Goal: Task Accomplishment & Management: Manage account settings

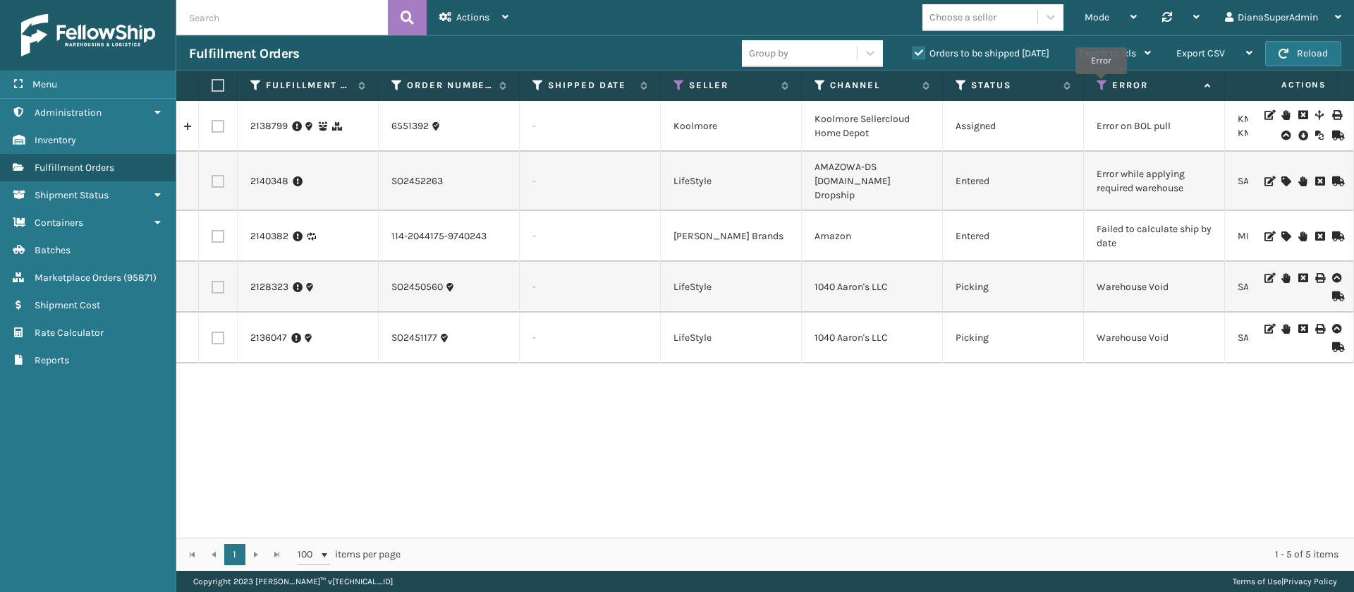
click at [1101, 84] on icon at bounding box center [1102, 85] width 11 height 13
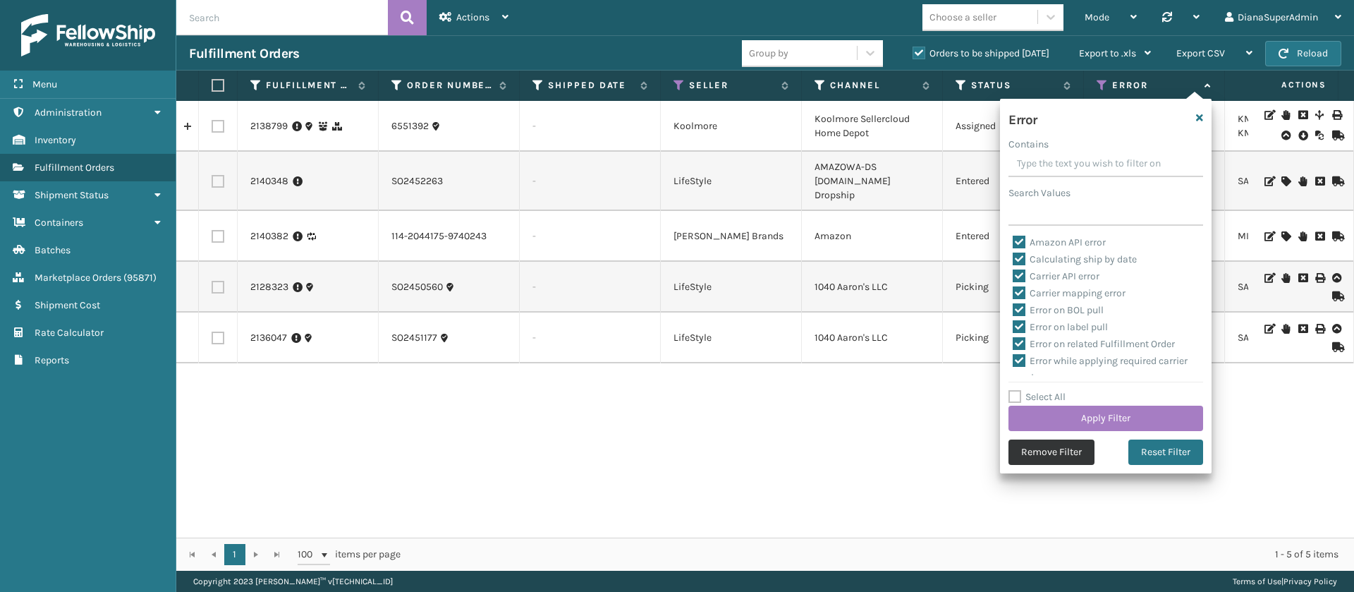
click at [1037, 447] on button "Remove Filter" at bounding box center [1051, 451] width 86 height 25
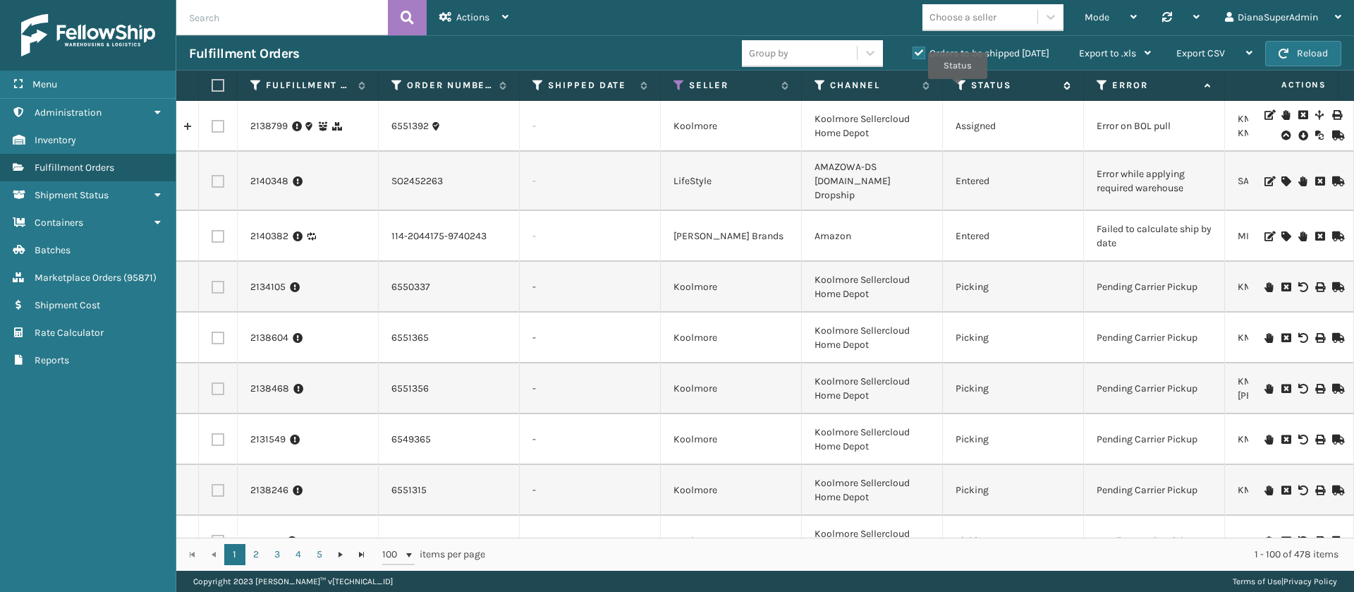
click at [958, 89] on icon at bounding box center [961, 85] width 11 height 13
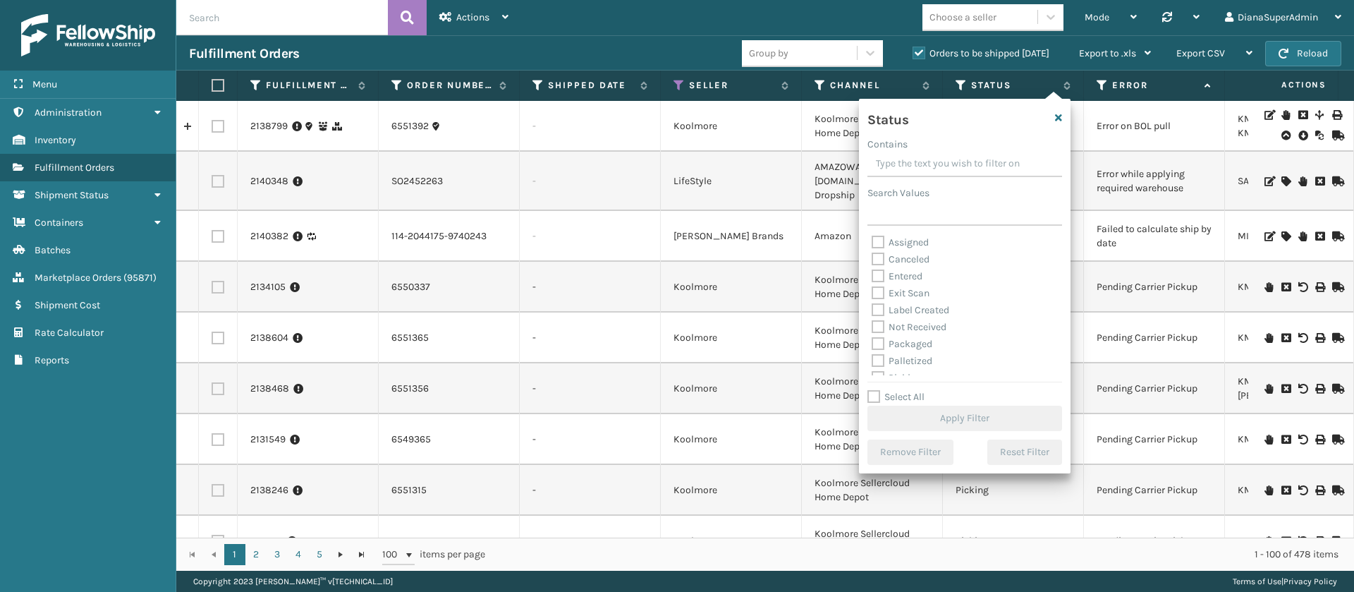
click at [882, 305] on label "Label Created" at bounding box center [911, 310] width 78 height 12
click at [872, 305] on input "Label Created" at bounding box center [872, 306] width 1 height 9
checkbox input "true"
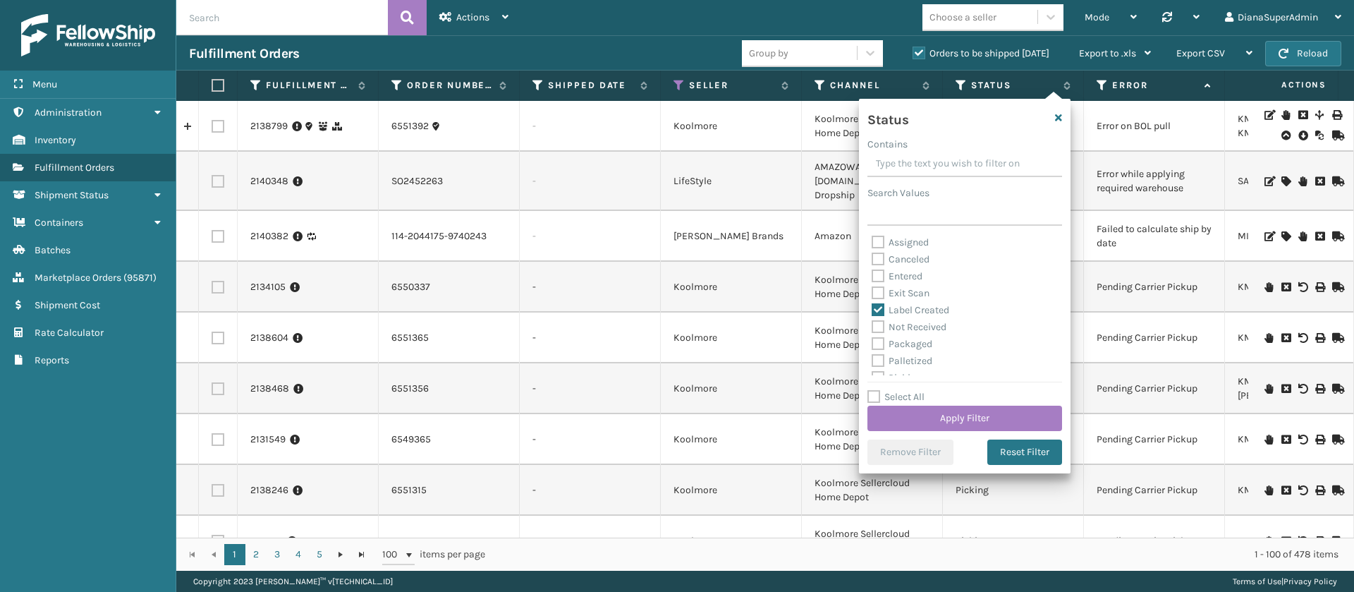
click at [878, 334] on div "Not Received" at bounding box center [965, 327] width 186 height 17
click at [878, 344] on label "Packaged" at bounding box center [902, 344] width 61 height 12
click at [872, 344] on input "Packaged" at bounding box center [872, 340] width 1 height 9
checkbox input "true"
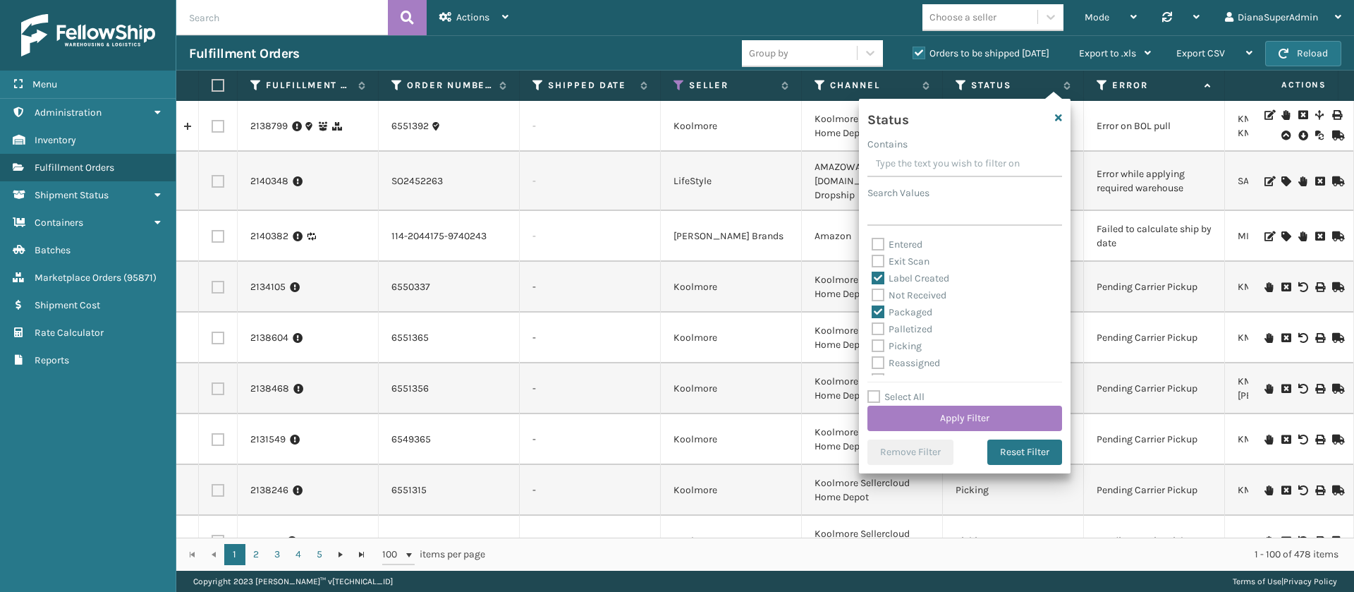
click at [879, 329] on label "Palletized" at bounding box center [902, 329] width 61 height 12
click at [872, 329] on input "Palletized" at bounding box center [872, 325] width 1 height 9
checkbox input "true"
click at [879, 345] on label "Picking" at bounding box center [897, 346] width 50 height 12
click at [872, 345] on input "Picking" at bounding box center [872, 342] width 1 height 9
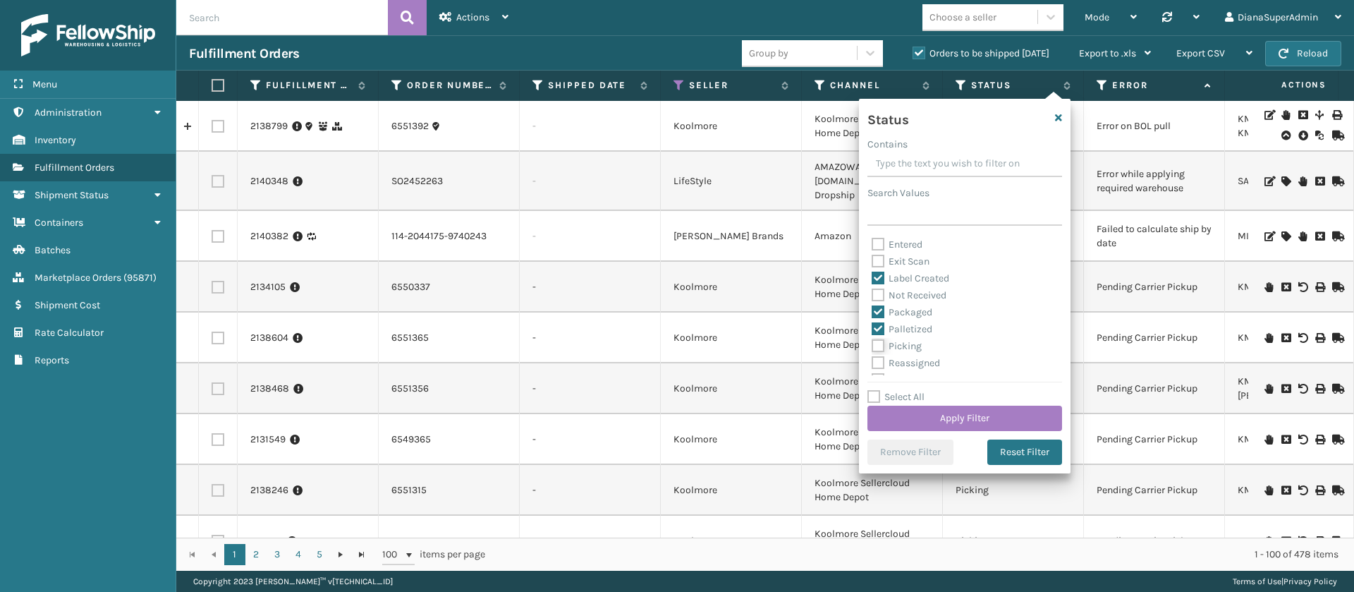
checkbox input "true"
click at [985, 415] on button "Apply Filter" at bounding box center [964, 418] width 195 height 25
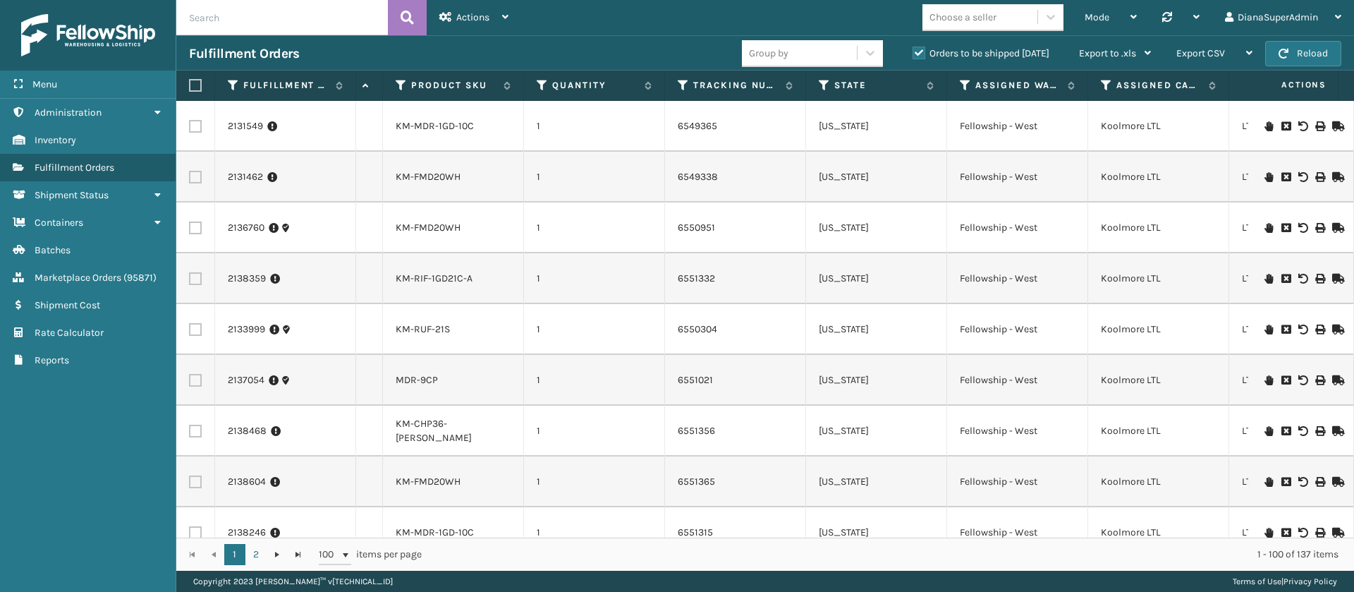
scroll to position [0, 1083]
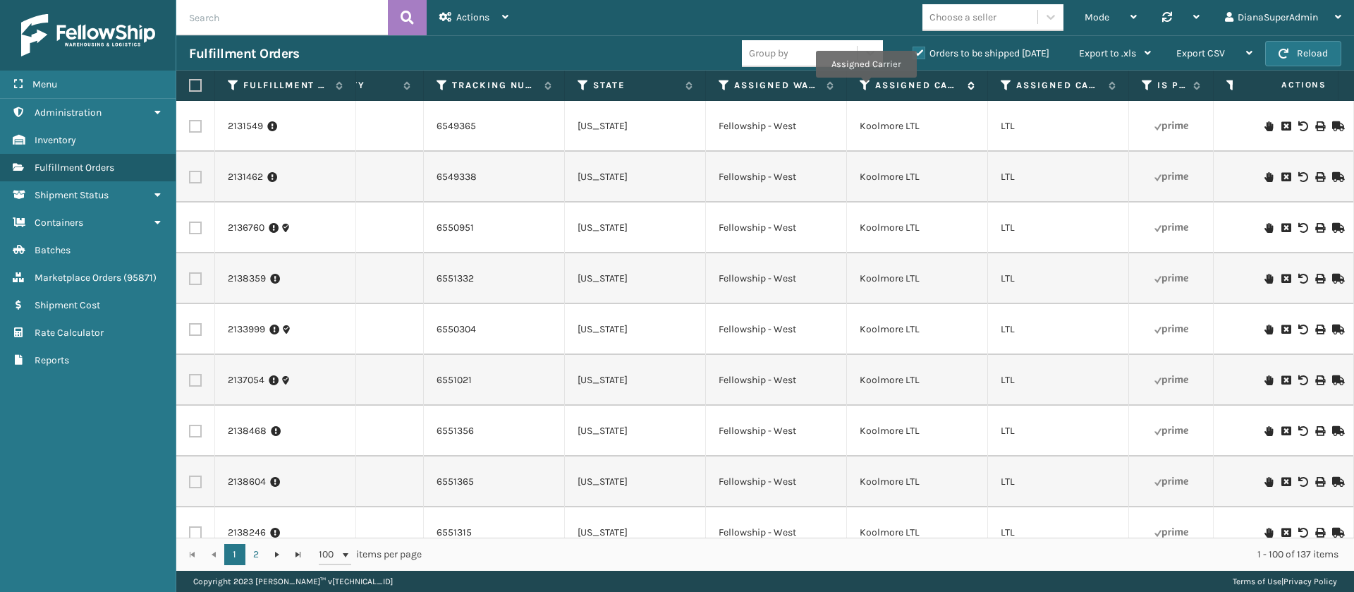
click at [866, 87] on icon at bounding box center [865, 85] width 11 height 13
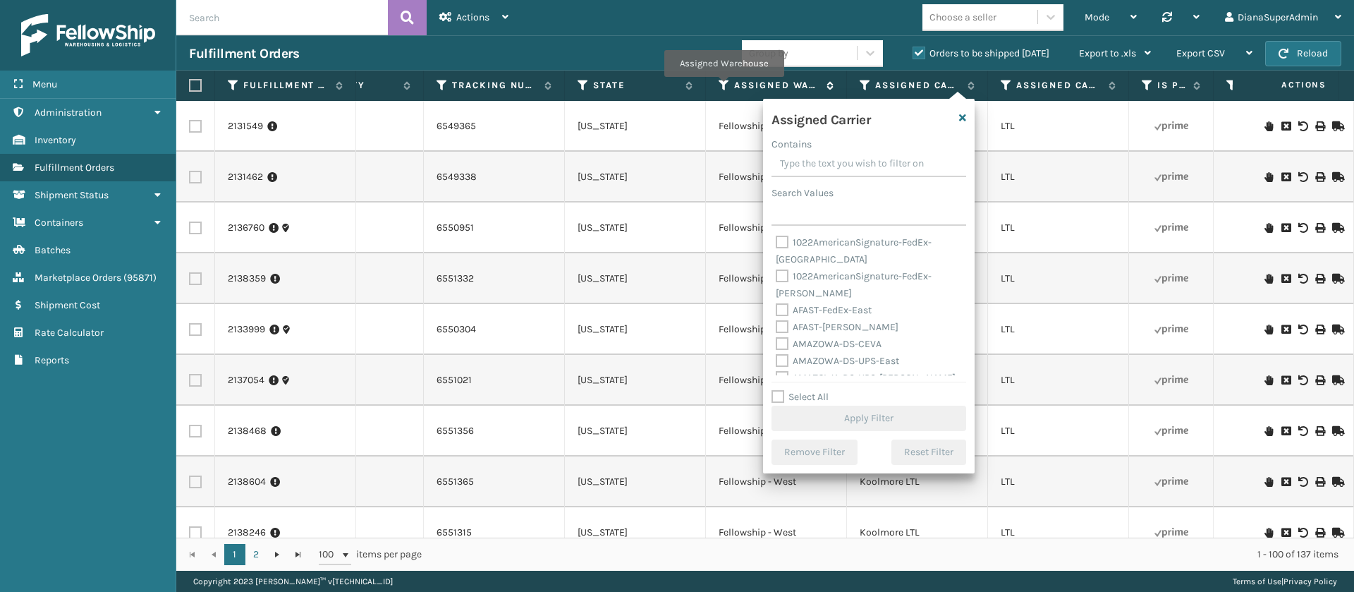
click at [724, 87] on icon at bounding box center [724, 85] width 11 height 13
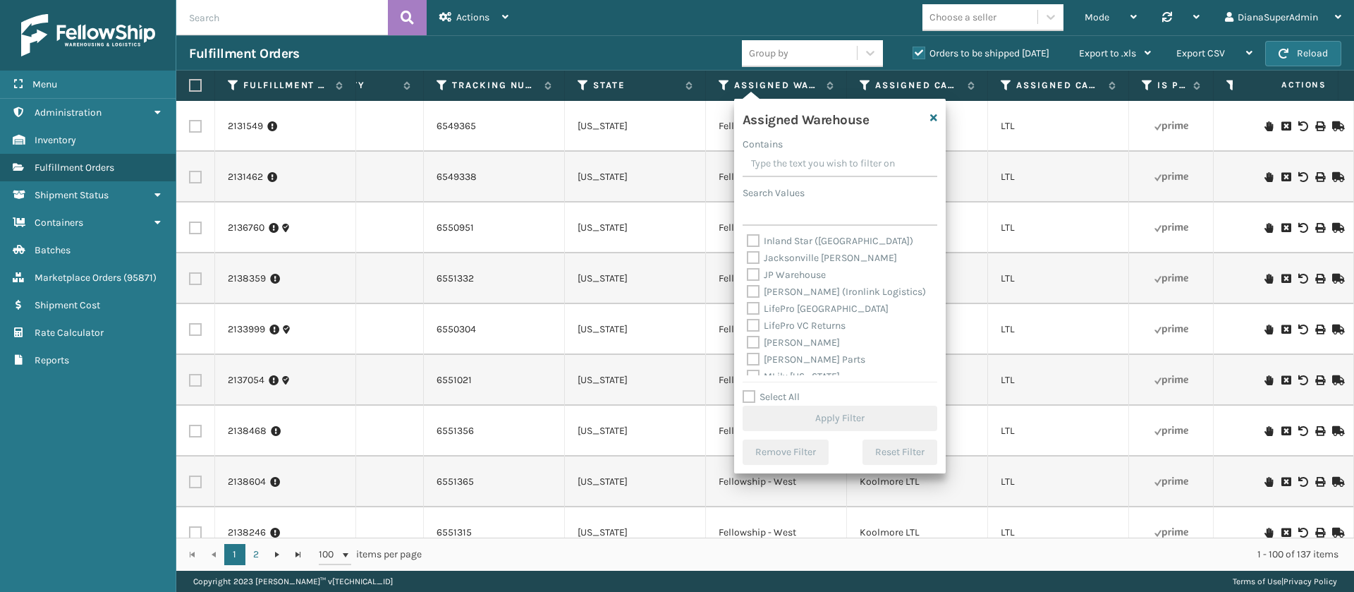
scroll to position [173, 0]
click at [755, 339] on label "[PERSON_NAME]" at bounding box center [793, 340] width 93 height 12
click at [748, 339] on input "[PERSON_NAME]" at bounding box center [747, 335] width 1 height 9
checkbox input "true"
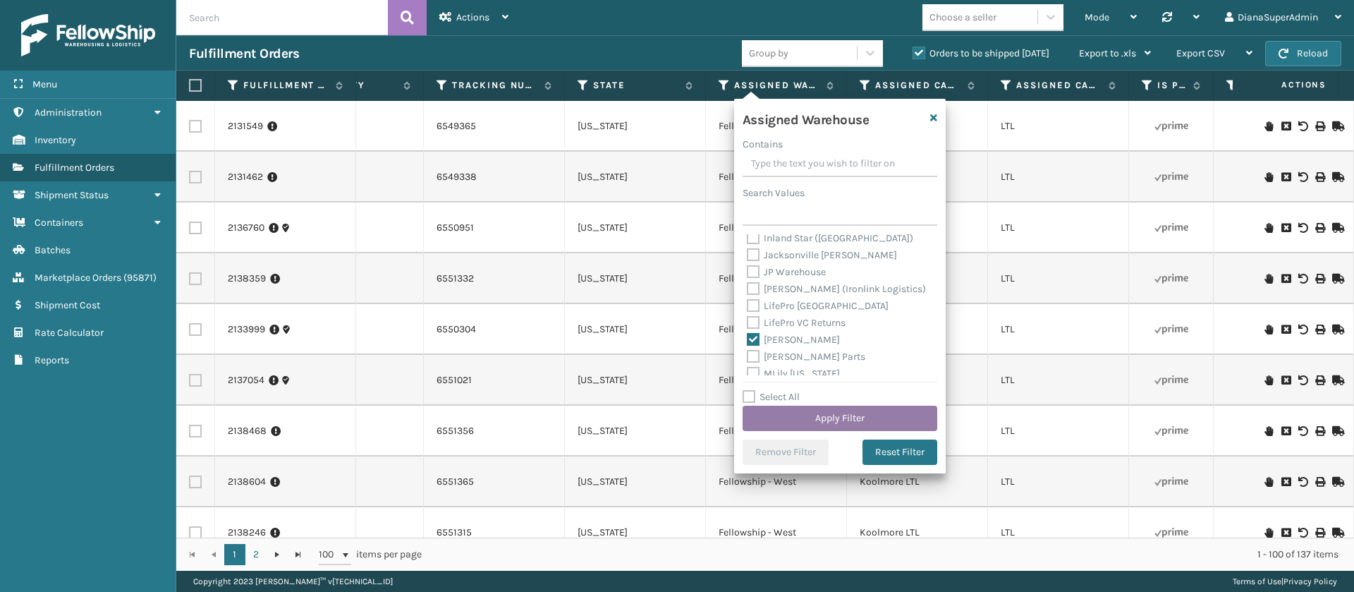
click at [840, 417] on button "Apply Filter" at bounding box center [840, 418] width 195 height 25
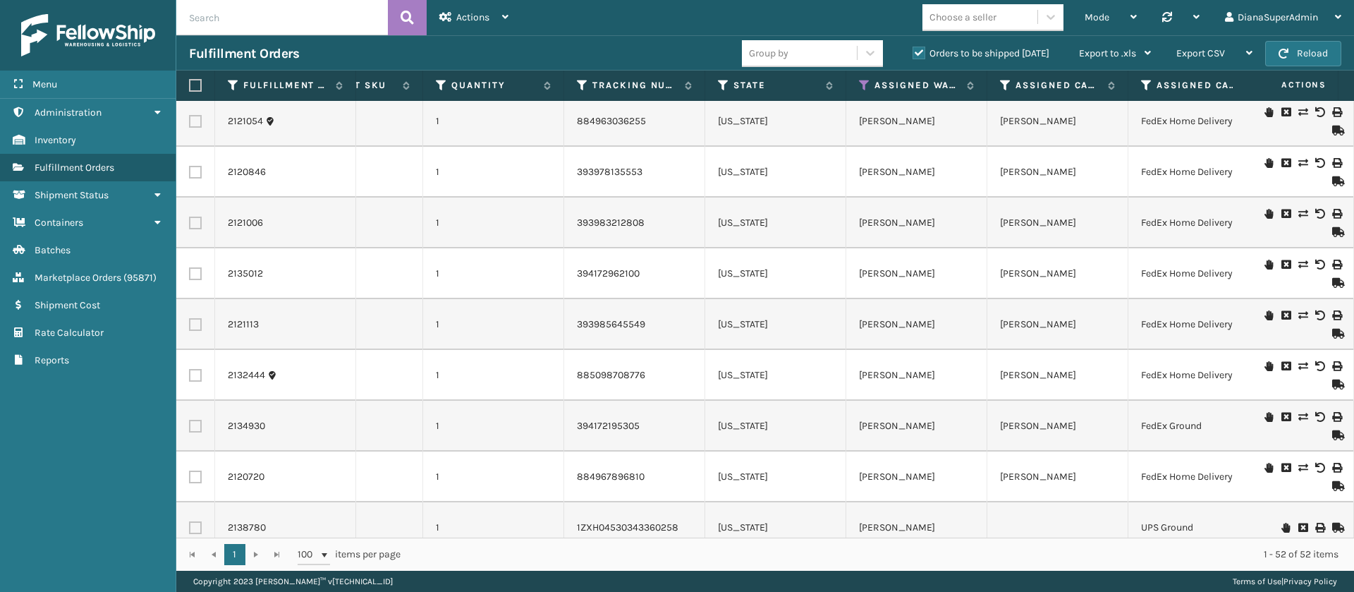
scroll to position [0, 0]
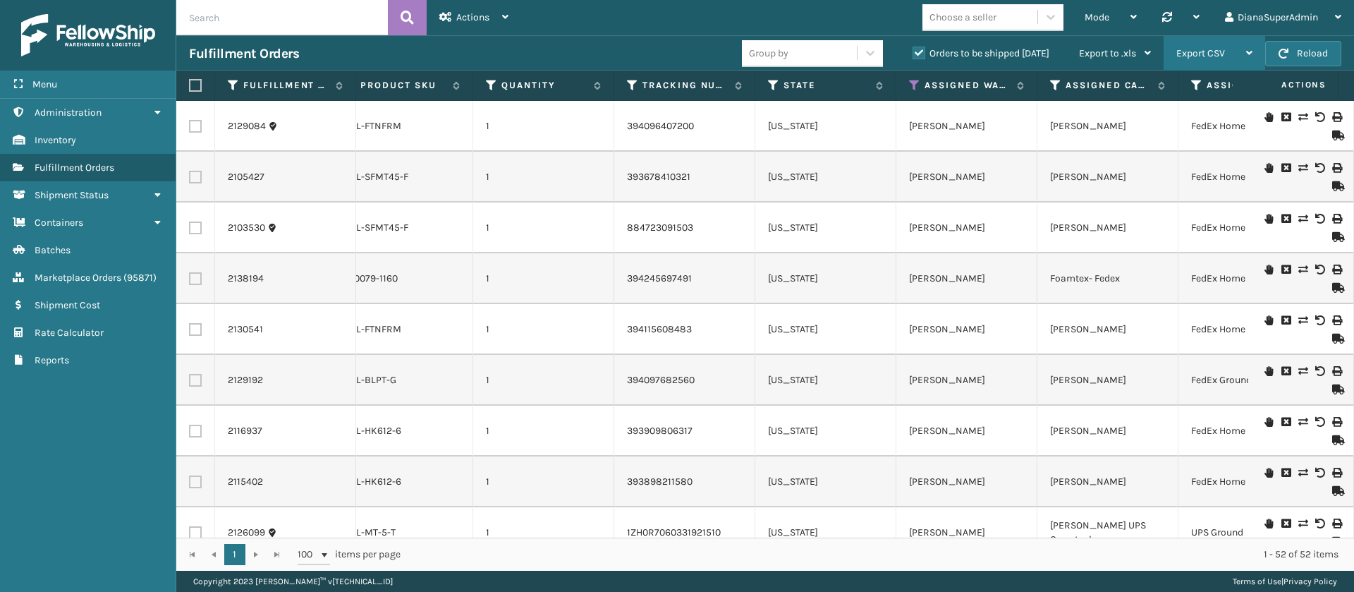
click at [1224, 61] on div "Export CSV" at bounding box center [1214, 53] width 76 height 35
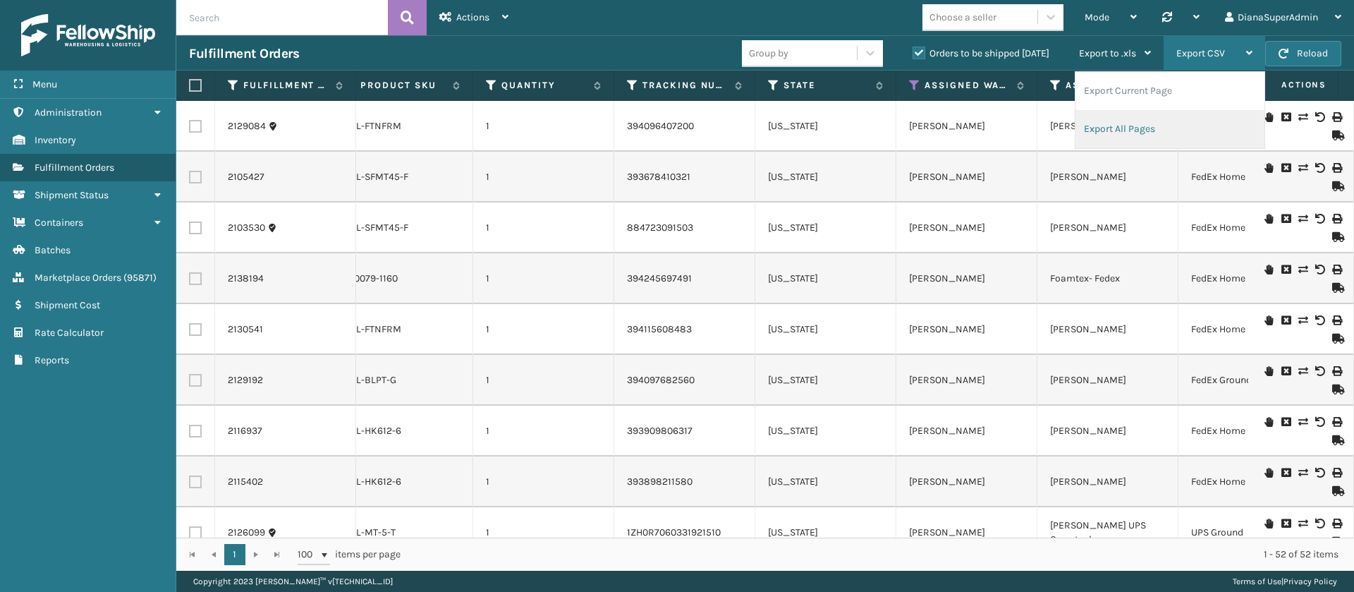
click at [1136, 125] on li "Export All Pages" at bounding box center [1169, 129] width 189 height 38
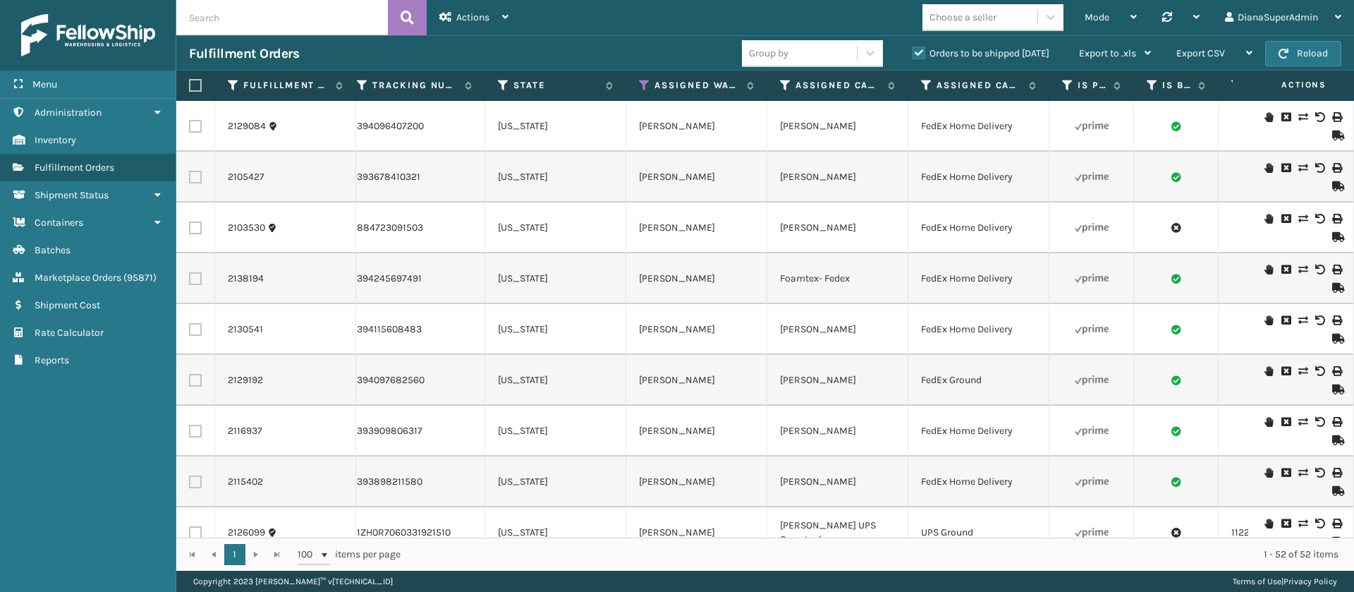
scroll to position [0, 1164]
click at [645, 81] on icon at bounding box center [643, 85] width 11 height 13
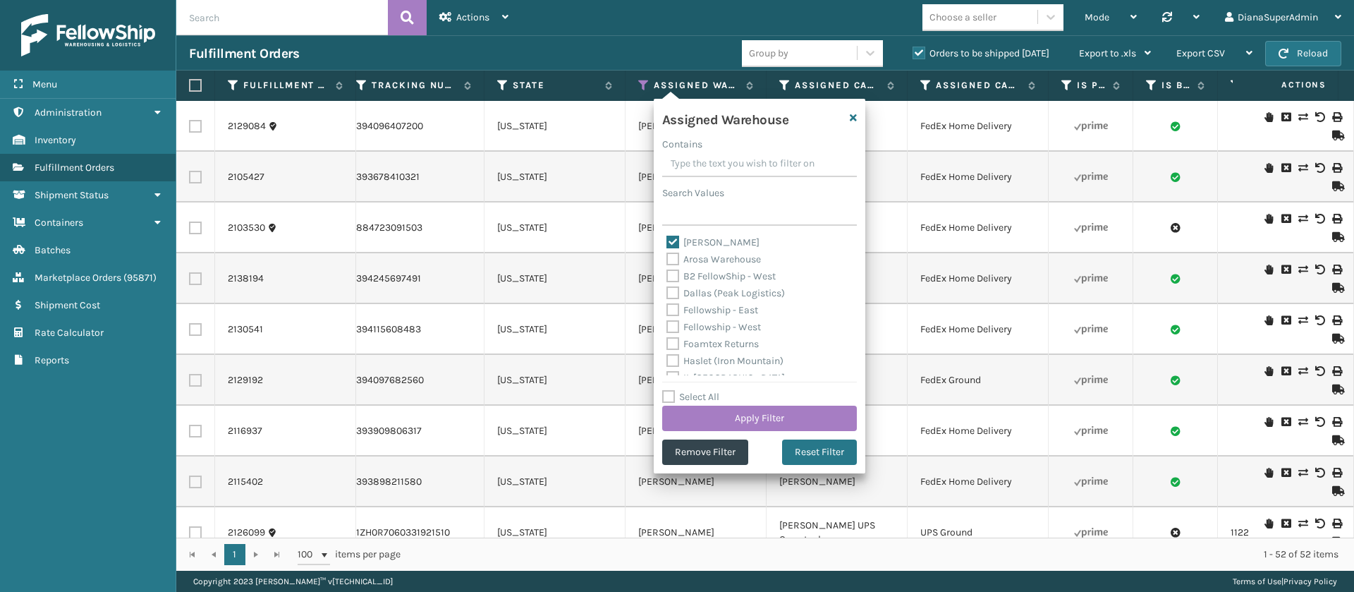
click at [674, 238] on label "[PERSON_NAME]" at bounding box center [712, 242] width 93 height 12
click at [667, 238] on input "[PERSON_NAME]" at bounding box center [666, 238] width 1 height 9
checkbox input "false"
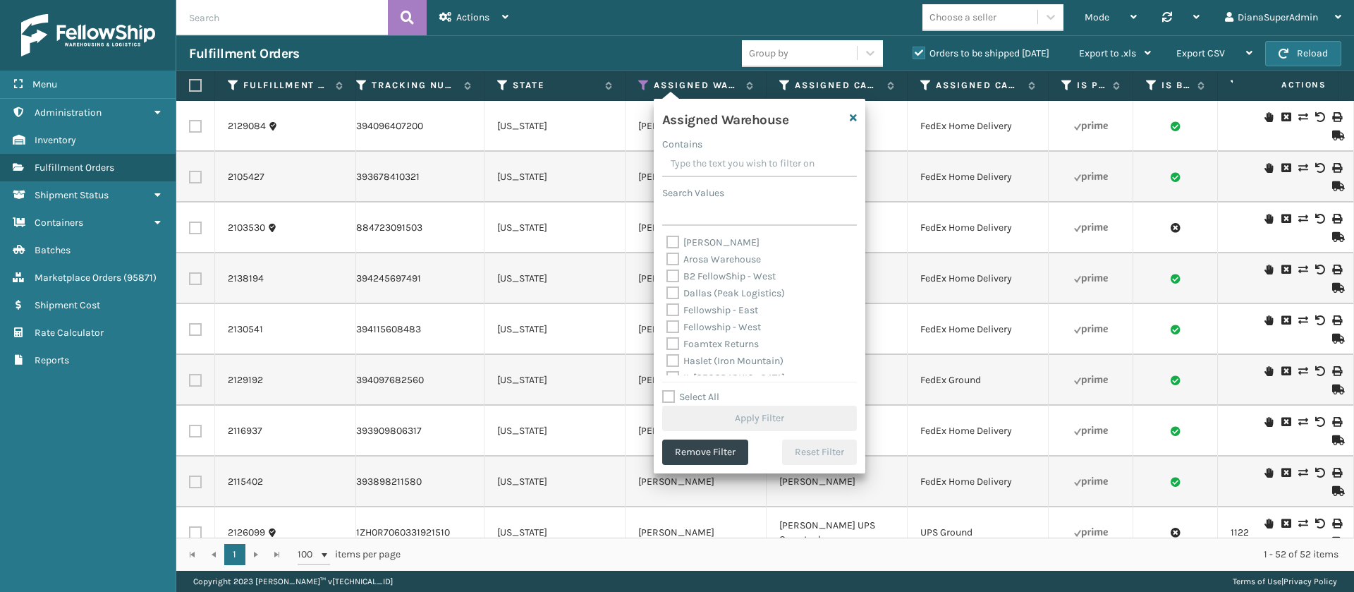
click at [674, 326] on label "Fellowship - West" at bounding box center [713, 327] width 95 height 12
click at [667, 326] on input "Fellowship - West" at bounding box center [666, 323] width 1 height 9
checkbox input "true"
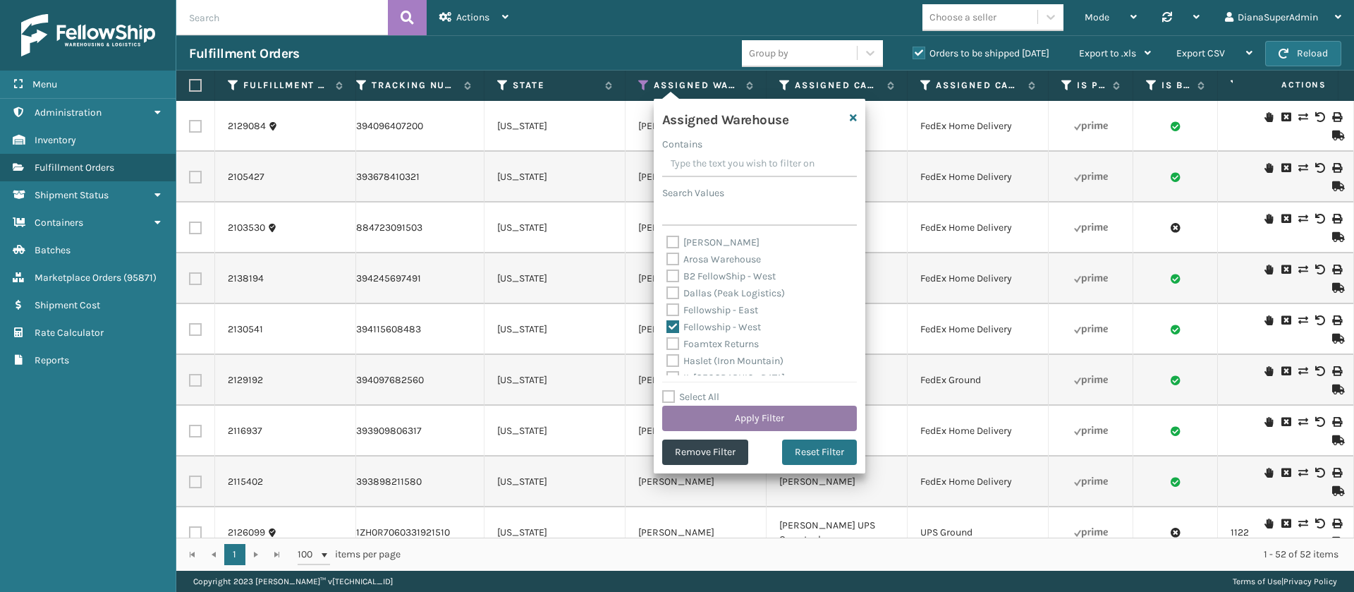
click at [779, 410] on button "Apply Filter" at bounding box center [759, 418] width 195 height 25
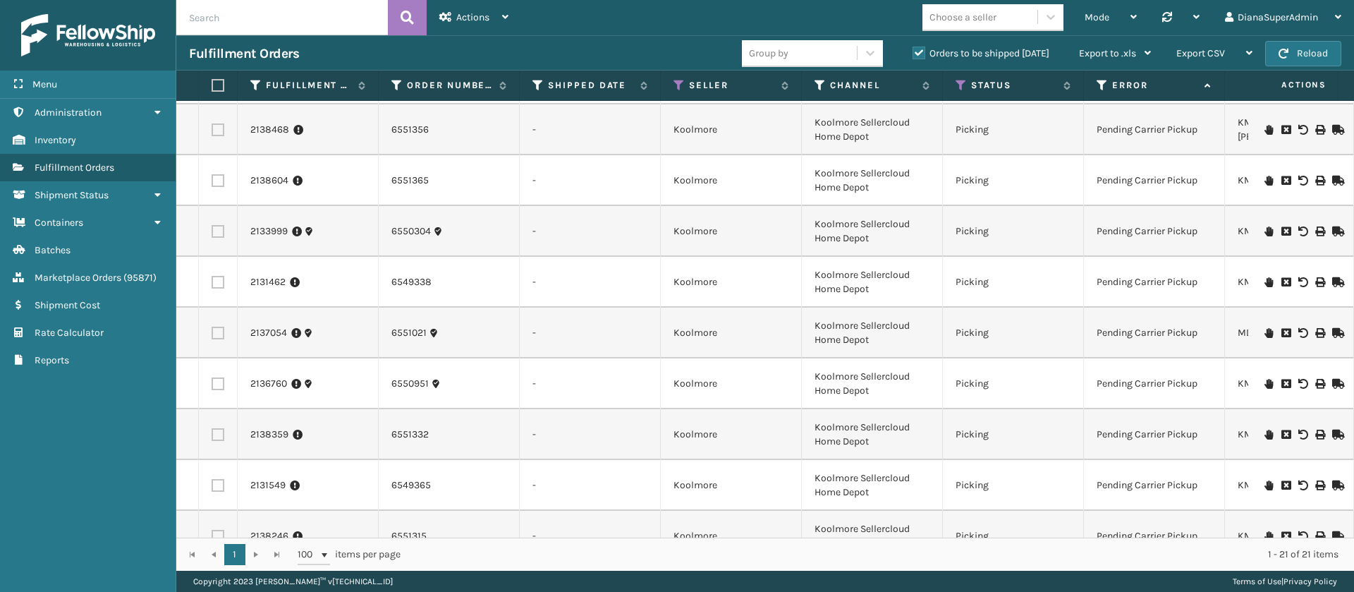
scroll to position [0, 0]
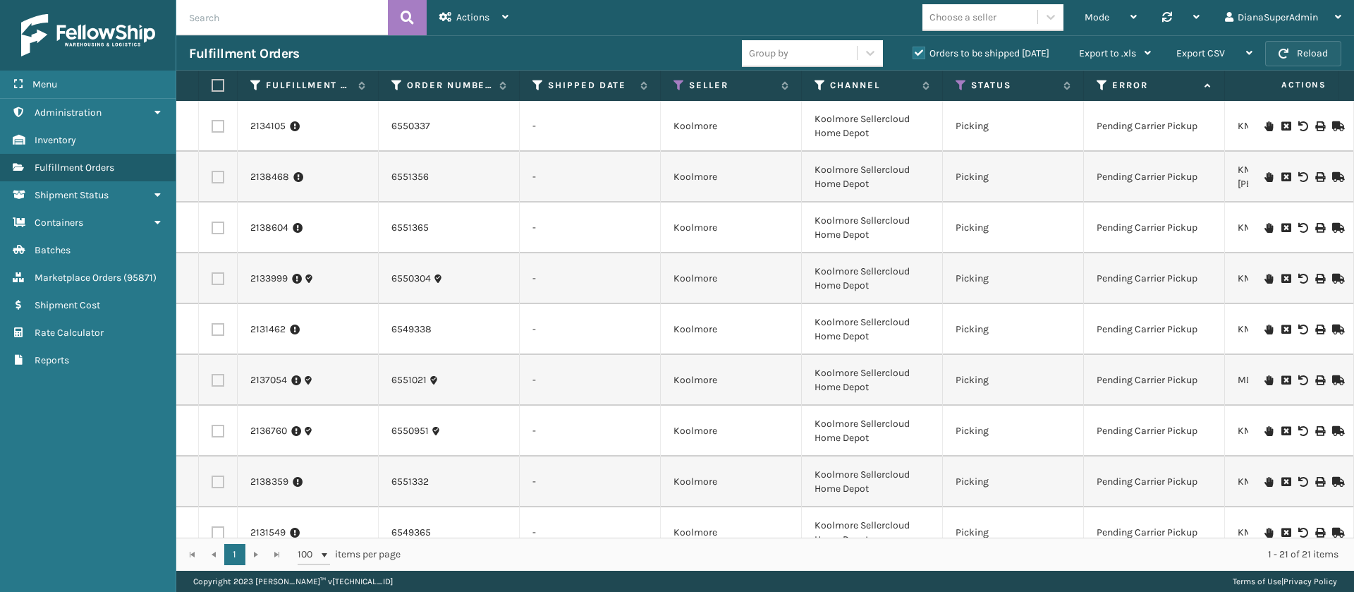
click at [1326, 52] on button "Reload" at bounding box center [1303, 53] width 76 height 25
click at [1303, 60] on button "Reload" at bounding box center [1303, 53] width 76 height 25
click at [1310, 47] on button "Reload" at bounding box center [1303, 53] width 76 height 25
click at [1292, 51] on button "Reload" at bounding box center [1303, 53] width 76 height 25
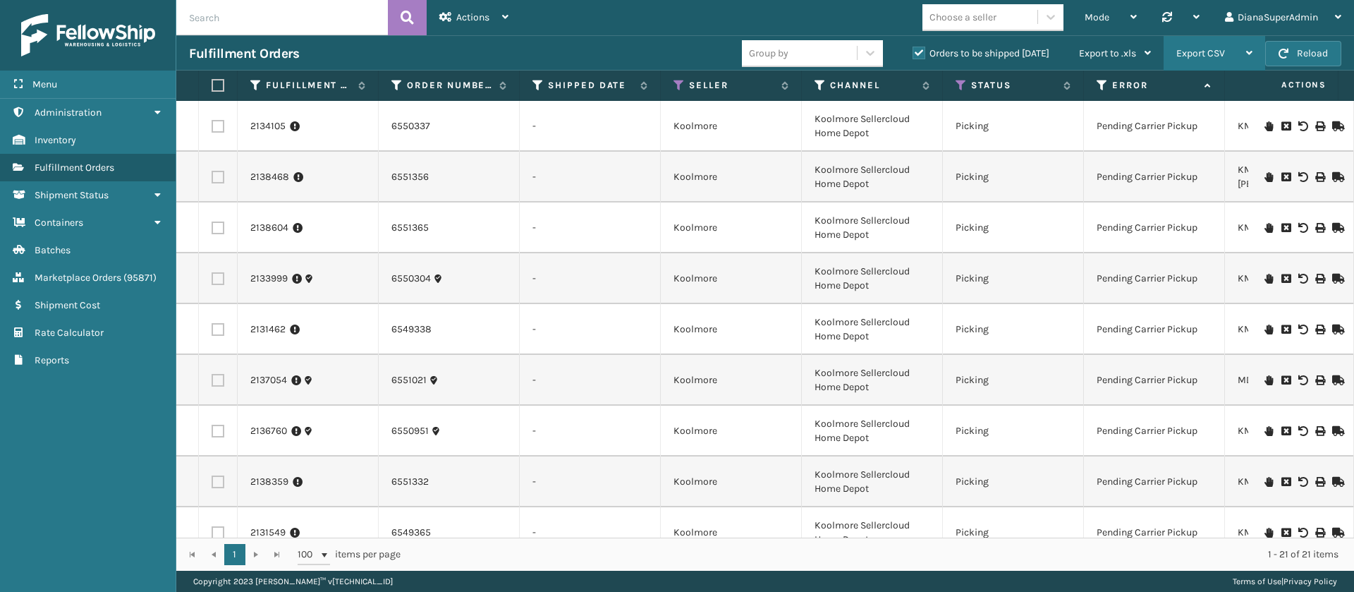
click at [1217, 56] on span "Export CSV" at bounding box center [1200, 53] width 49 height 12
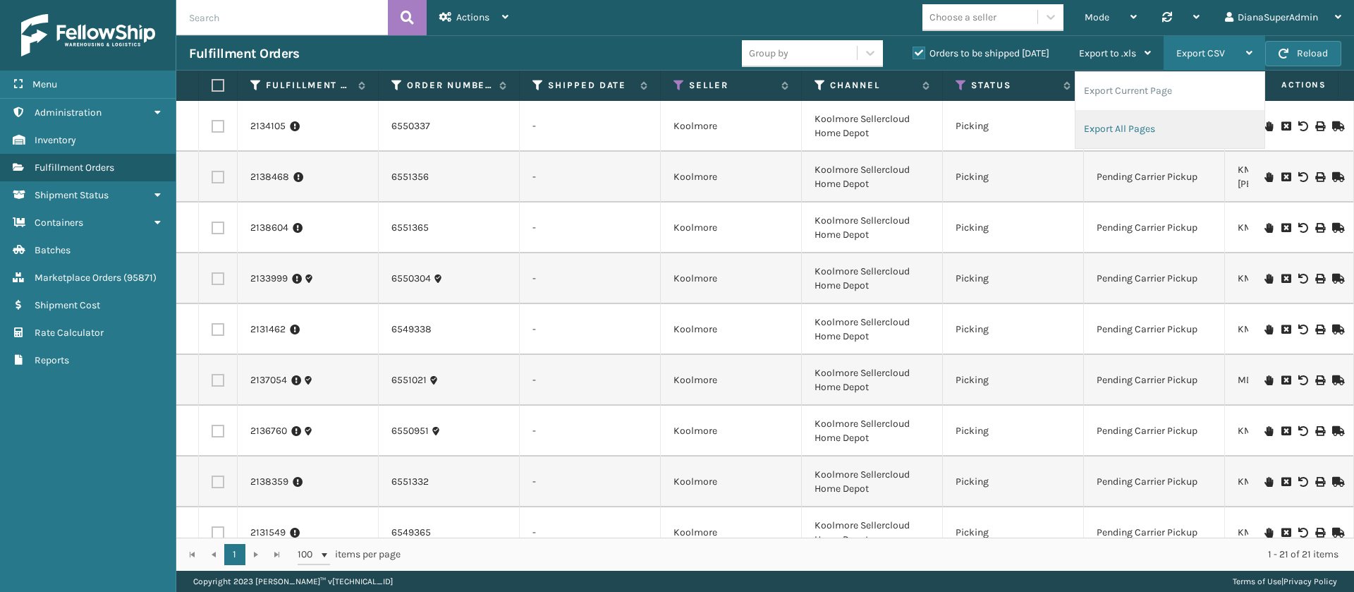
click at [1153, 133] on li "Export All Pages" at bounding box center [1169, 129] width 189 height 38
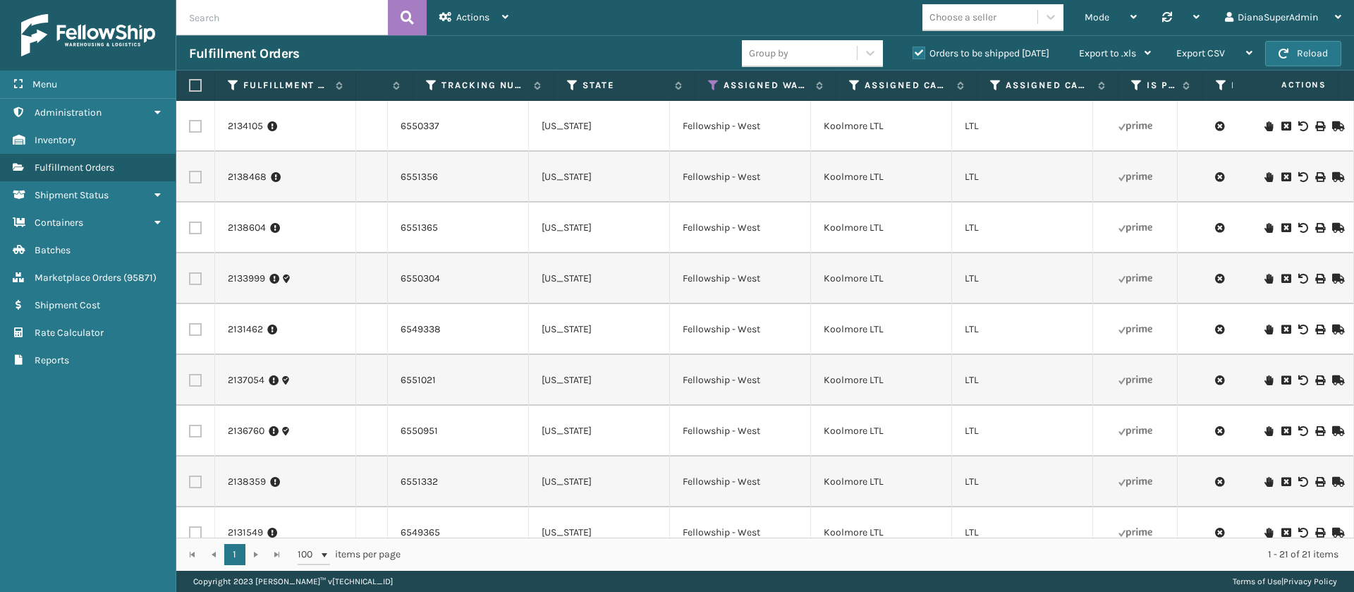
scroll to position [0, 1125]
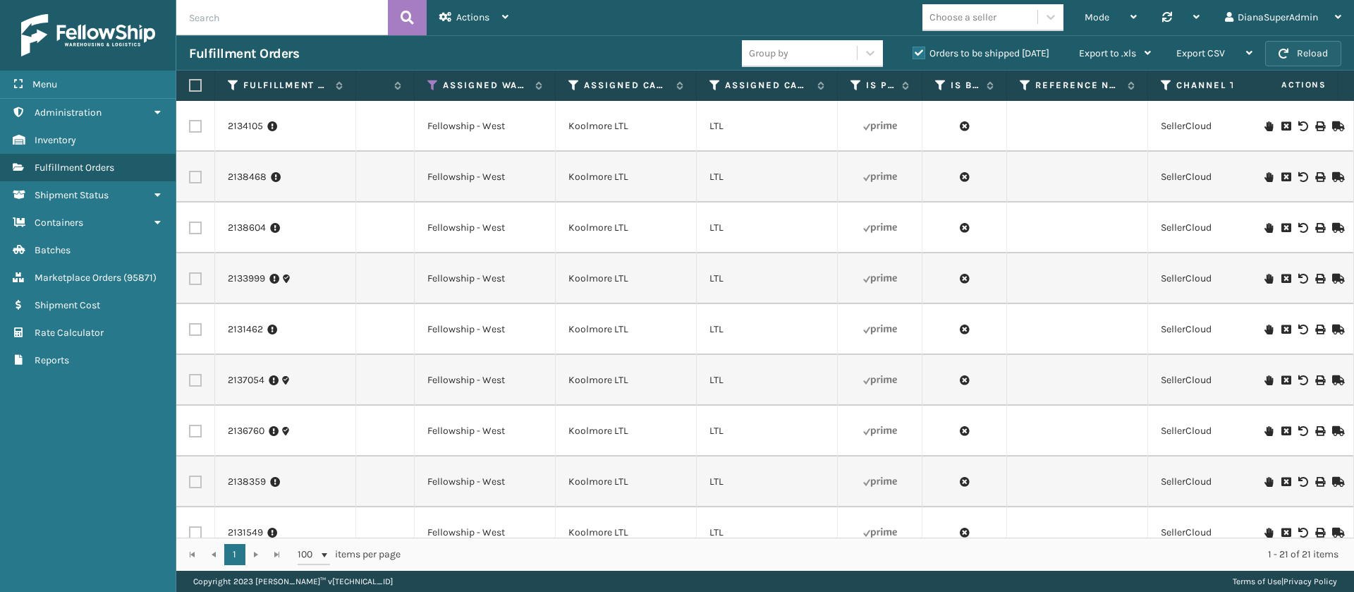
click at [1310, 59] on button "Reload" at bounding box center [1303, 53] width 76 height 25
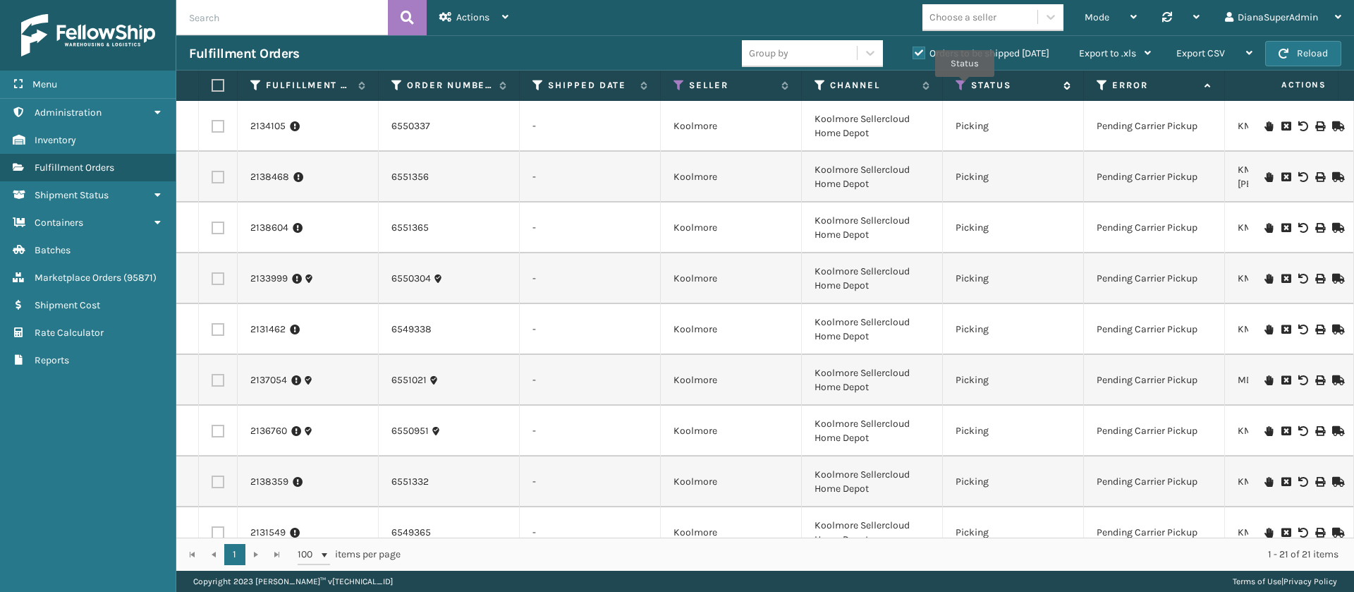
click at [965, 87] on icon at bounding box center [961, 85] width 11 height 13
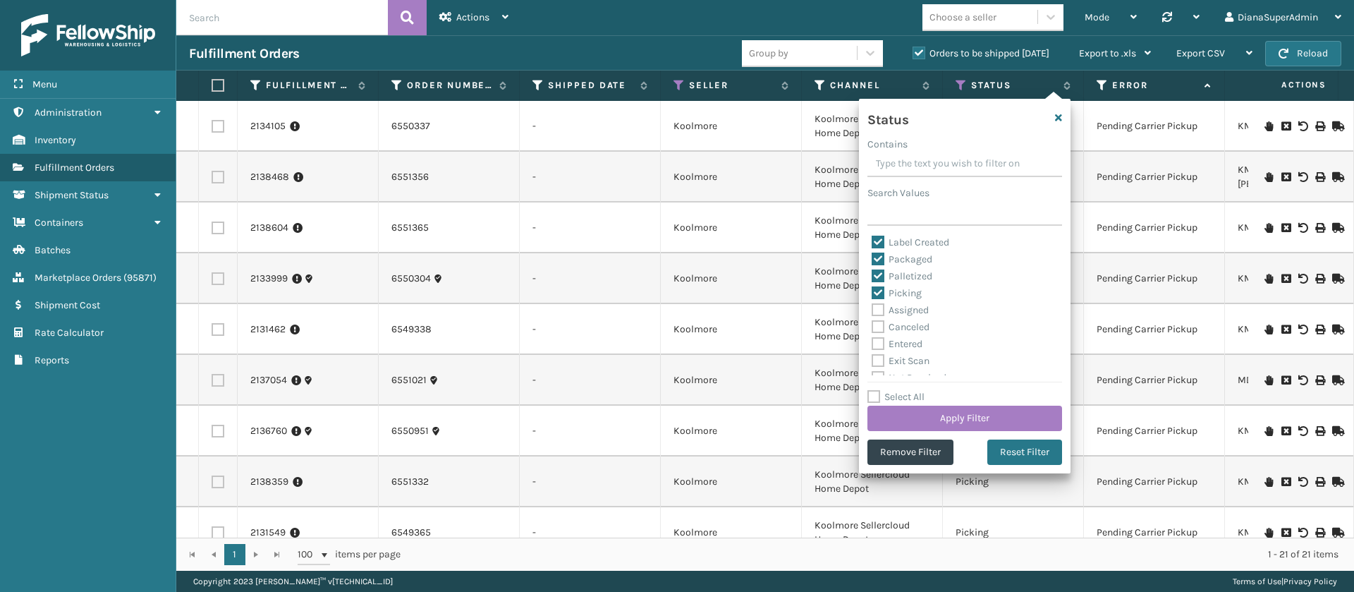
click at [878, 394] on label "Select All" at bounding box center [895, 397] width 57 height 12
click at [878, 390] on input "Select All" at bounding box center [973, 389] width 212 height 1
checkbox input "true"
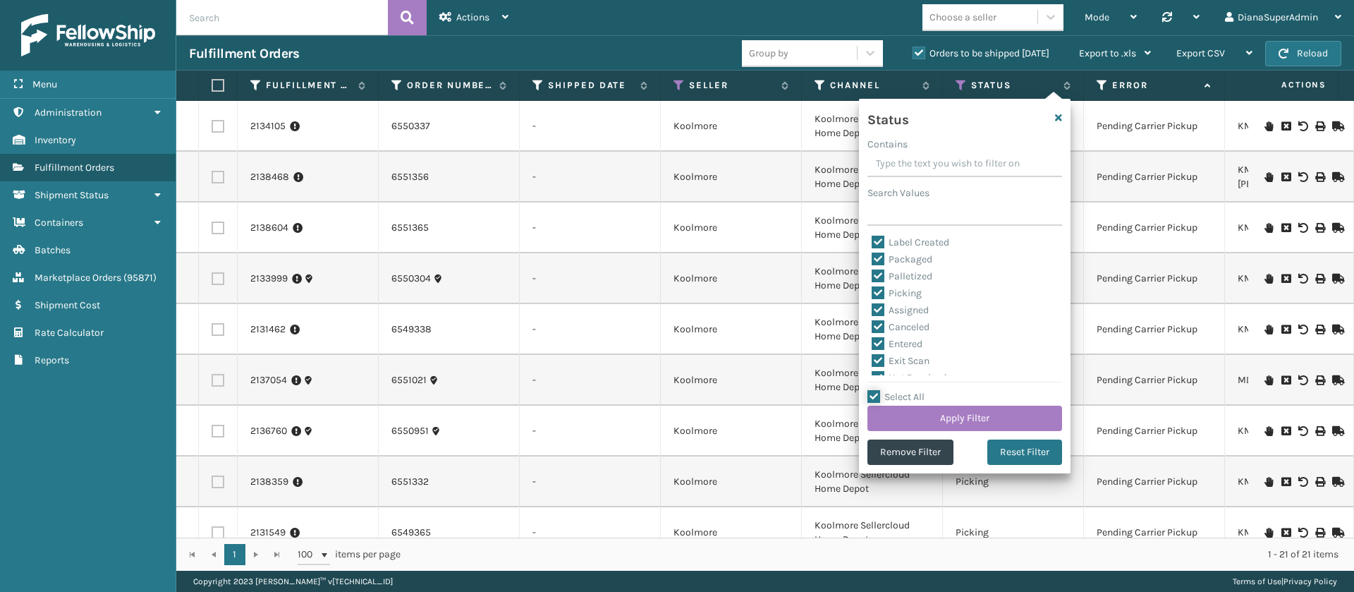
checkbox input "true"
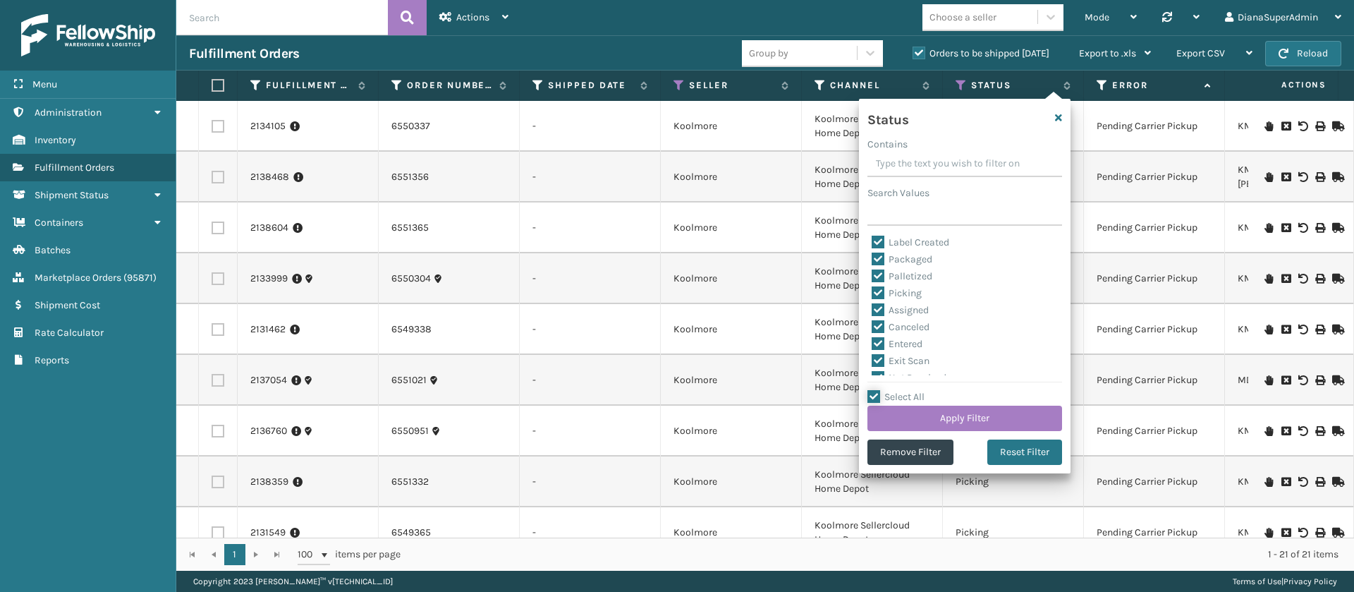
checkbox input "true"
click at [878, 394] on label "Select All" at bounding box center [895, 397] width 57 height 12
click at [878, 390] on input "Select All" at bounding box center [973, 389] width 212 height 1
checkbox input "false"
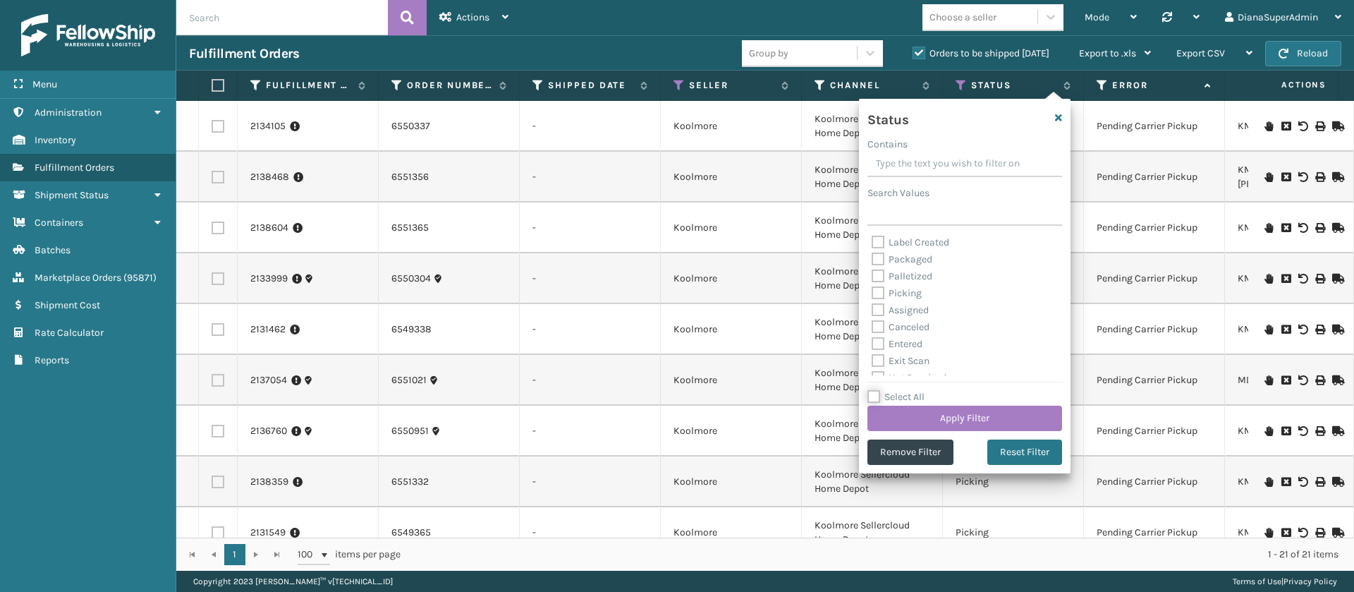
checkbox input "false"
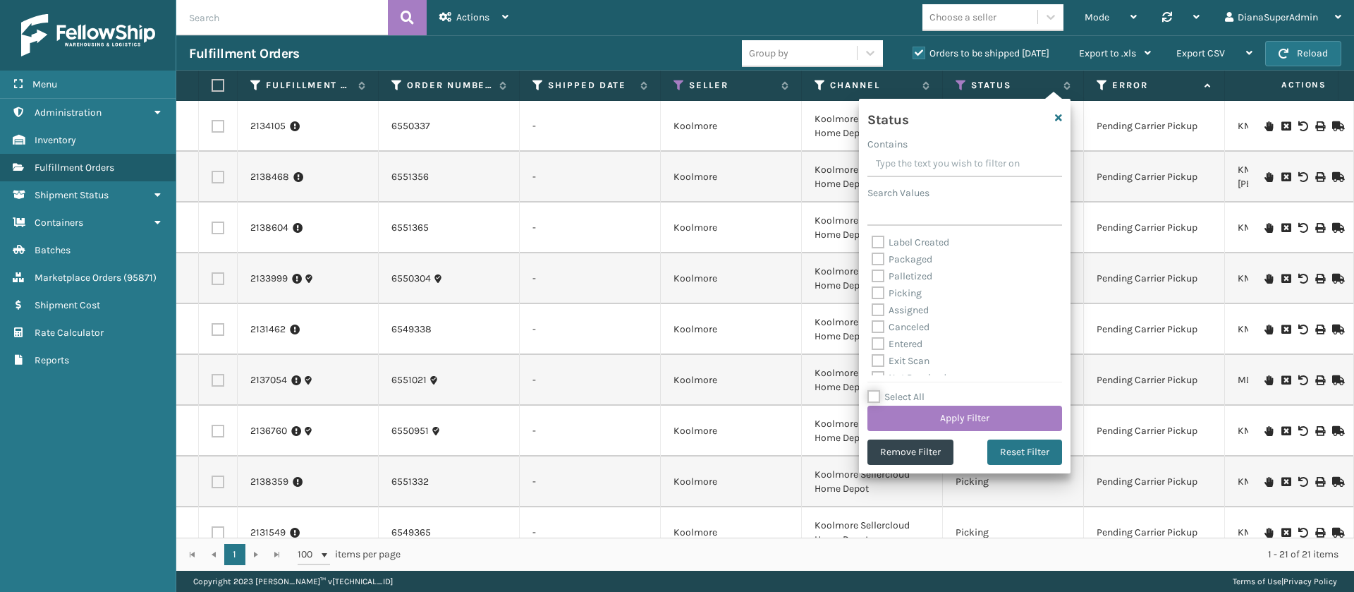
checkbox input "false"
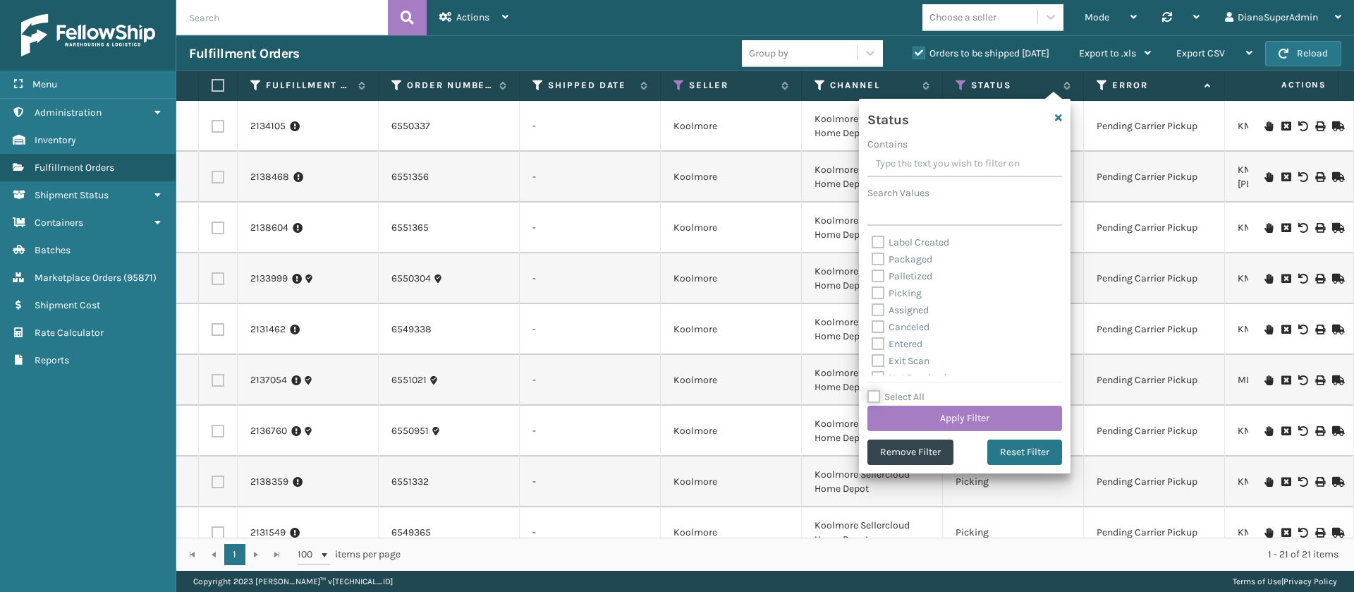
checkbox input "false"
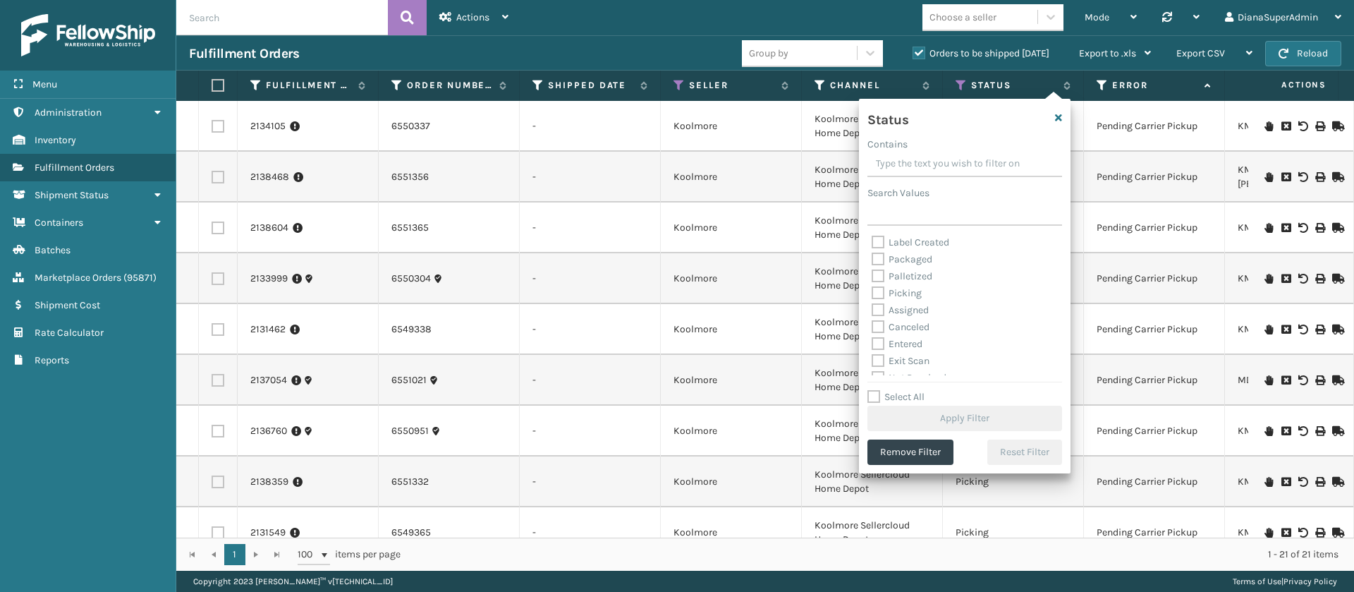
click at [881, 305] on label "Assigned" at bounding box center [900, 310] width 57 height 12
click at [872, 305] on input "Assigned" at bounding box center [872, 306] width 1 height 9
checkbox input "true"
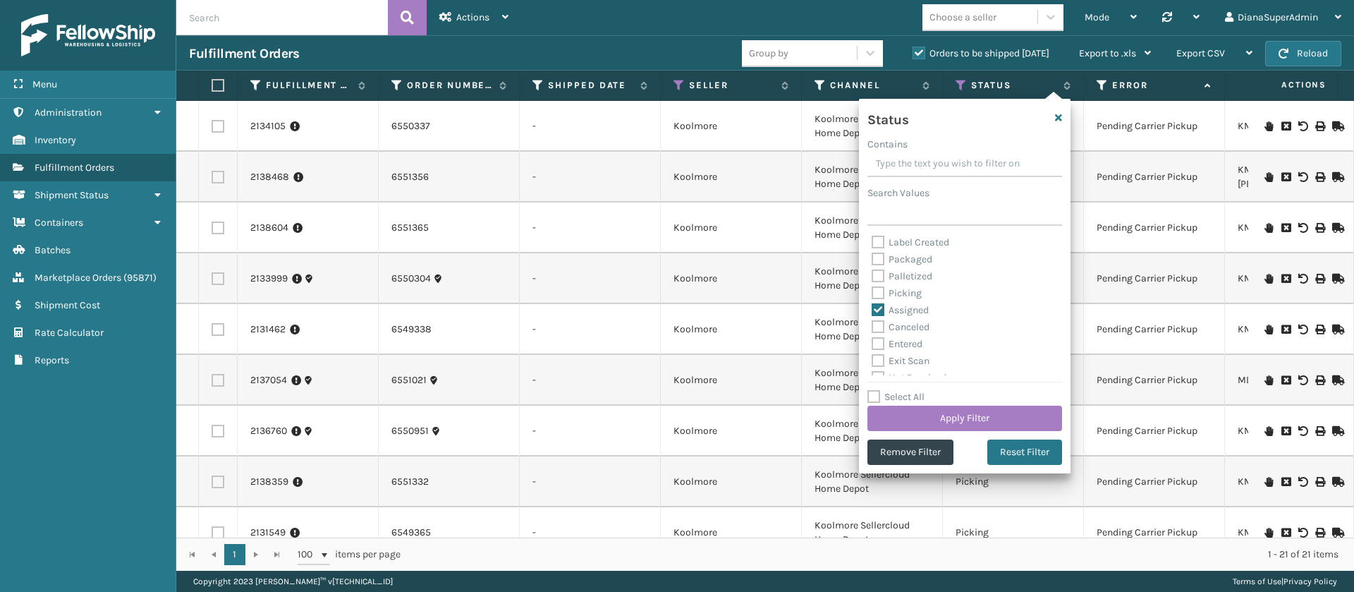
click at [877, 339] on label "Entered" at bounding box center [897, 344] width 51 height 12
click at [872, 339] on input "Entered" at bounding box center [872, 340] width 1 height 9
checkbox input "true"
click at [933, 411] on button "Apply Filter" at bounding box center [964, 418] width 195 height 25
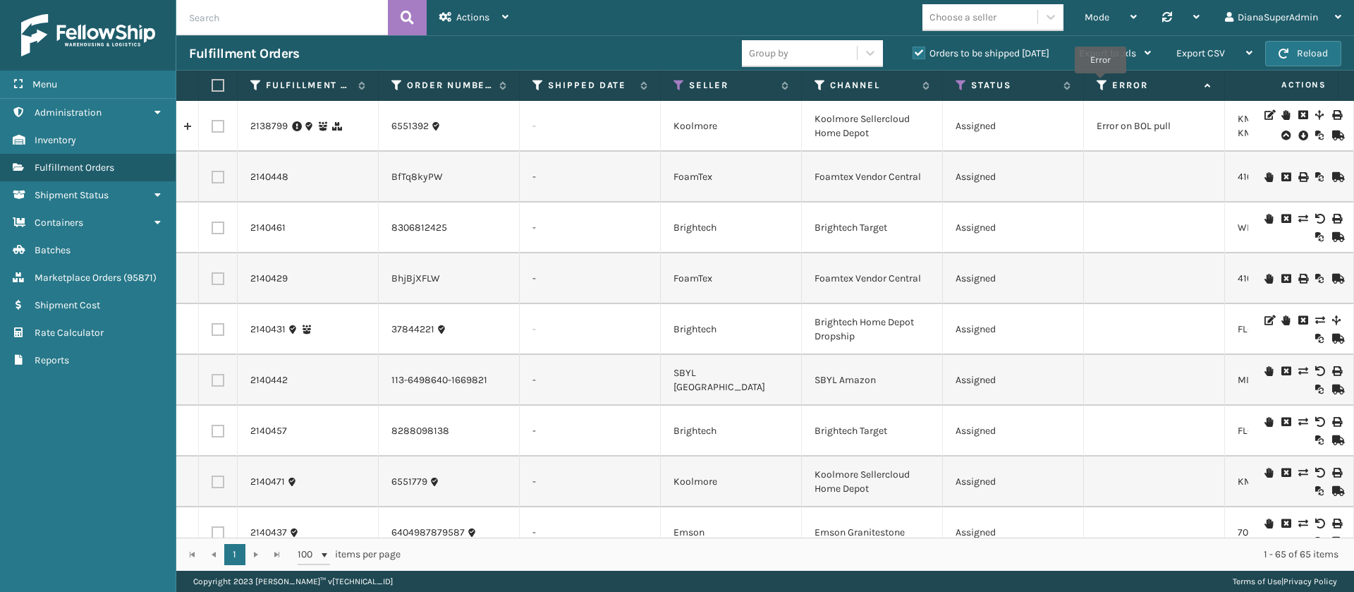
click at [1100, 83] on icon at bounding box center [1102, 85] width 11 height 13
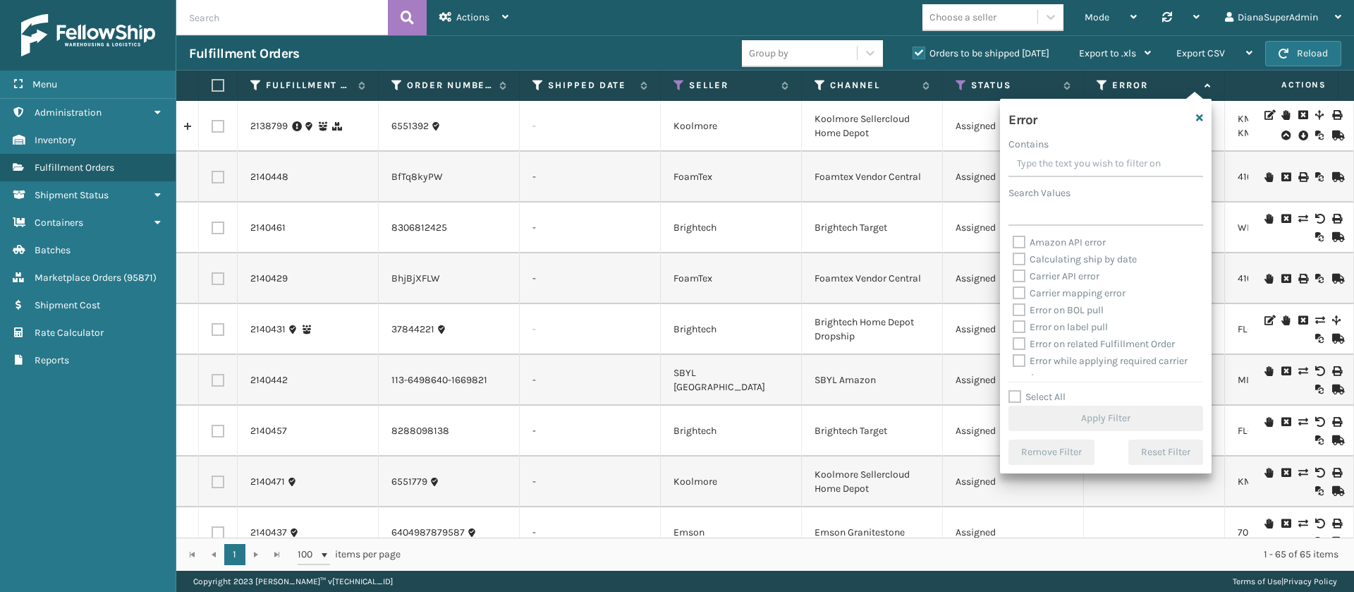
click at [1017, 394] on label "Select All" at bounding box center [1036, 397] width 57 height 12
click at [1017, 390] on input "Select All" at bounding box center [1114, 389] width 212 height 1
checkbox input "true"
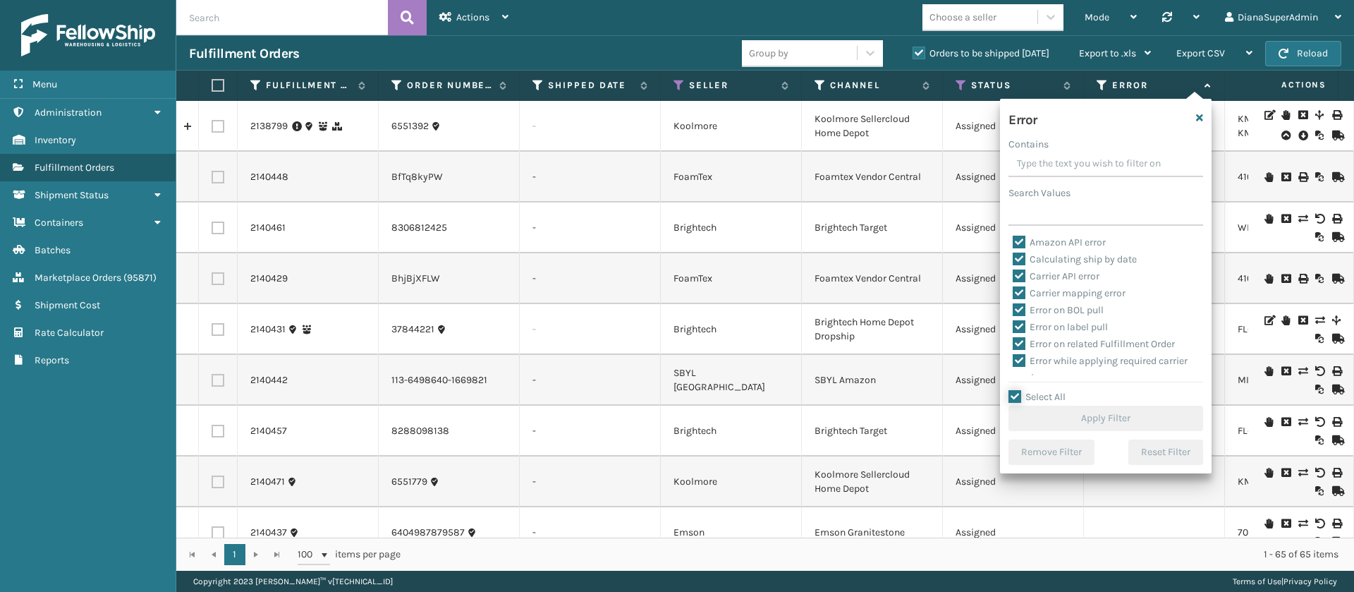
checkbox input "true"
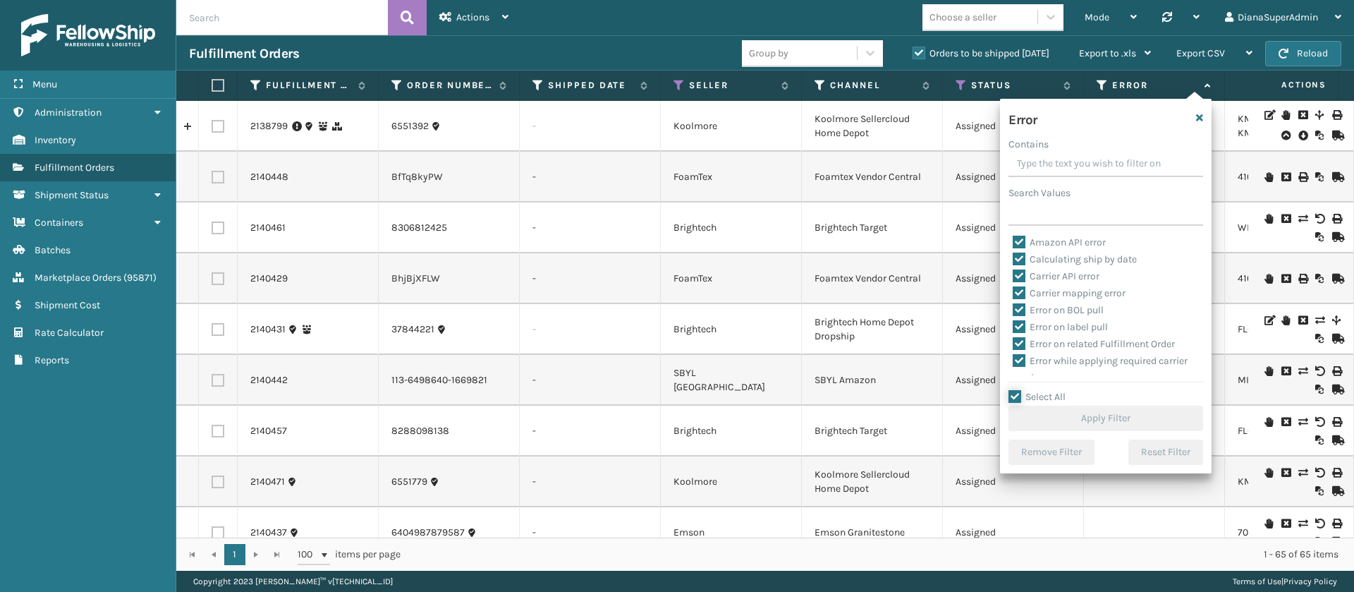
checkbox input "true"
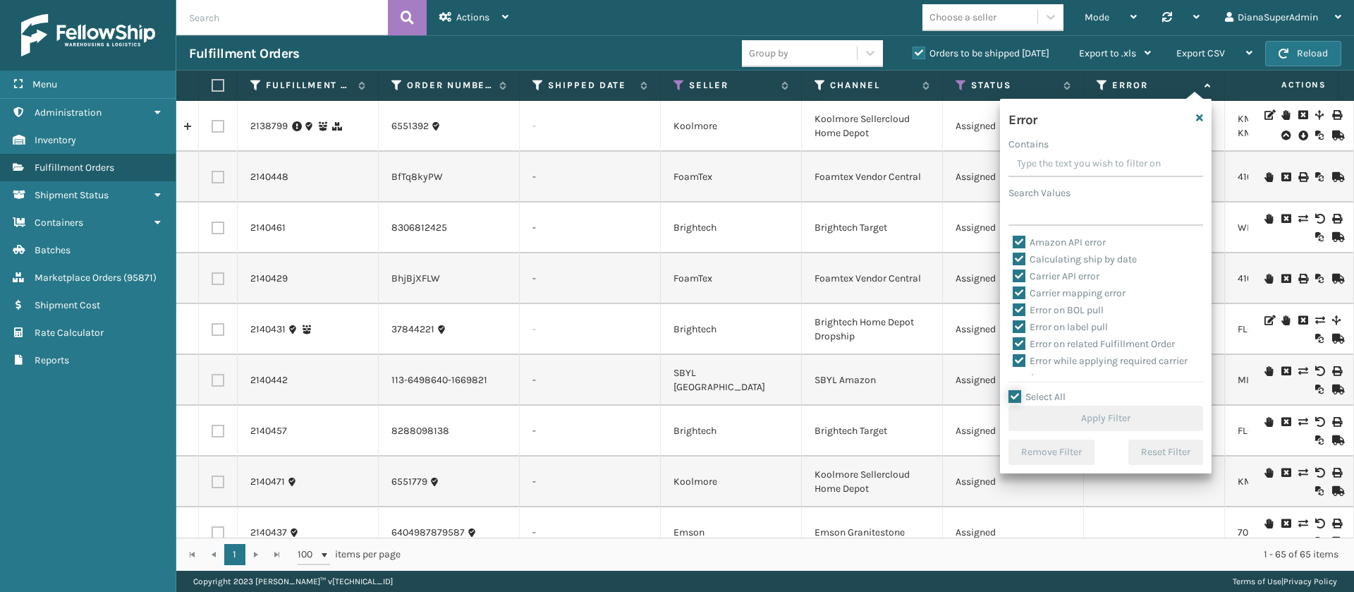
checkbox input "true"
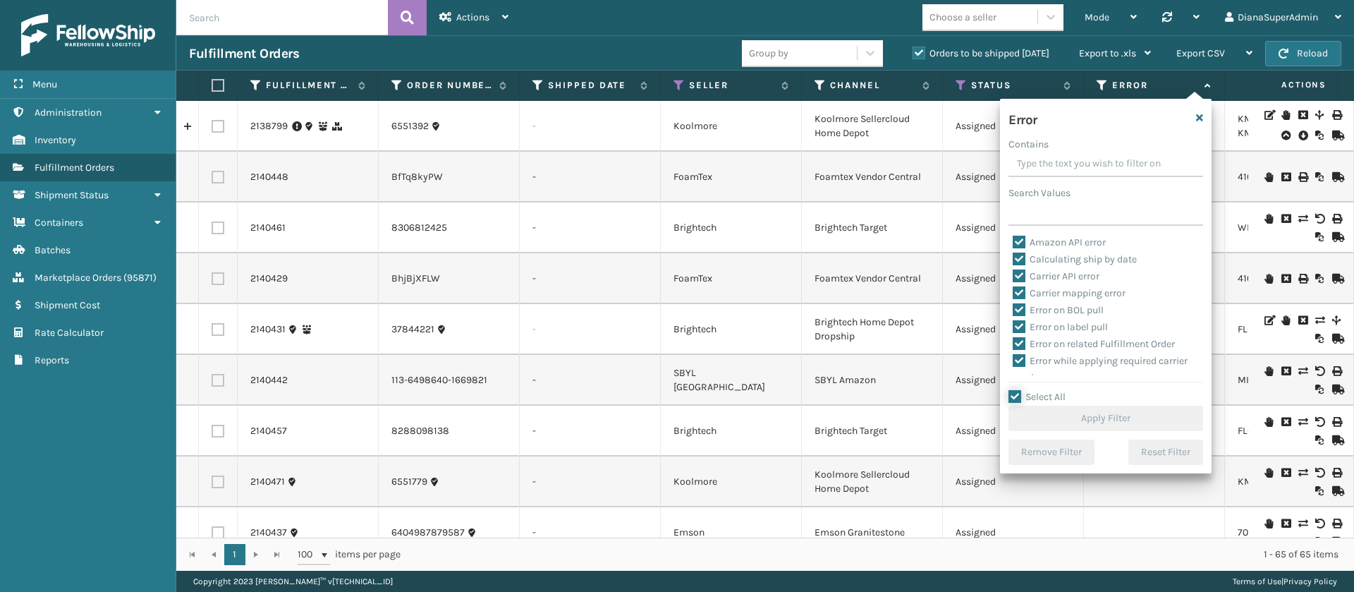
checkbox input "true"
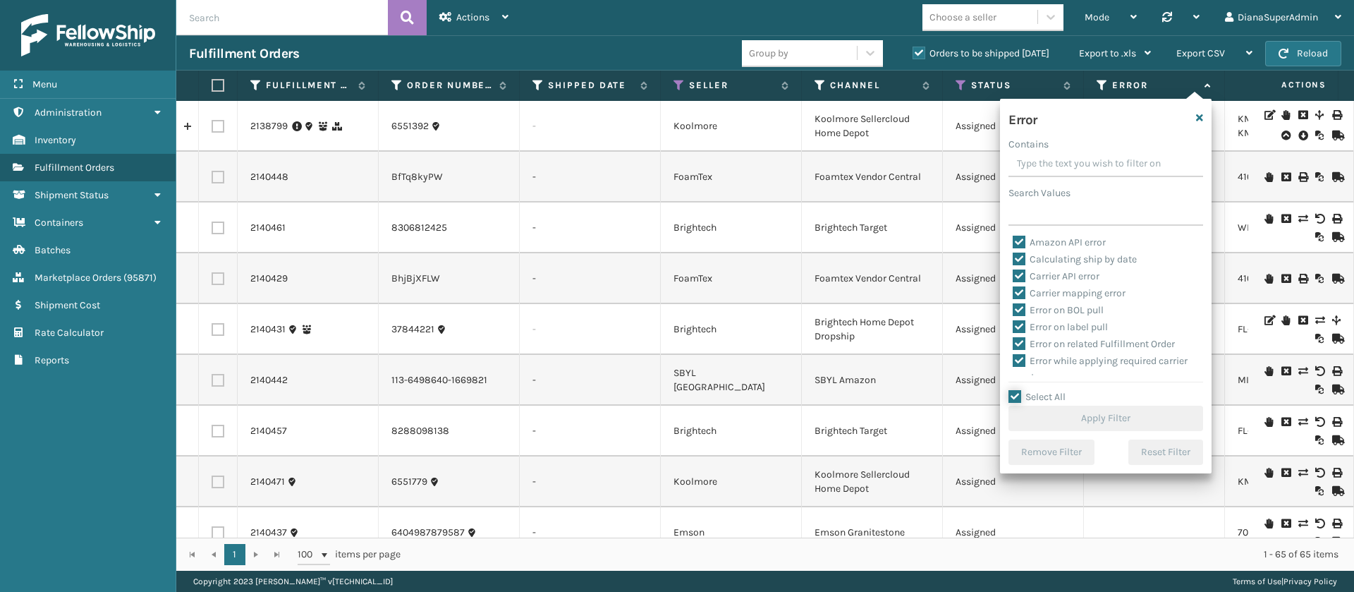
checkbox input "true"
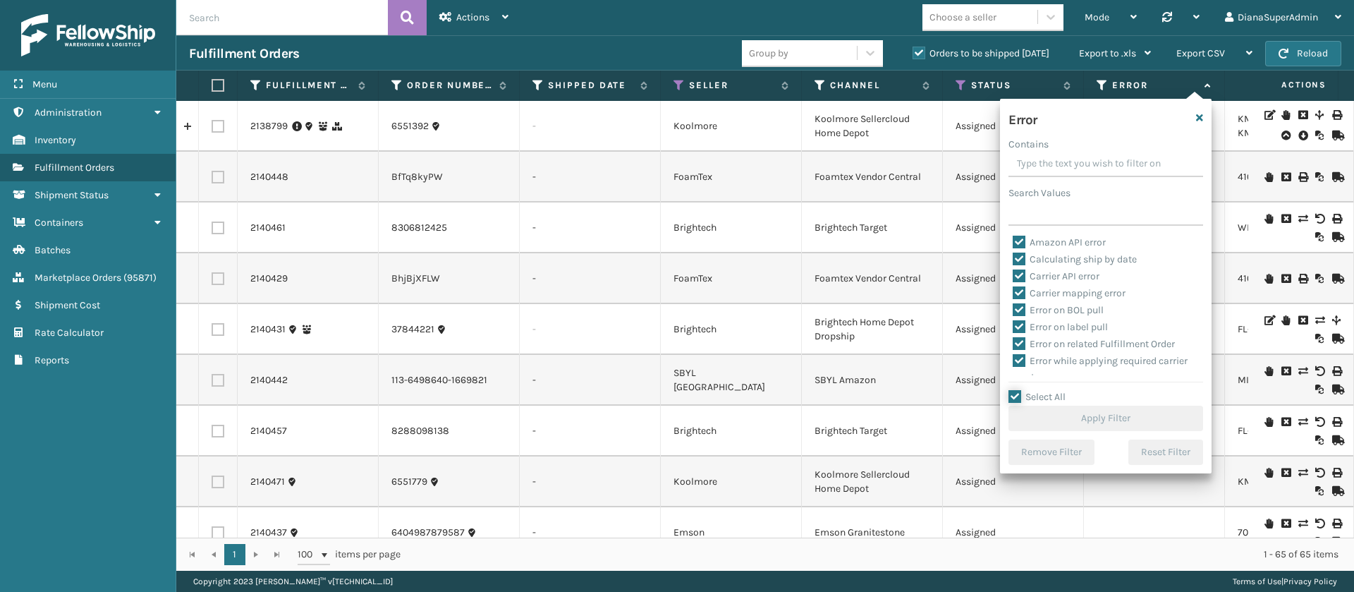
checkbox input "true"
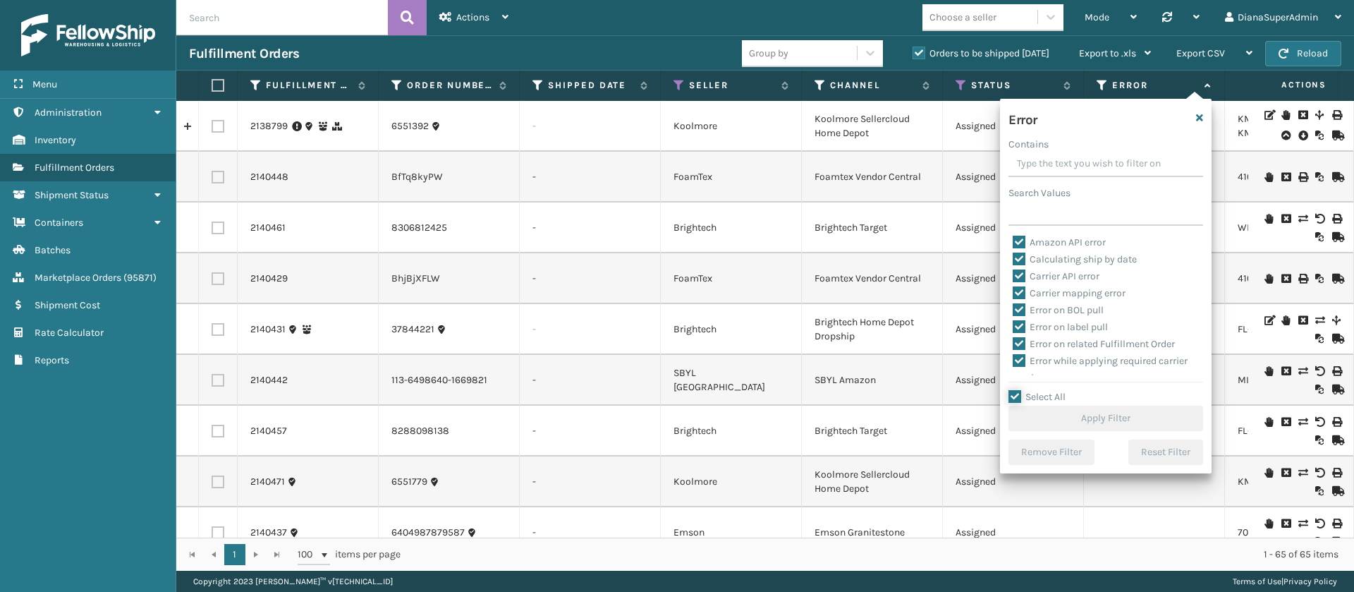
checkbox input "true"
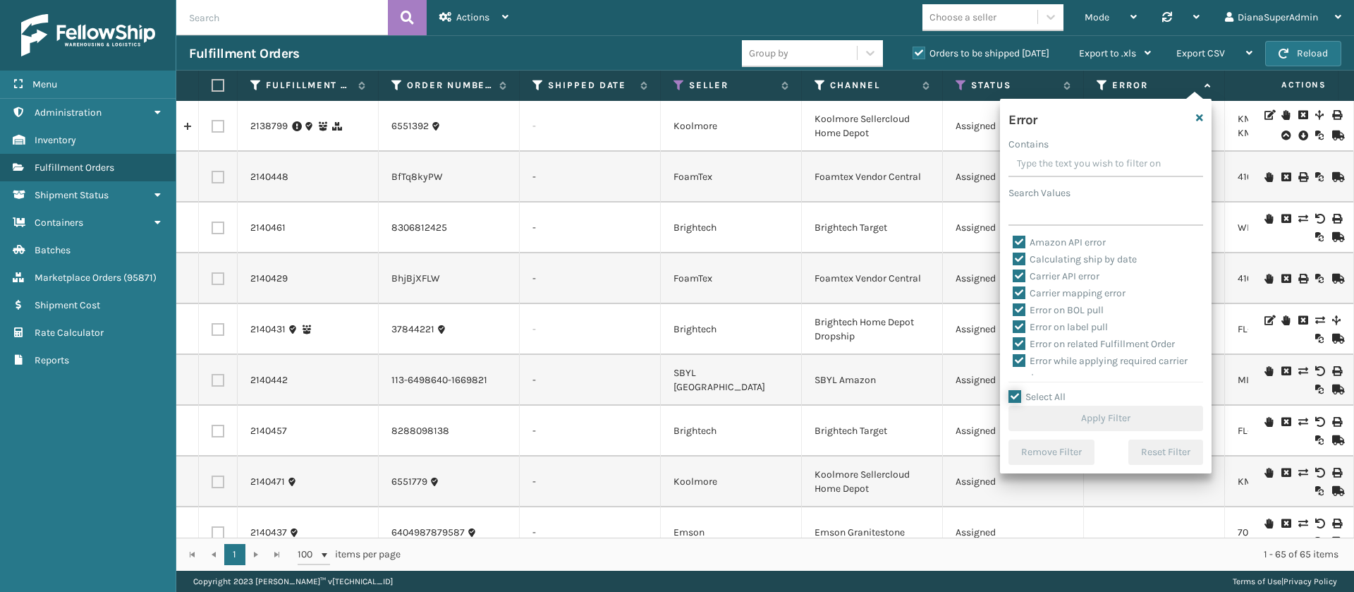
checkbox input "true"
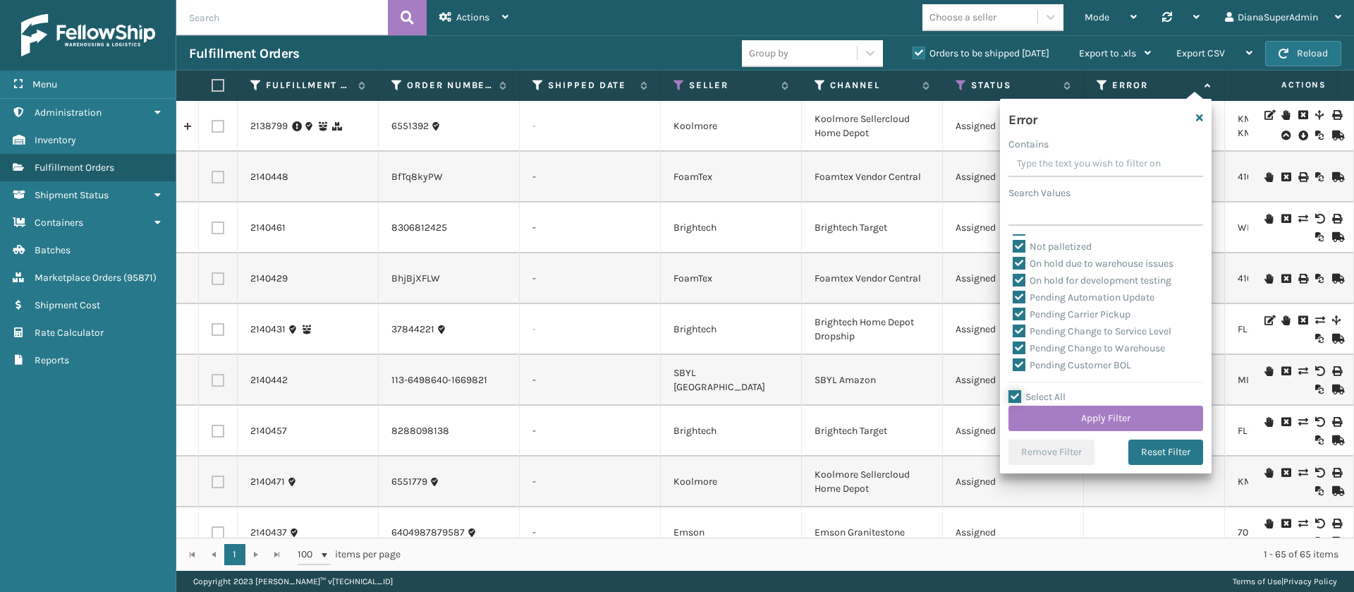
scroll to position [326, 0]
click at [1019, 286] on label "Pending Automation Update" at bounding box center [1084, 289] width 142 height 12
click at [1013, 286] on input "Pending Automation Update" at bounding box center [1013, 285] width 1 height 9
checkbox input "false"
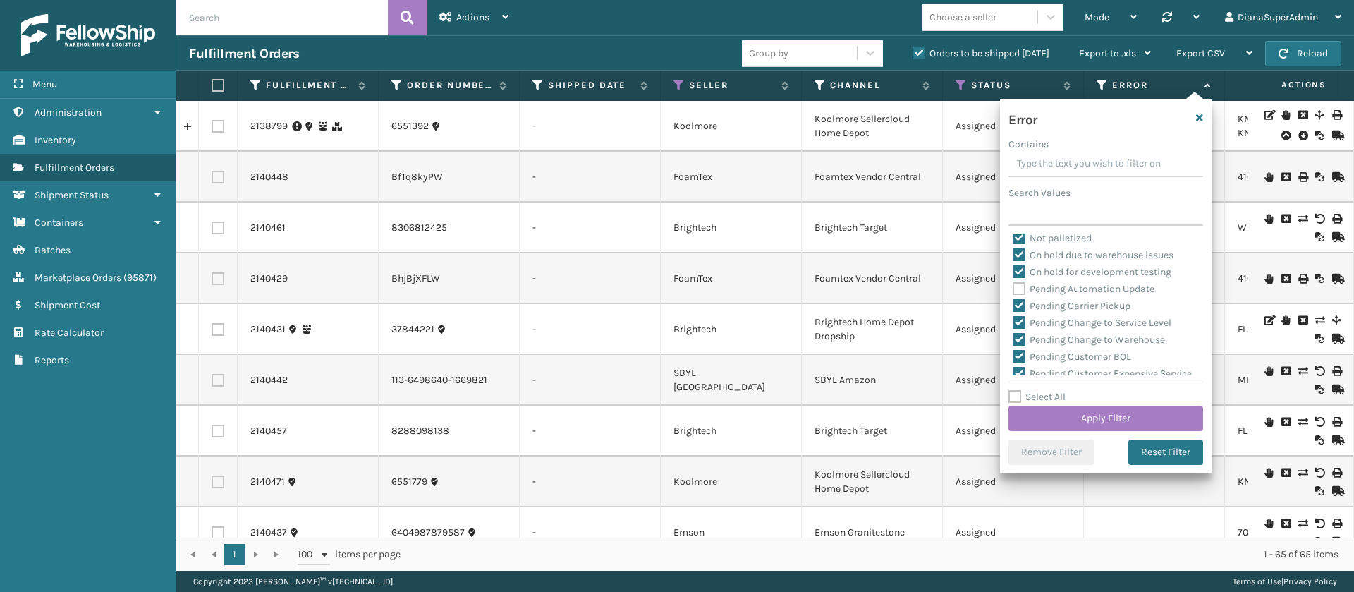
click at [1018, 300] on label "Pending Carrier Pickup" at bounding box center [1072, 306] width 118 height 12
click at [1013, 299] on input "Pending Carrier Pickup" at bounding box center [1013, 302] width 1 height 9
checkbox input "false"
click at [1018, 317] on label "Pending Change to Service Level" at bounding box center [1092, 323] width 159 height 12
click at [1013, 316] on input "Pending Change to Service Level" at bounding box center [1013, 319] width 1 height 9
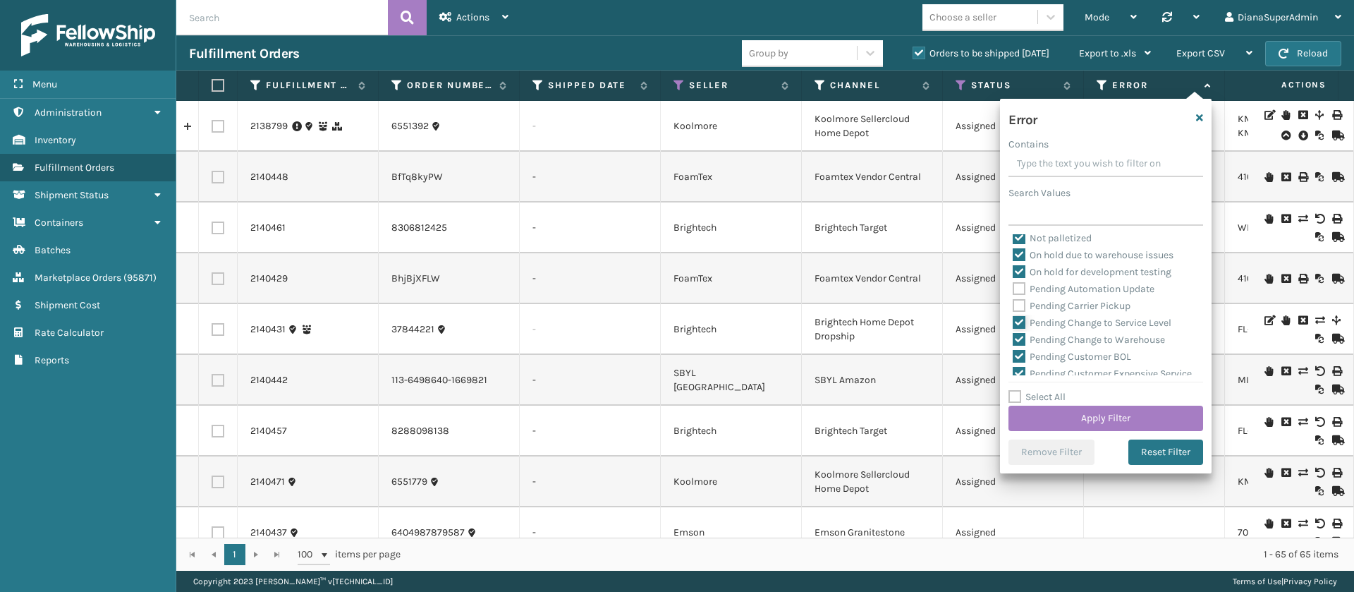
checkbox input "false"
click at [1018, 334] on label "Pending Change to Warehouse" at bounding box center [1089, 340] width 152 height 12
click at [1013, 333] on input "Pending Change to Warehouse" at bounding box center [1013, 335] width 1 height 9
checkbox input "false"
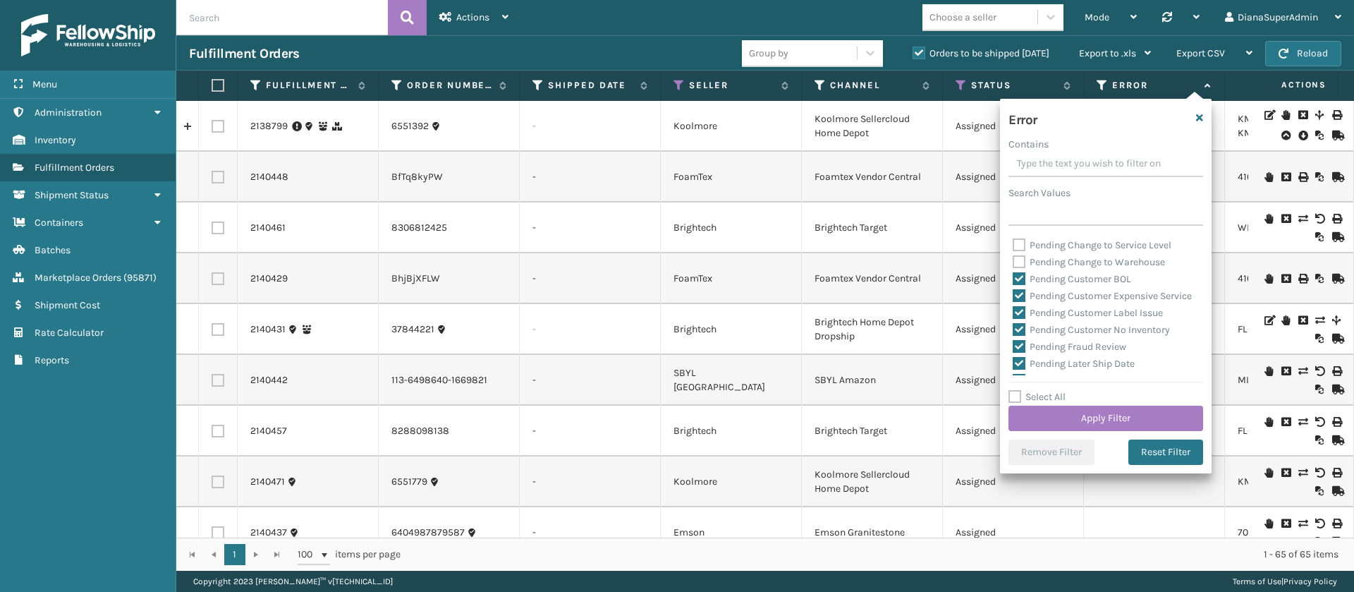
click at [1018, 274] on label "Pending Customer BOL" at bounding box center [1072, 279] width 118 height 12
click at [1013, 274] on input "Pending Customer BOL" at bounding box center [1013, 275] width 1 height 9
checkbox input "false"
click at [1018, 296] on label "Pending Customer Expensive Service" at bounding box center [1102, 296] width 179 height 12
click at [1013, 296] on input "Pending Customer Expensive Service" at bounding box center [1013, 292] width 1 height 9
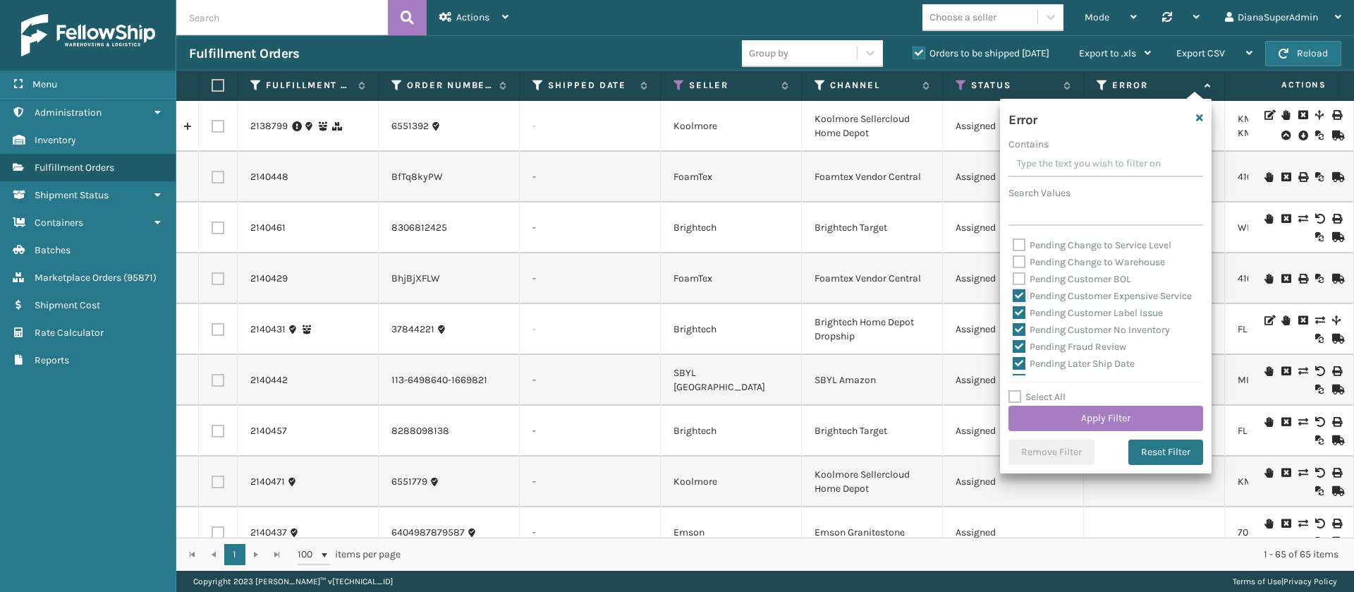
checkbox input "false"
click at [1020, 319] on label "Pending Customer Label Issue" at bounding box center [1088, 313] width 150 height 12
click at [1013, 314] on input "Pending Customer Label Issue" at bounding box center [1013, 309] width 1 height 9
checkbox input "false"
click at [1020, 336] on label "Pending Customer No Inventory" at bounding box center [1091, 330] width 157 height 12
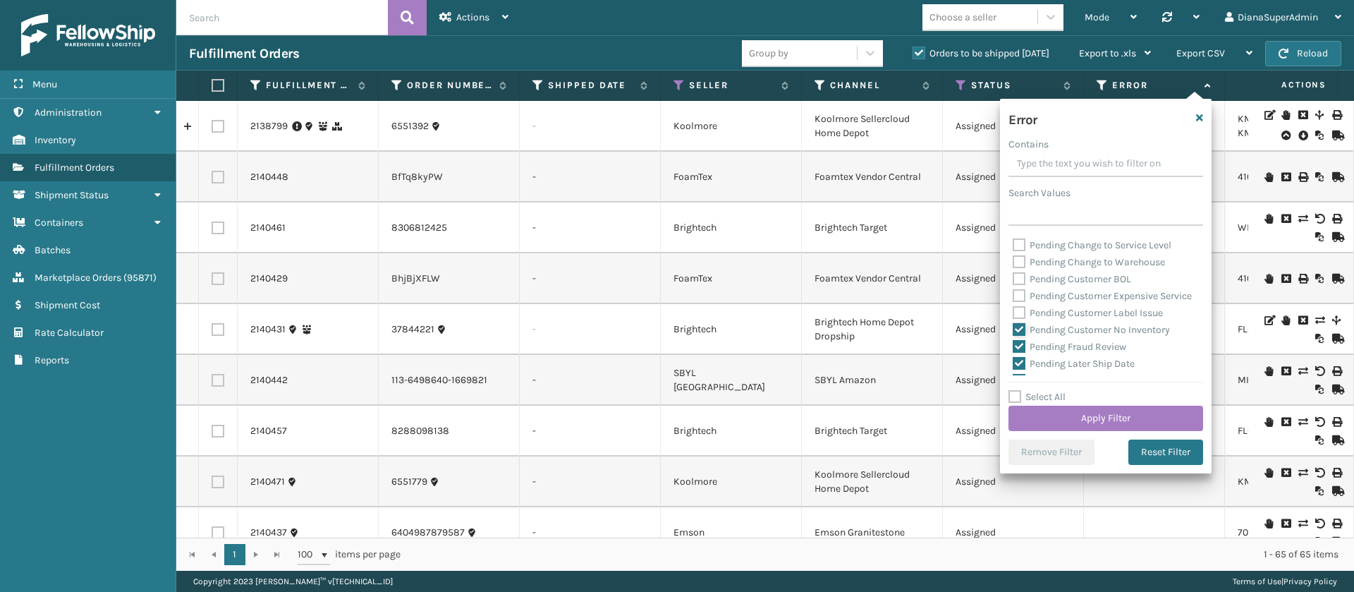
click at [1013, 331] on input "Pending Customer No Inventory" at bounding box center [1013, 326] width 1 height 9
checkbox input "false"
click at [1021, 286] on label "Pending Fraud Review" at bounding box center [1070, 280] width 114 height 12
click at [1013, 281] on input "Pending Fraud Review" at bounding box center [1013, 276] width 1 height 9
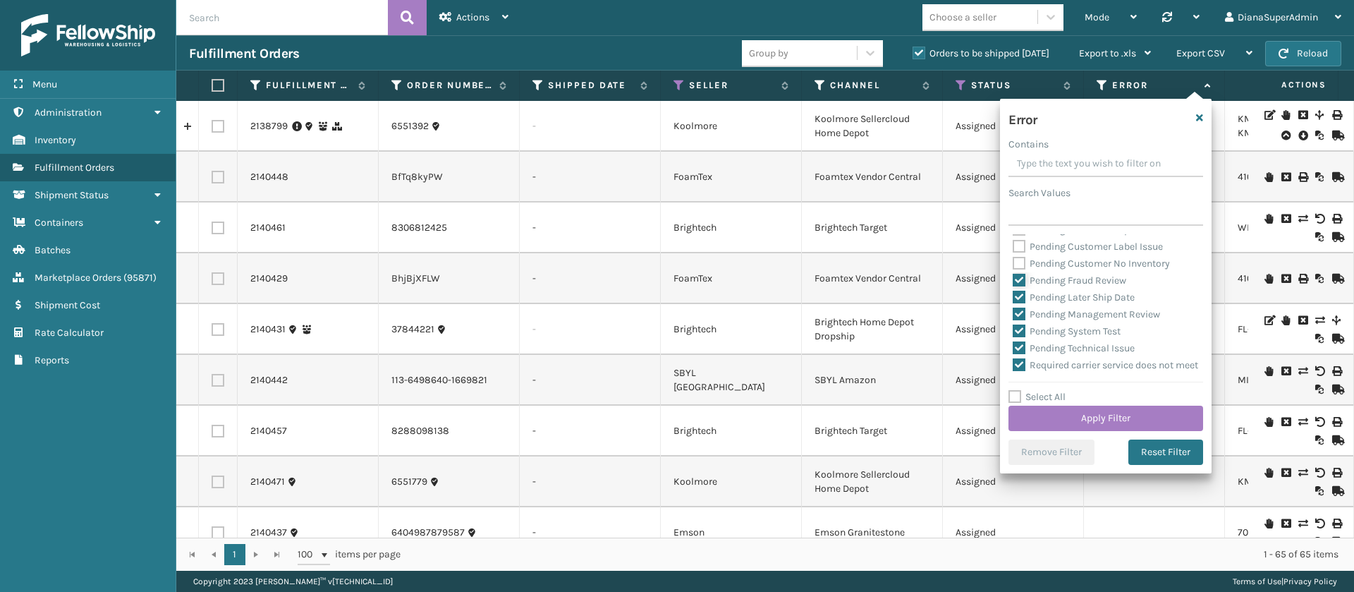
checkbox input "false"
click at [1020, 303] on label "Pending Later Ship Date" at bounding box center [1074, 297] width 122 height 12
click at [1013, 298] on input "Pending Later Ship Date" at bounding box center [1013, 293] width 1 height 9
checkbox input "false"
click at [1018, 320] on label "Pending Management Review" at bounding box center [1086, 314] width 147 height 12
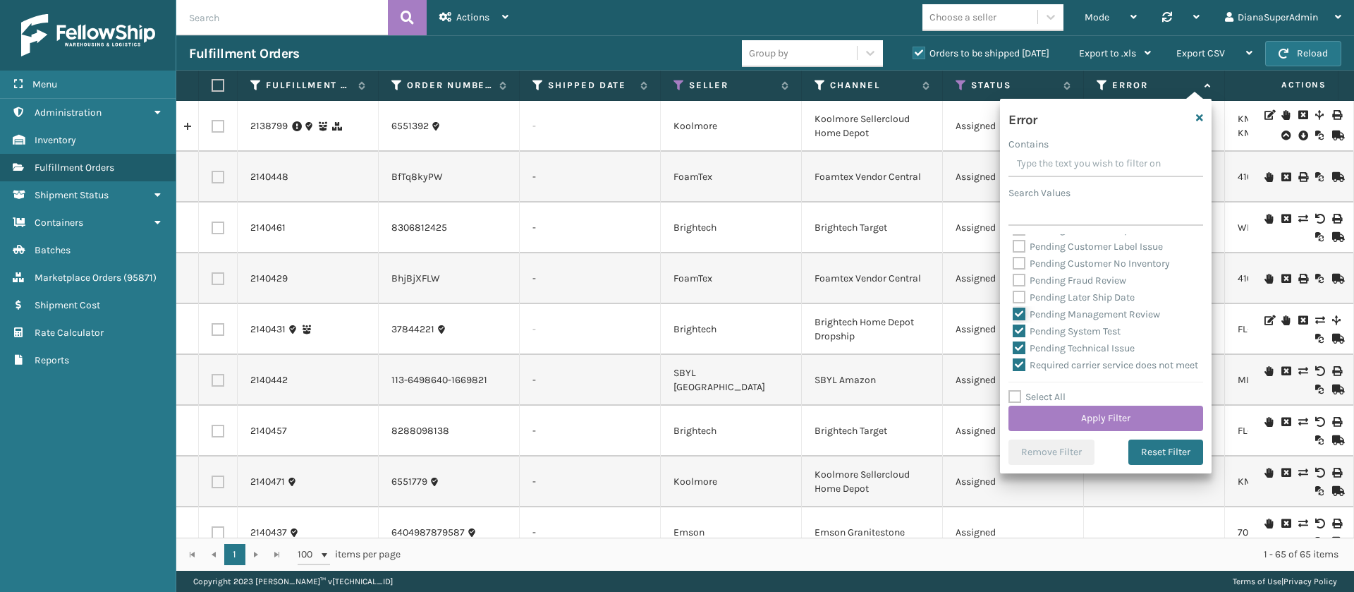
click at [1013, 315] on input "Pending Management Review" at bounding box center [1013, 310] width 1 height 9
checkbox input "false"
click at [1018, 337] on label "Pending System Test" at bounding box center [1067, 331] width 108 height 12
click at [1013, 332] on input "Pending System Test" at bounding box center [1013, 327] width 1 height 9
checkbox input "false"
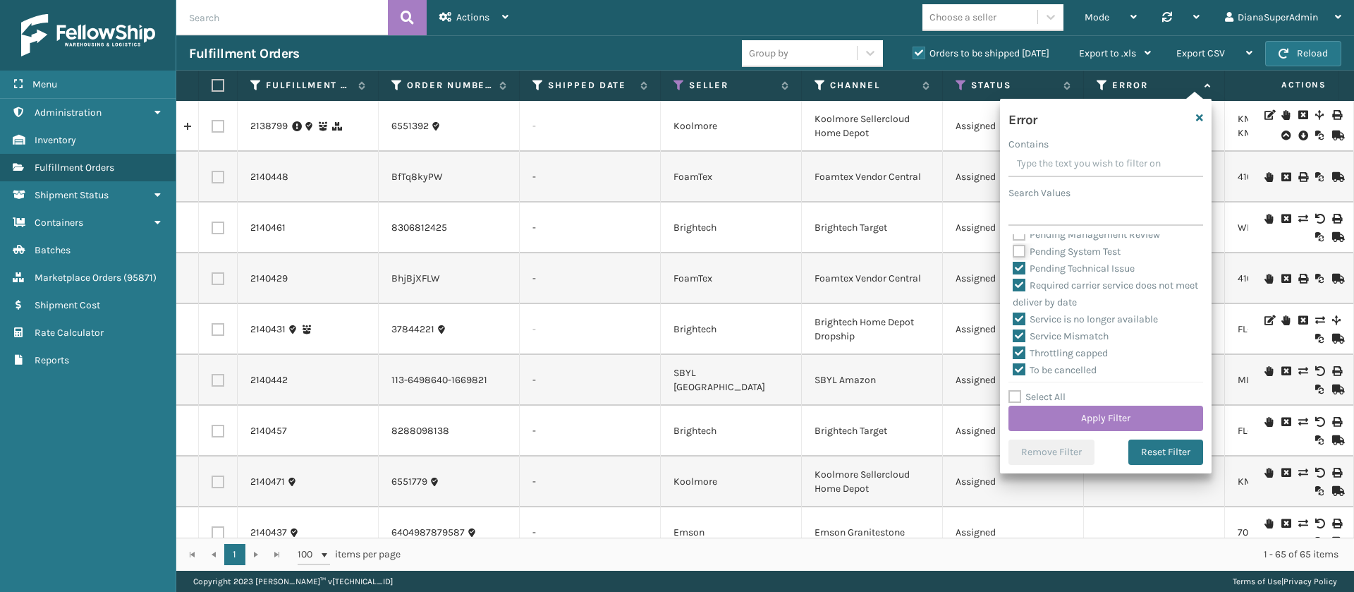
scroll to position [559, 0]
click at [1019, 265] on label "Pending Technical Issue" at bounding box center [1074, 259] width 122 height 12
click at [1013, 260] on input "Pending Technical Issue" at bounding box center [1013, 255] width 1 height 9
checkbox input "false"
click at [1087, 412] on button "Apply Filter" at bounding box center [1105, 418] width 195 height 25
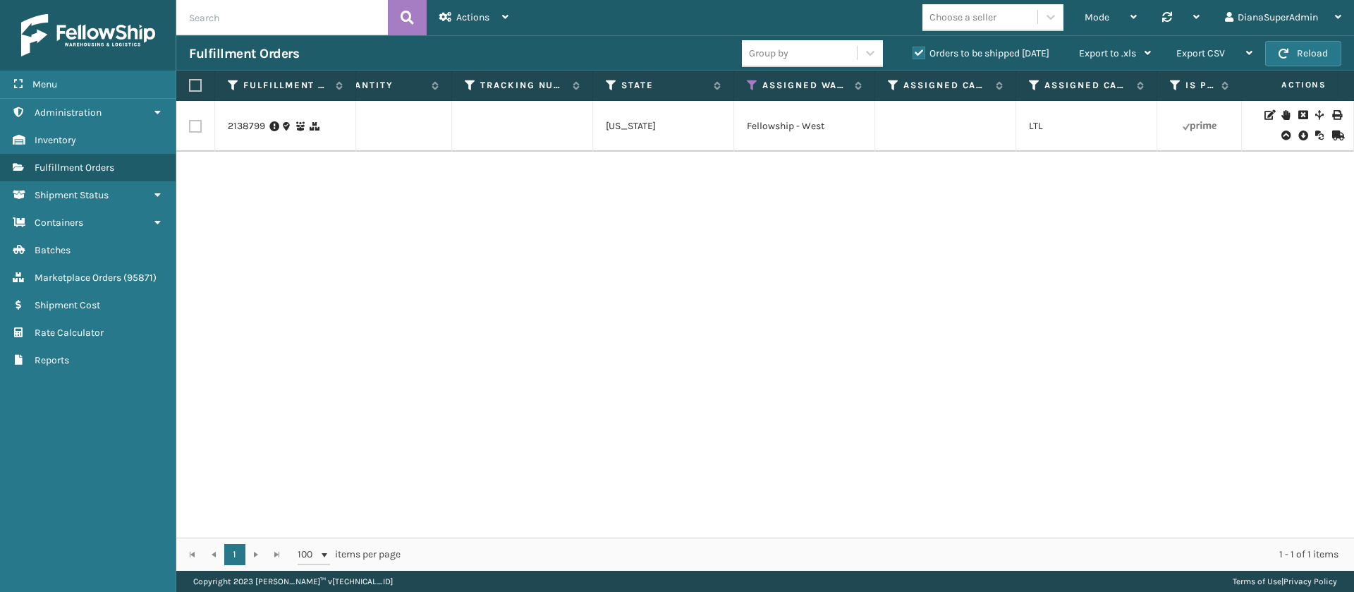
scroll to position [0, 1062]
click at [747, 87] on icon at bounding box center [745, 85] width 11 height 13
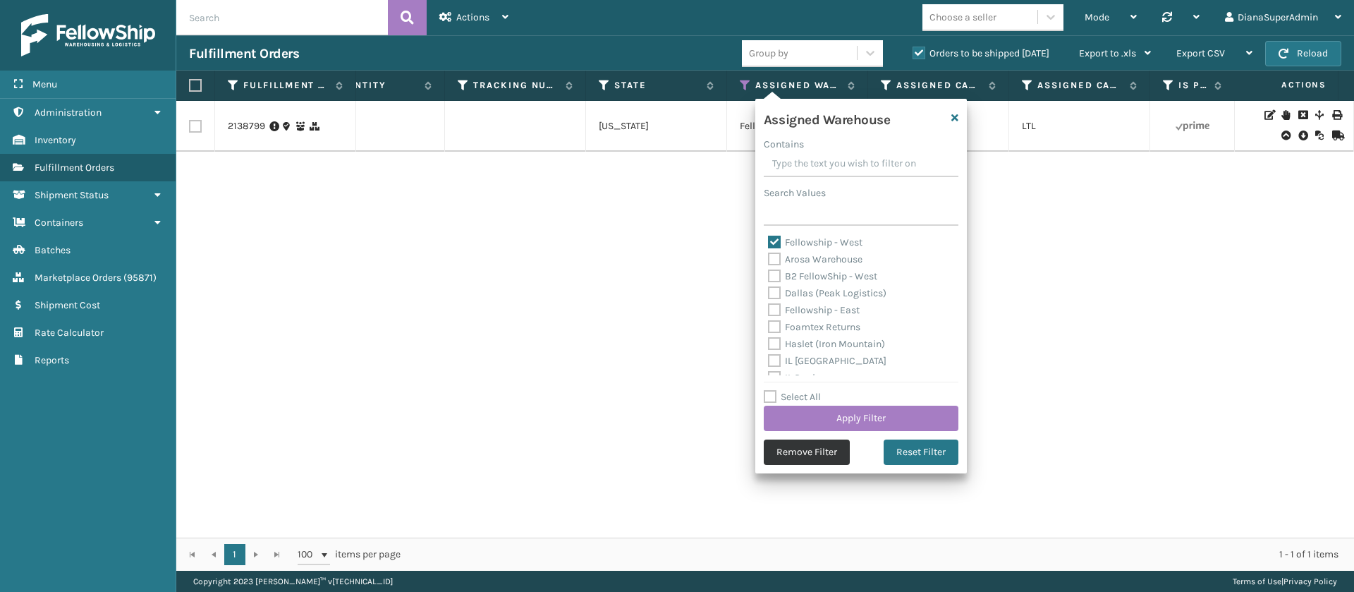
click at [837, 451] on button "Remove Filter" at bounding box center [807, 451] width 86 height 25
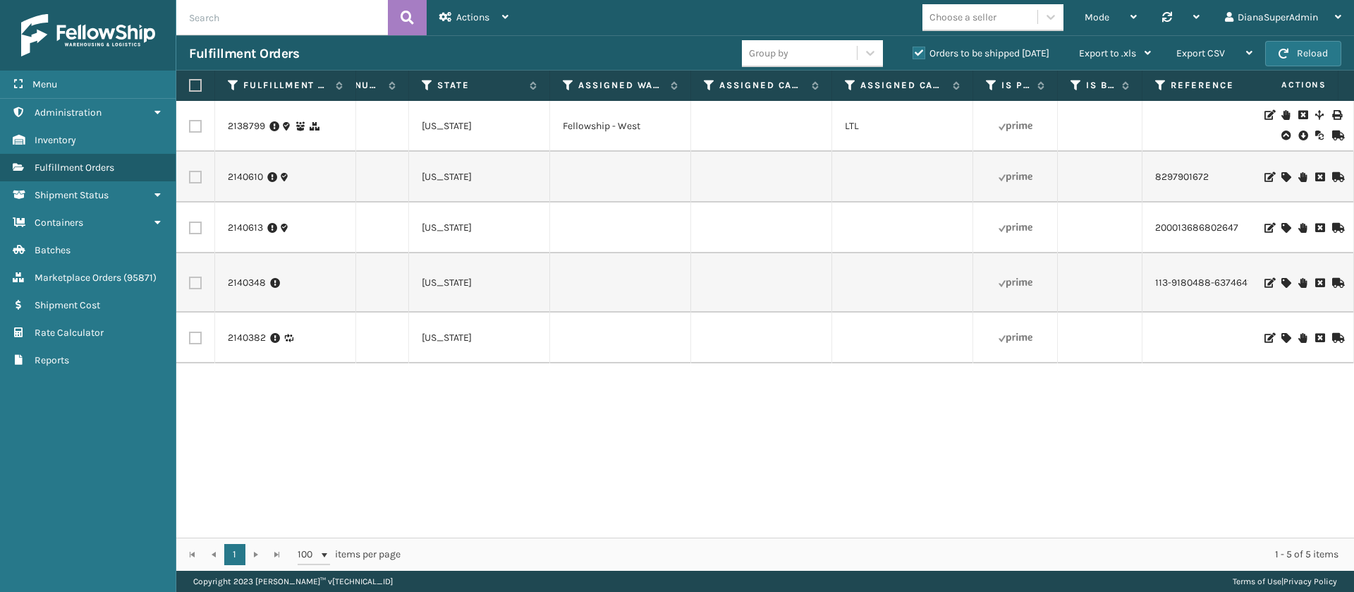
scroll to position [0, 1592]
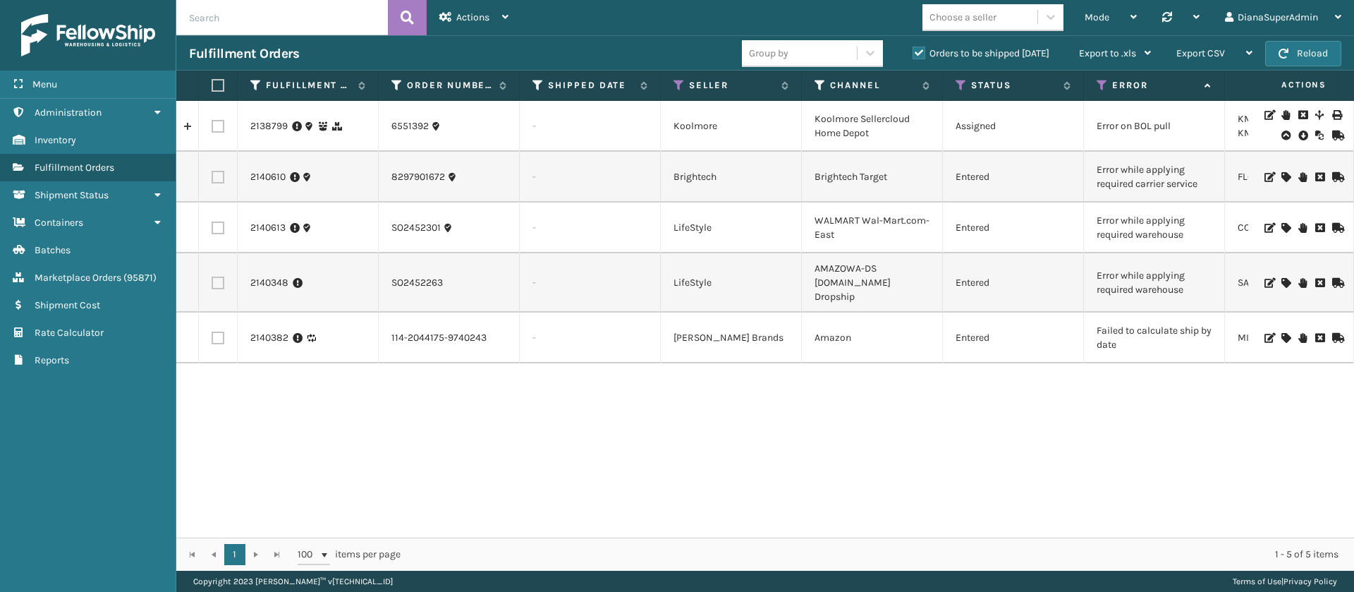
click at [919, 47] on label "Orders to be shipped [DATE]" at bounding box center [981, 53] width 137 height 12
click at [913, 47] on input "Orders to be shipped [DATE]" at bounding box center [913, 49] width 1 height 9
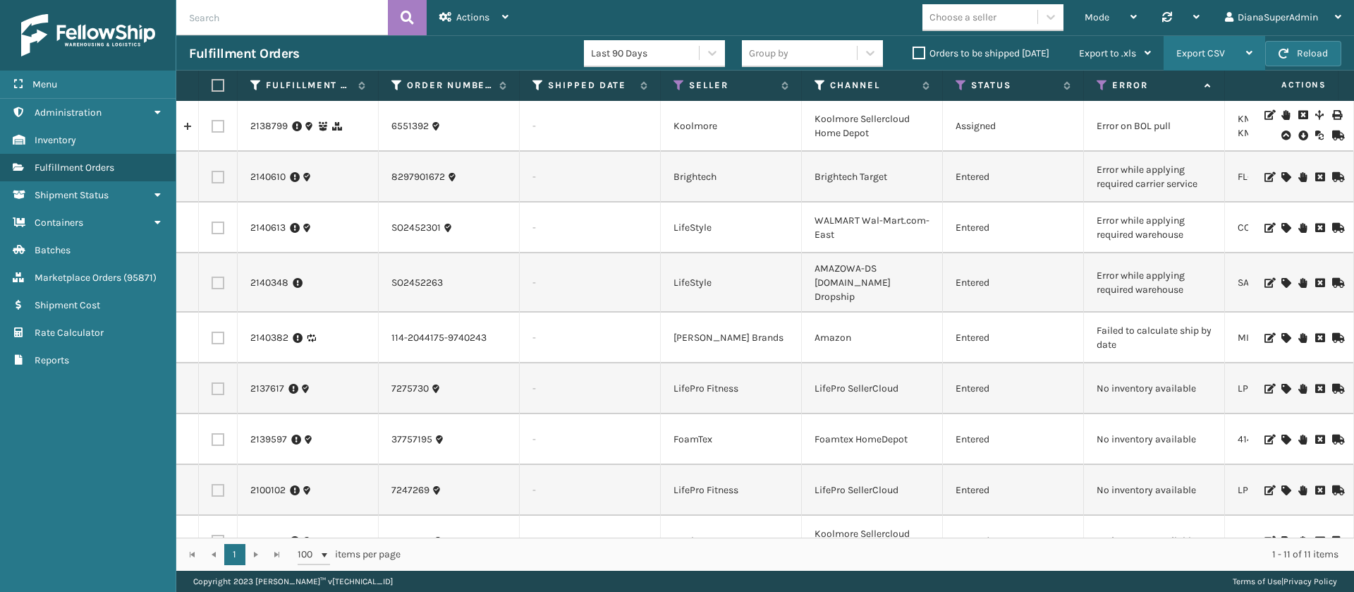
click at [1207, 57] on span "Export CSV" at bounding box center [1200, 53] width 49 height 12
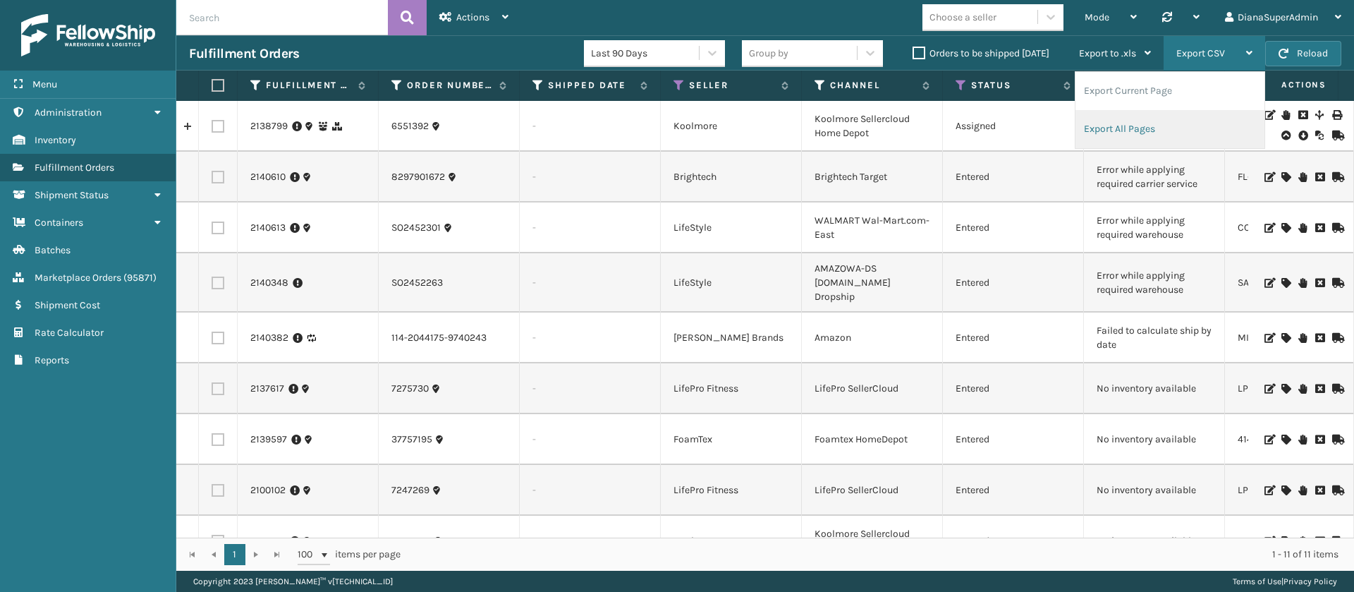
click at [1125, 133] on li "Export All Pages" at bounding box center [1169, 129] width 189 height 38
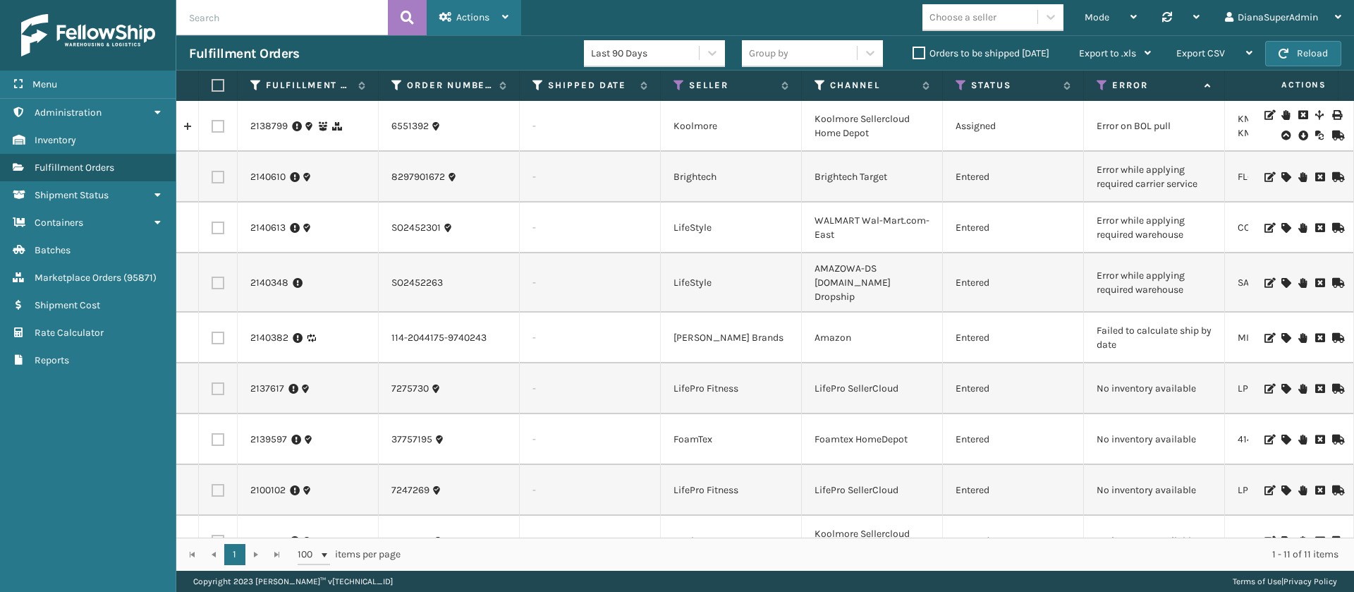
click at [473, 6] on div "Actions" at bounding box center [473, 17] width 69 height 35
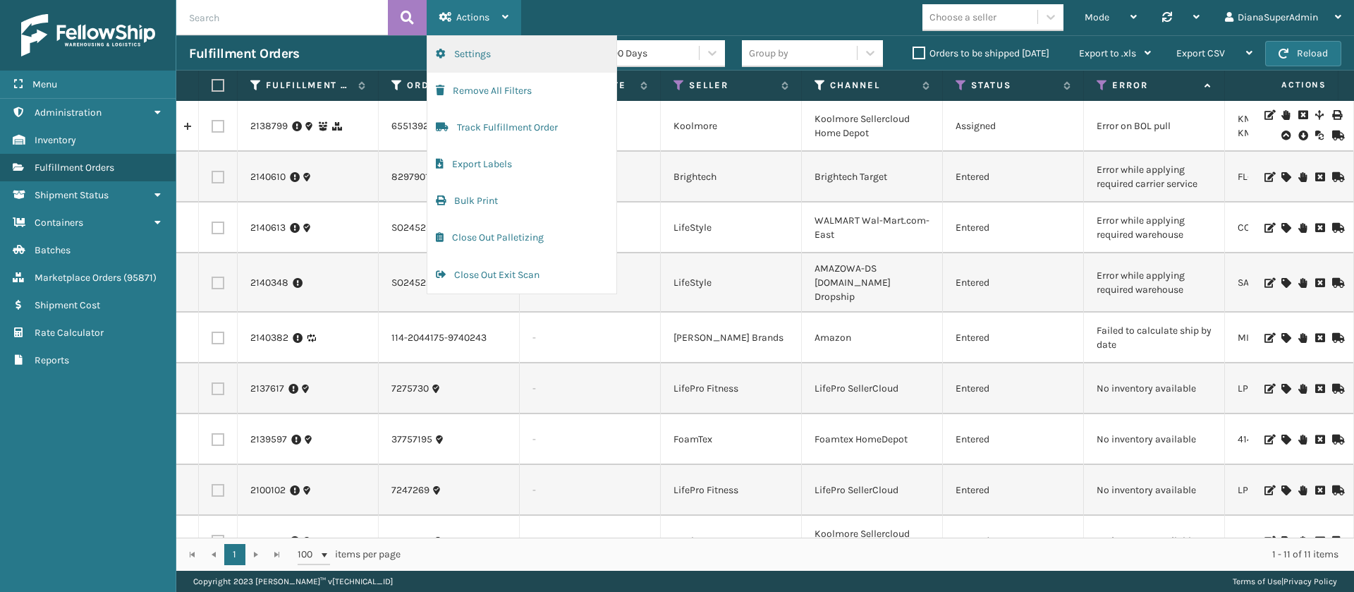
click at [504, 49] on button "Settings" at bounding box center [521, 54] width 189 height 37
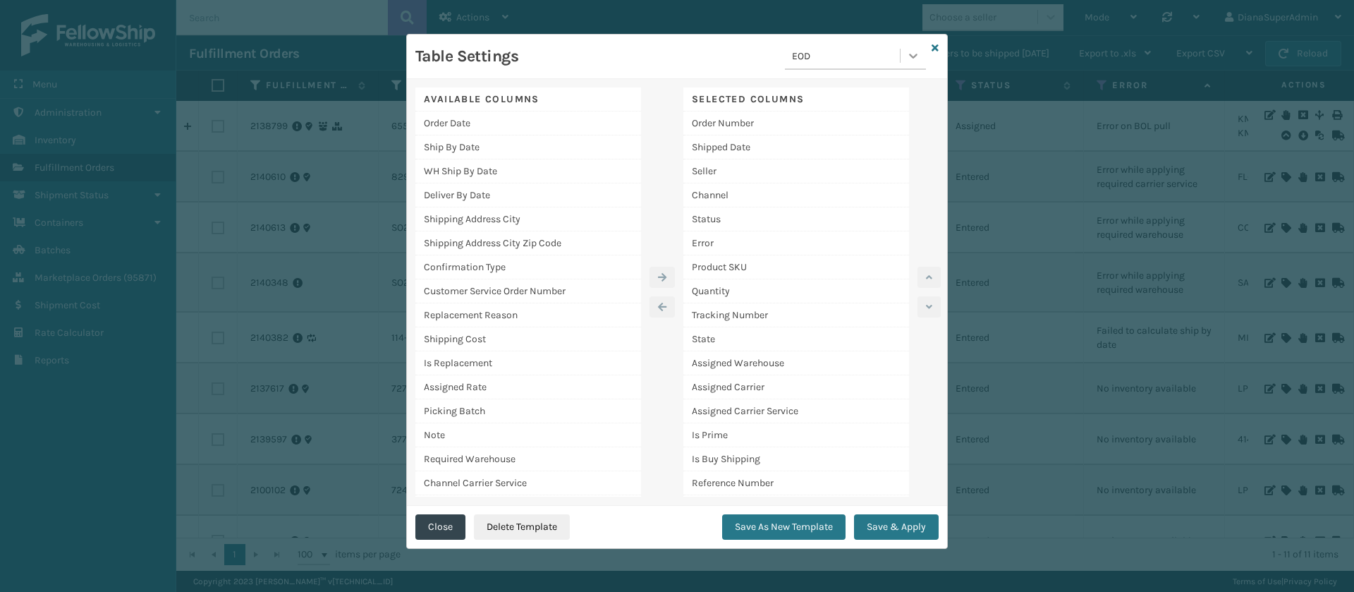
click at [907, 56] on icon at bounding box center [913, 56] width 14 height 14
click at [839, 166] on div "[PERSON_NAME] Report" at bounding box center [855, 170] width 141 height 26
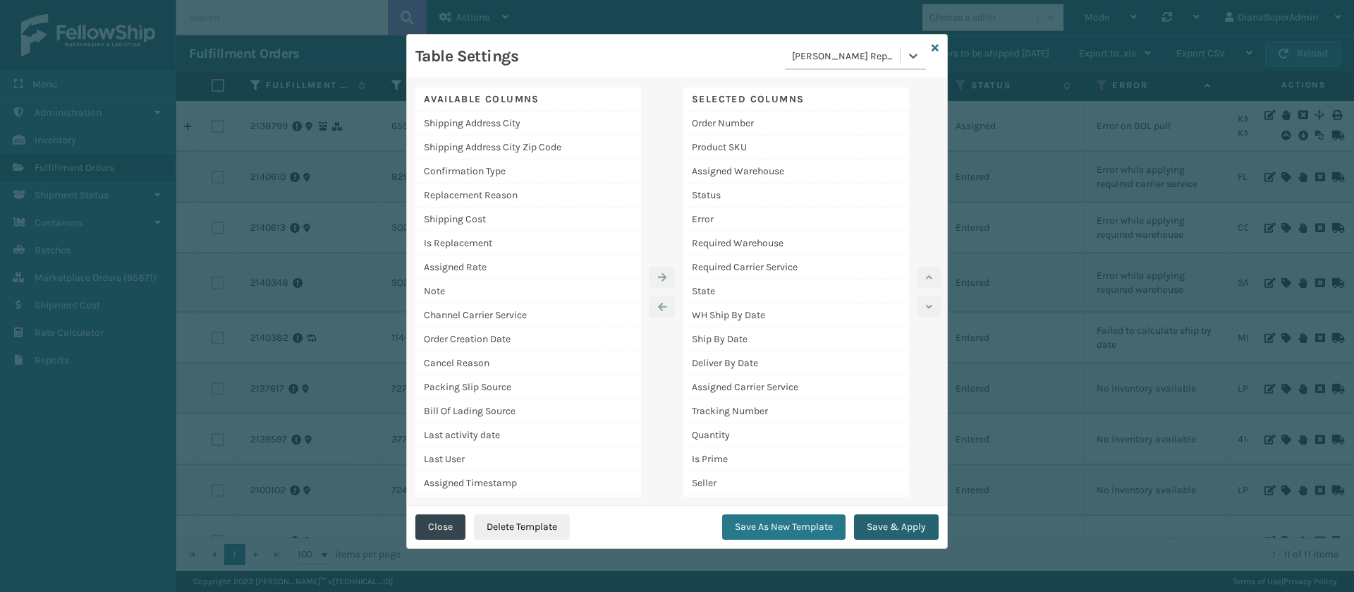
click at [927, 522] on button "Save & Apply" at bounding box center [896, 526] width 85 height 25
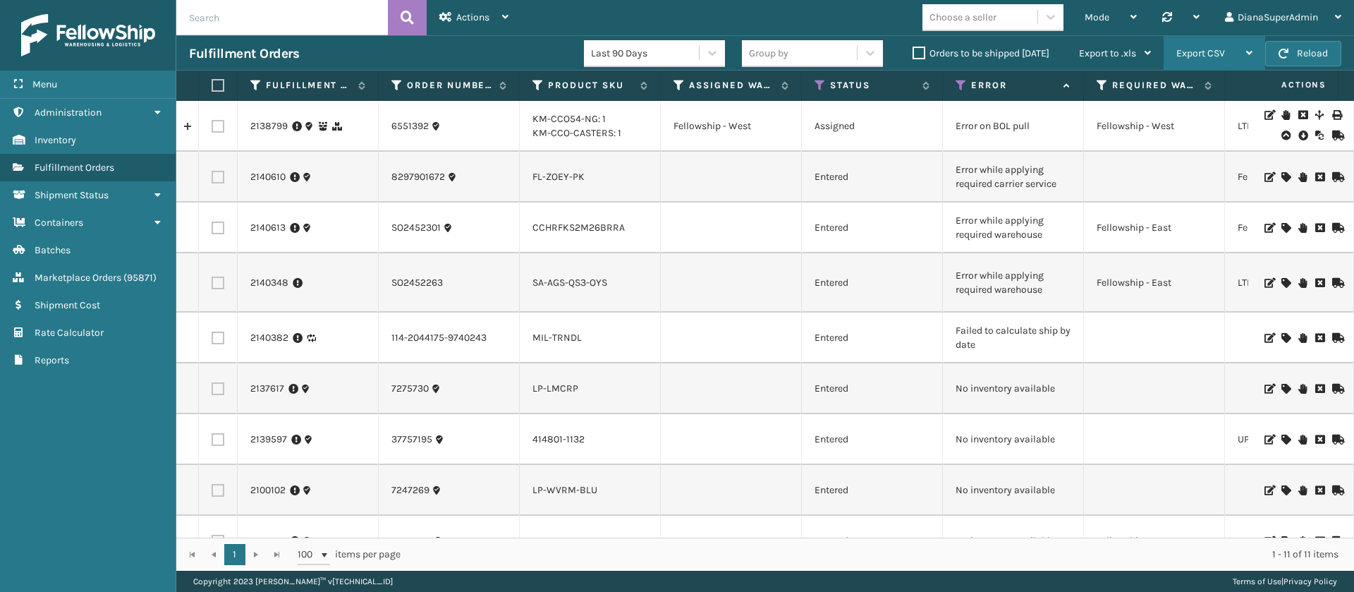
click at [1209, 49] on span "Export CSV" at bounding box center [1200, 53] width 49 height 12
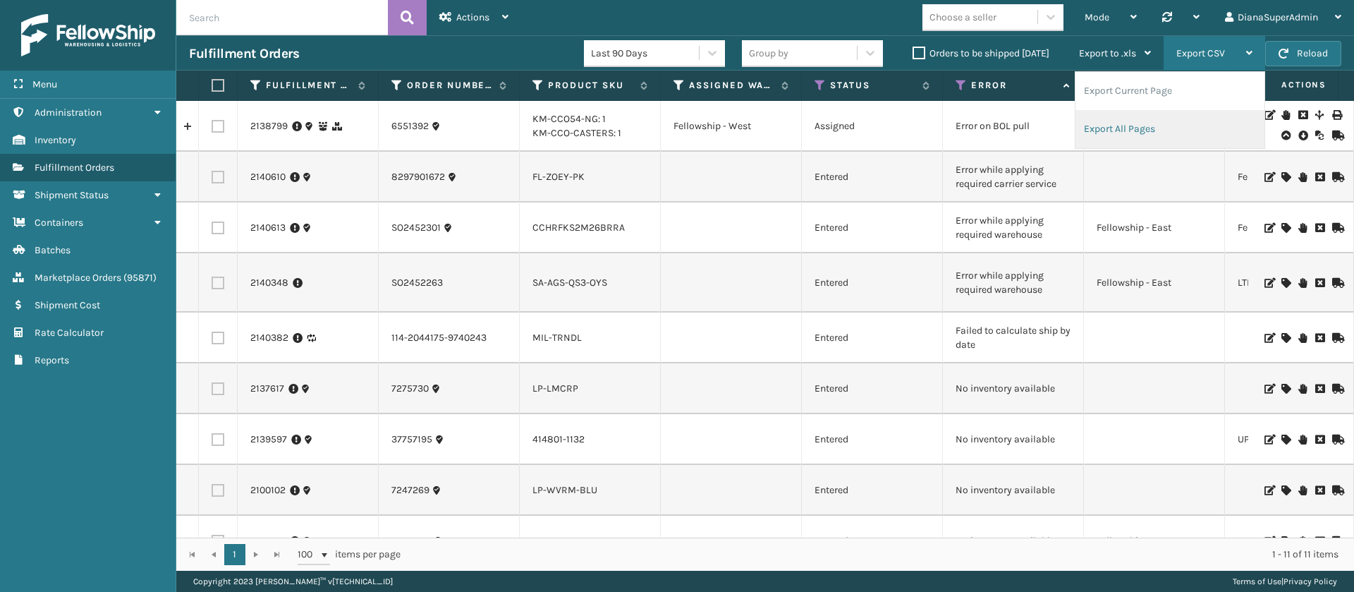
click at [1163, 123] on li "Export All Pages" at bounding box center [1169, 129] width 189 height 38
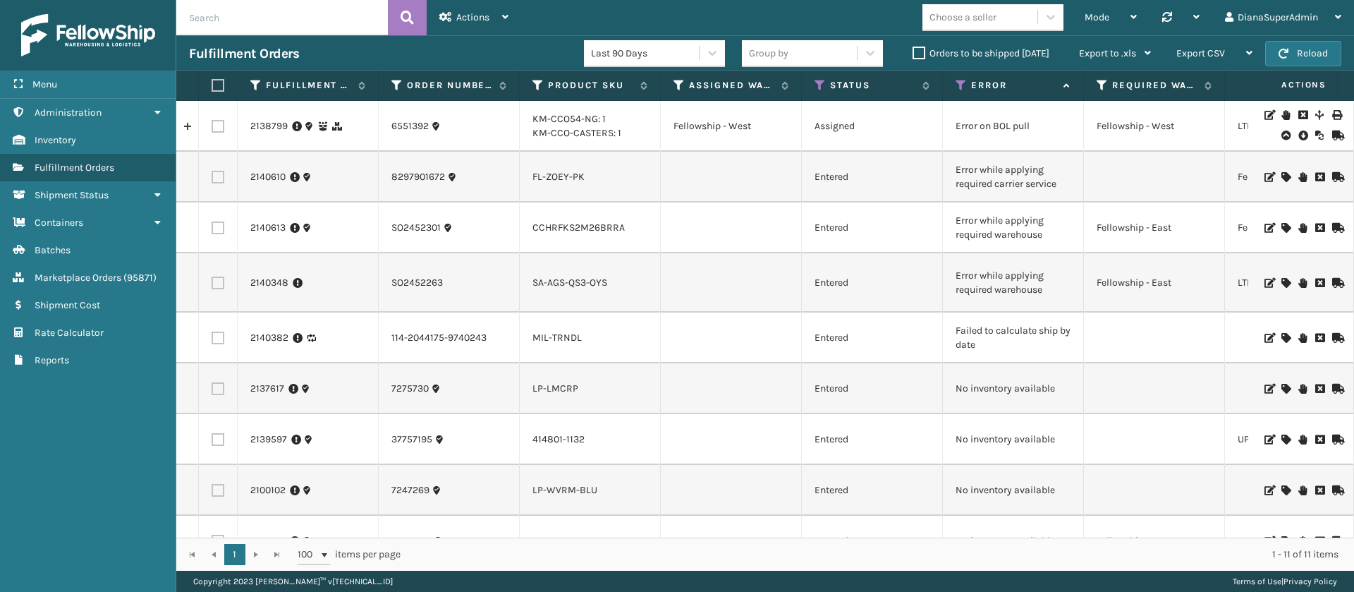
click at [922, 51] on label "Orders to be shipped [DATE]" at bounding box center [981, 53] width 137 height 12
click at [913, 51] on input "Orders to be shipped [DATE]" at bounding box center [913, 49] width 1 height 9
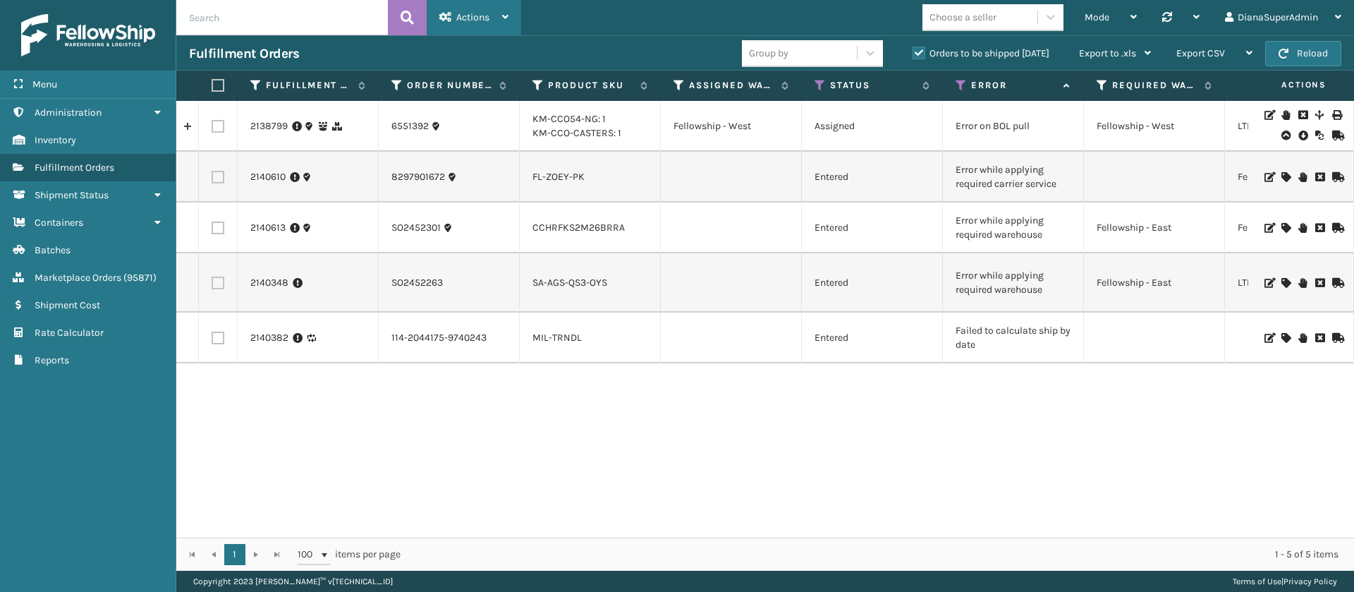
click at [503, 18] on icon at bounding box center [505, 17] width 6 height 10
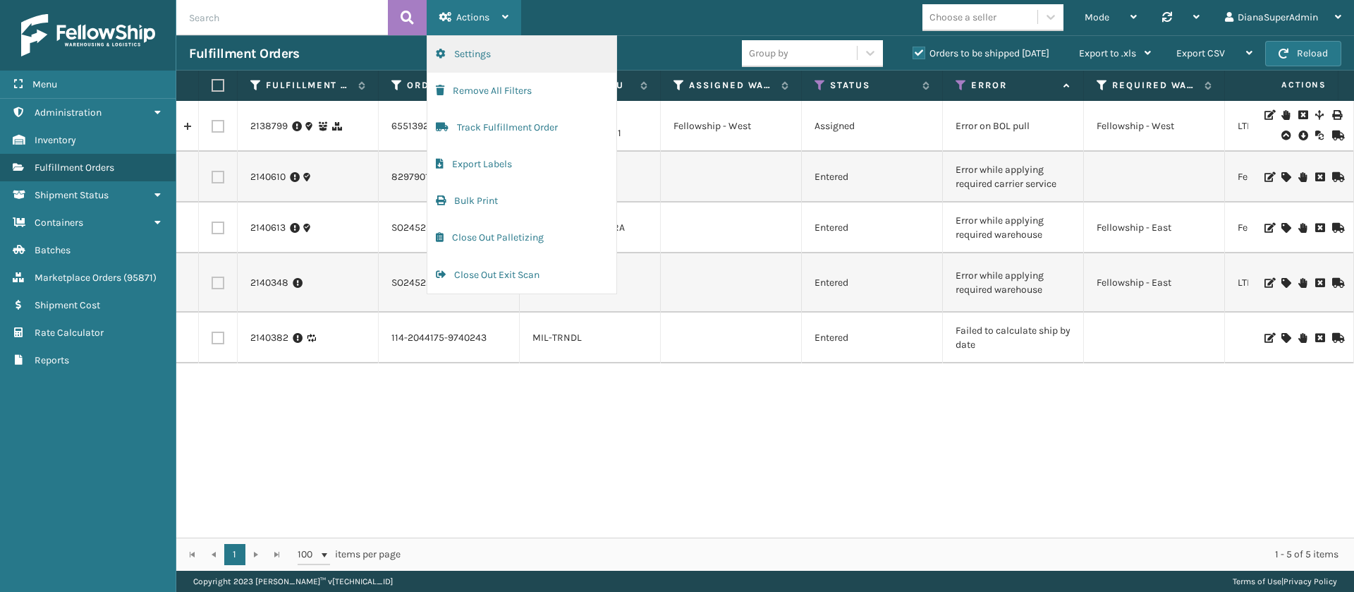
click at [514, 51] on button "Settings" at bounding box center [521, 54] width 189 height 37
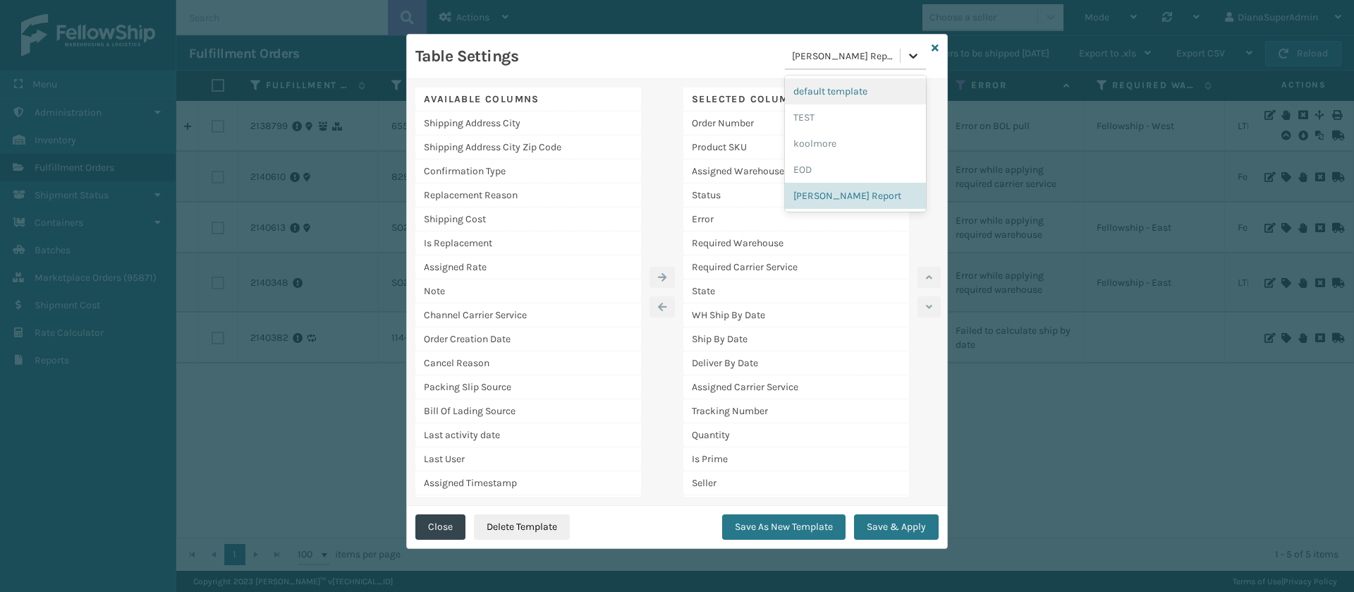
click at [910, 56] on icon at bounding box center [913, 56] width 8 height 5
click at [827, 176] on div "EOD" at bounding box center [855, 170] width 141 height 26
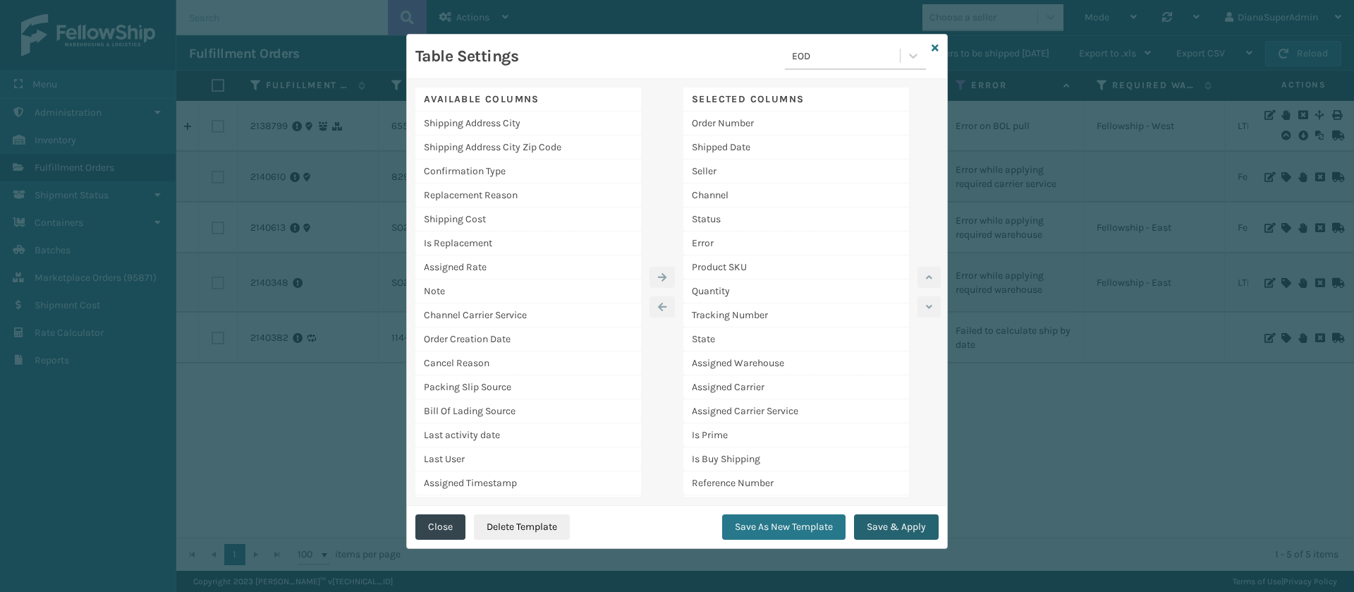
click at [886, 524] on button "Save & Apply" at bounding box center [896, 526] width 85 height 25
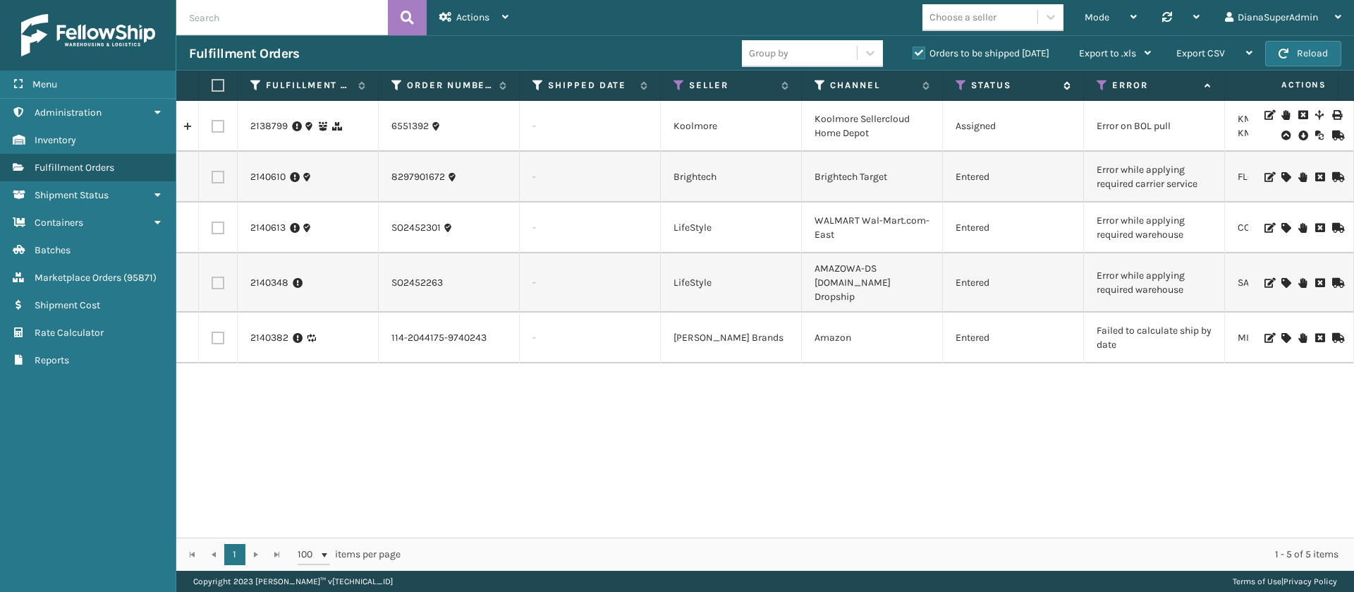
click at [961, 83] on icon at bounding box center [961, 85] width 11 height 13
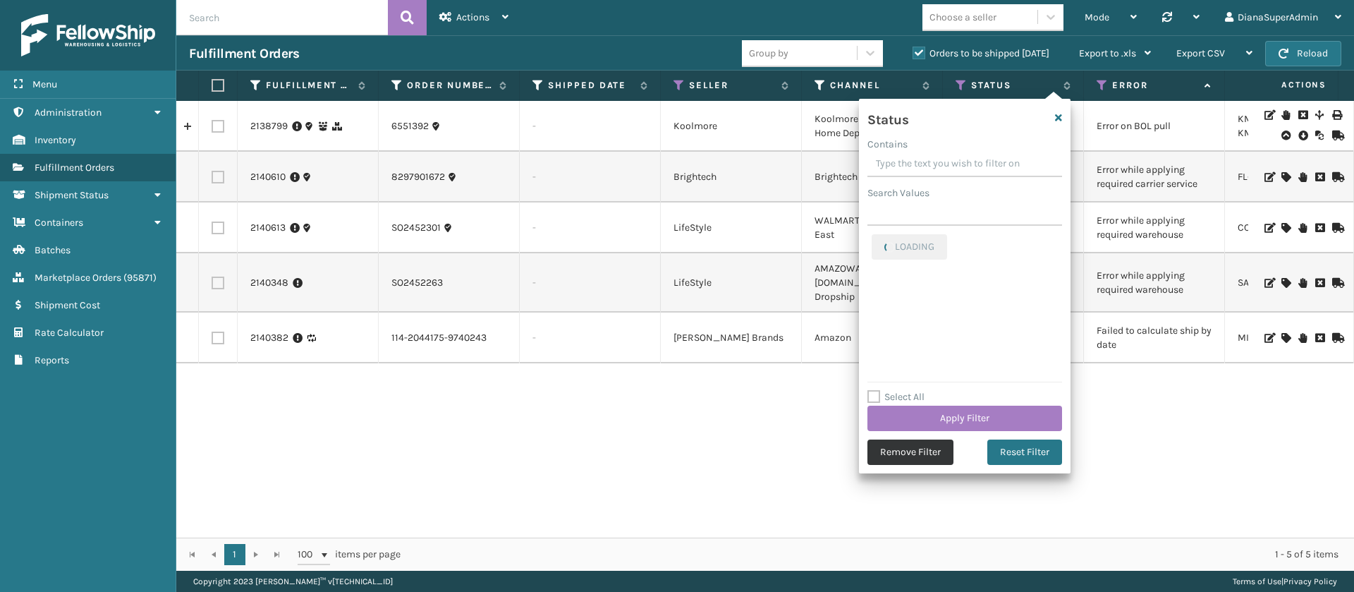
click at [921, 449] on button "Remove Filter" at bounding box center [910, 451] width 86 height 25
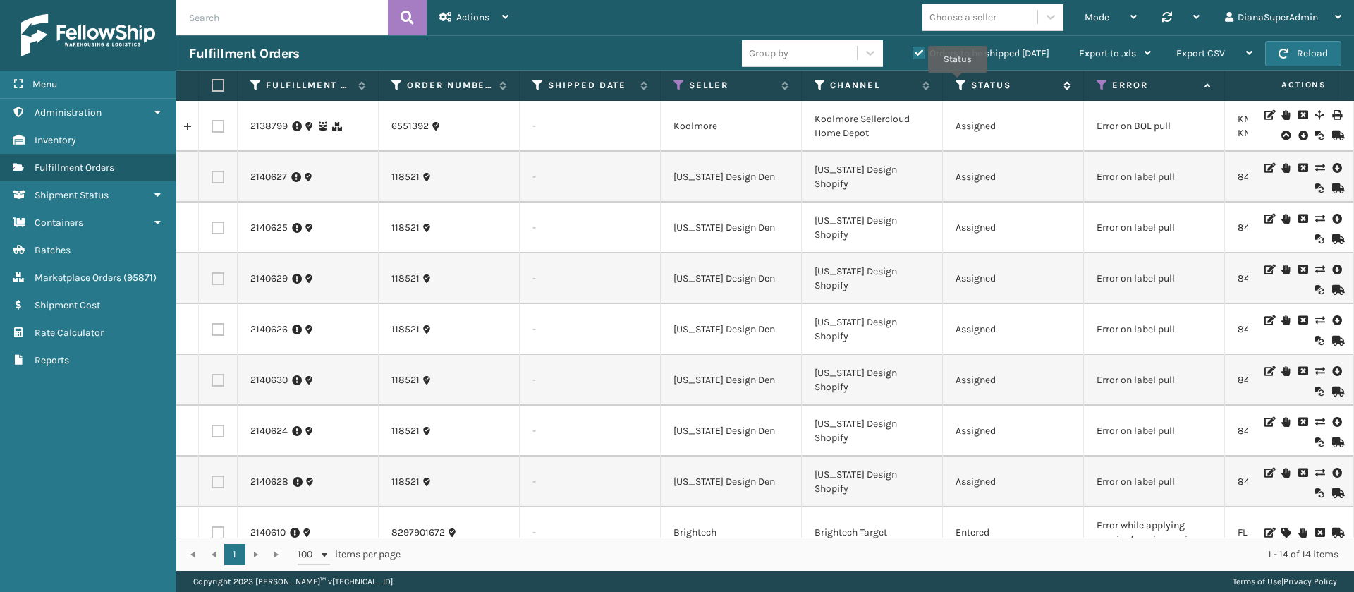
click at [958, 83] on icon at bounding box center [961, 85] width 11 height 13
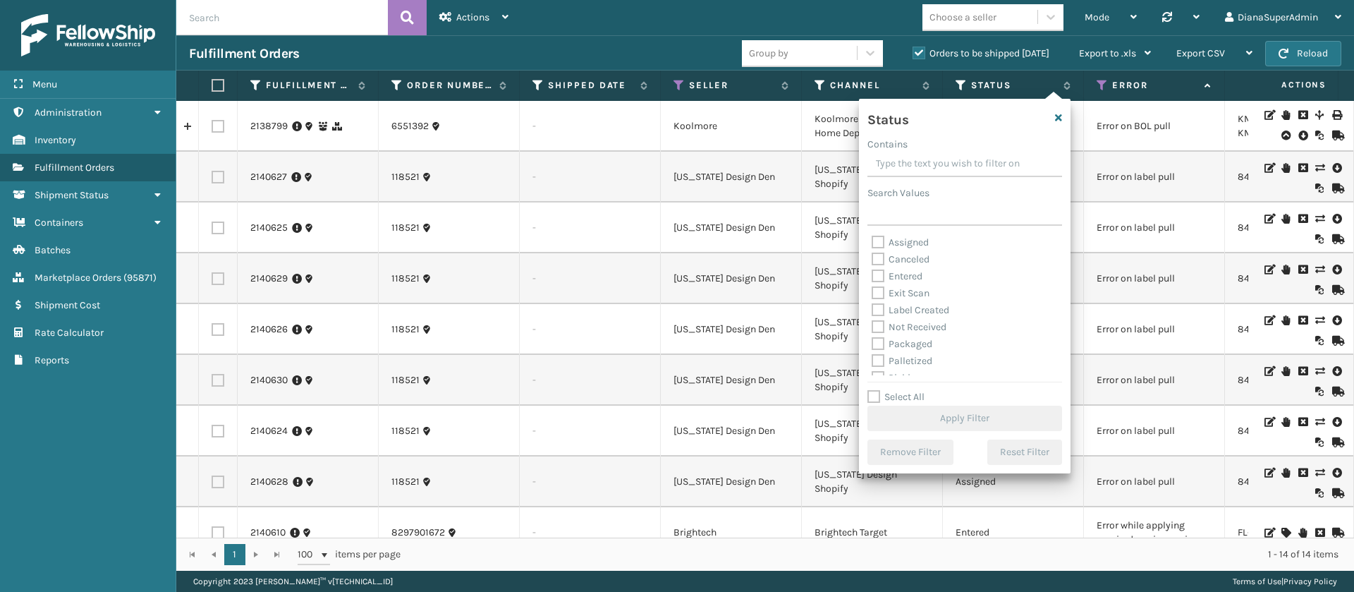
click at [879, 304] on label "Label Created" at bounding box center [911, 310] width 78 height 12
click at [872, 303] on input "Label Created" at bounding box center [872, 306] width 1 height 9
checkbox input "true"
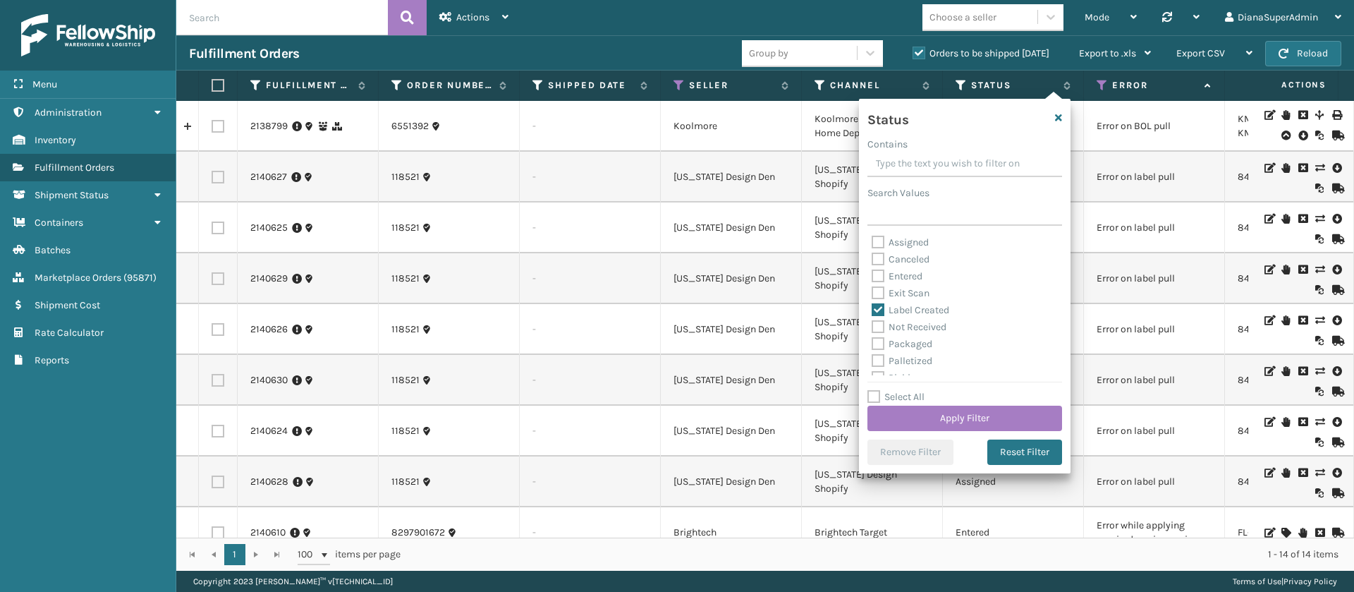
click at [878, 345] on label "Packaged" at bounding box center [902, 344] width 61 height 12
click at [872, 345] on input "Packaged" at bounding box center [872, 340] width 1 height 9
checkbox input "true"
click at [880, 292] on label "Palletized" at bounding box center [902, 291] width 61 height 12
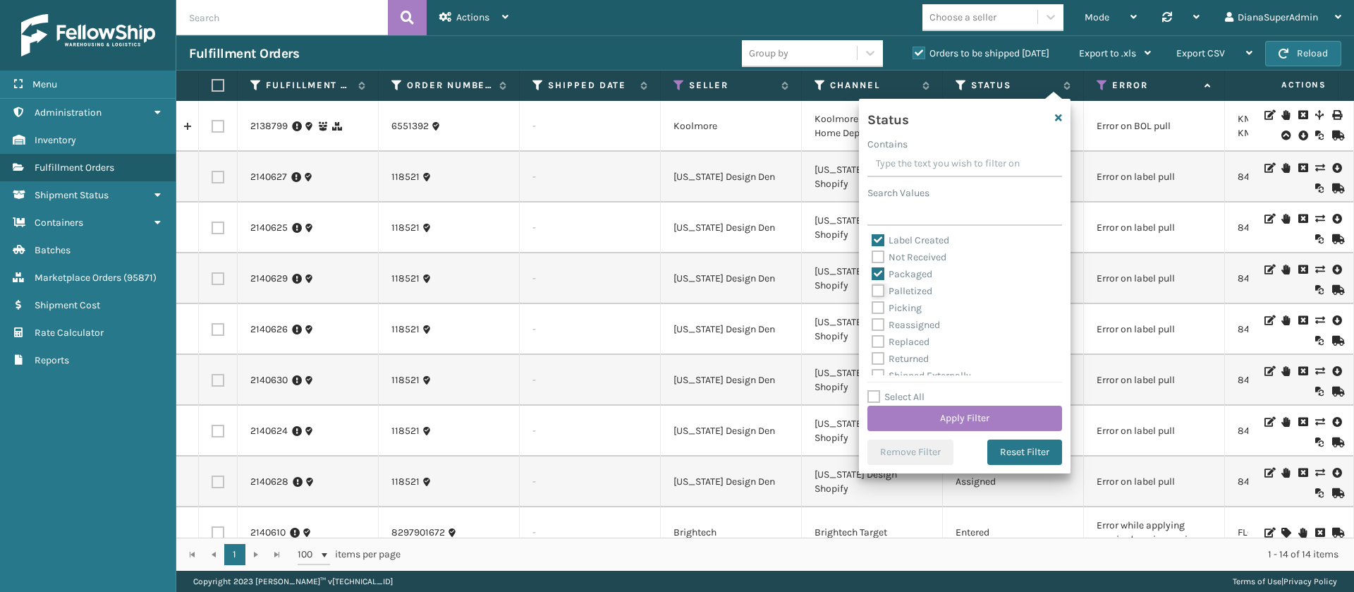
click at [872, 292] on input "Palletized" at bounding box center [872, 287] width 1 height 9
checkbox input "true"
click at [880, 309] on label "Picking" at bounding box center [897, 308] width 50 height 12
click at [872, 309] on input "Picking" at bounding box center [872, 304] width 1 height 9
checkbox input "true"
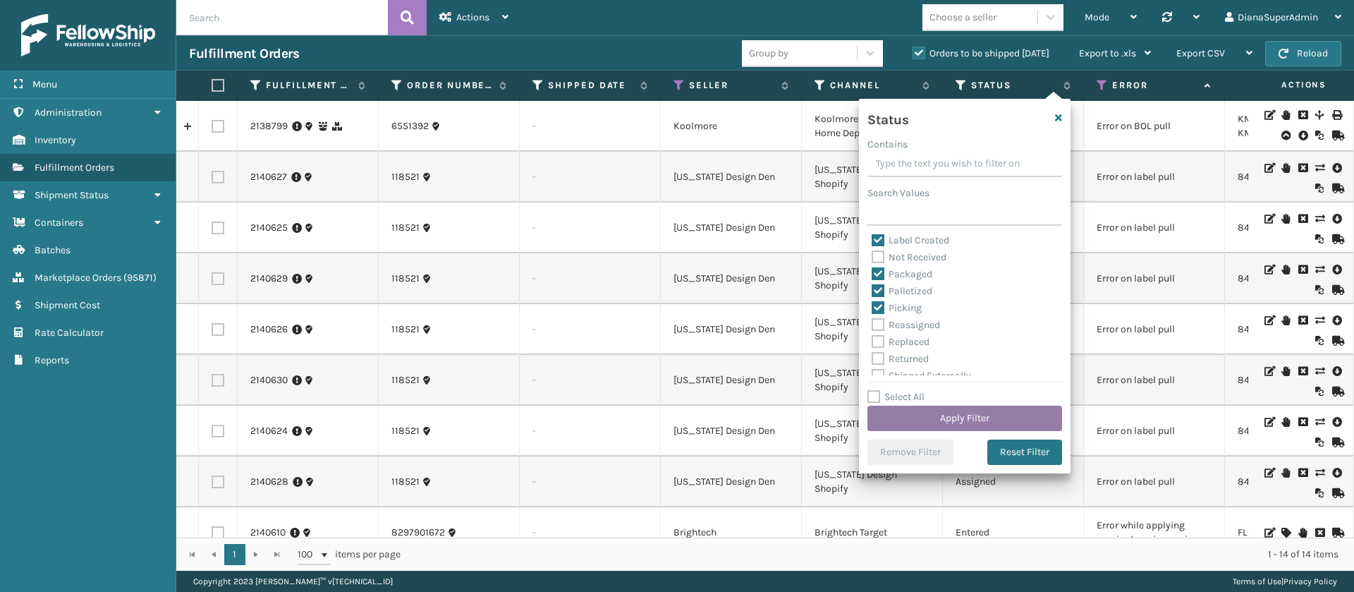
click at [970, 413] on button "Apply Filter" at bounding box center [964, 418] width 195 height 25
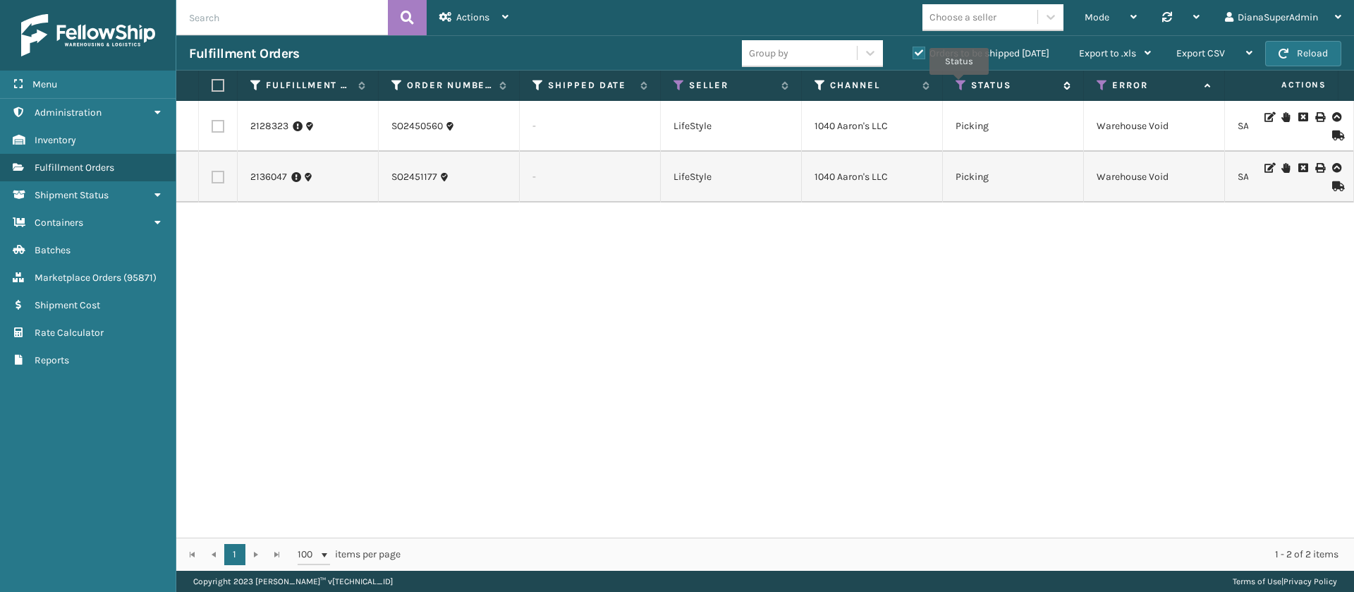
click at [959, 85] on icon at bounding box center [961, 85] width 11 height 13
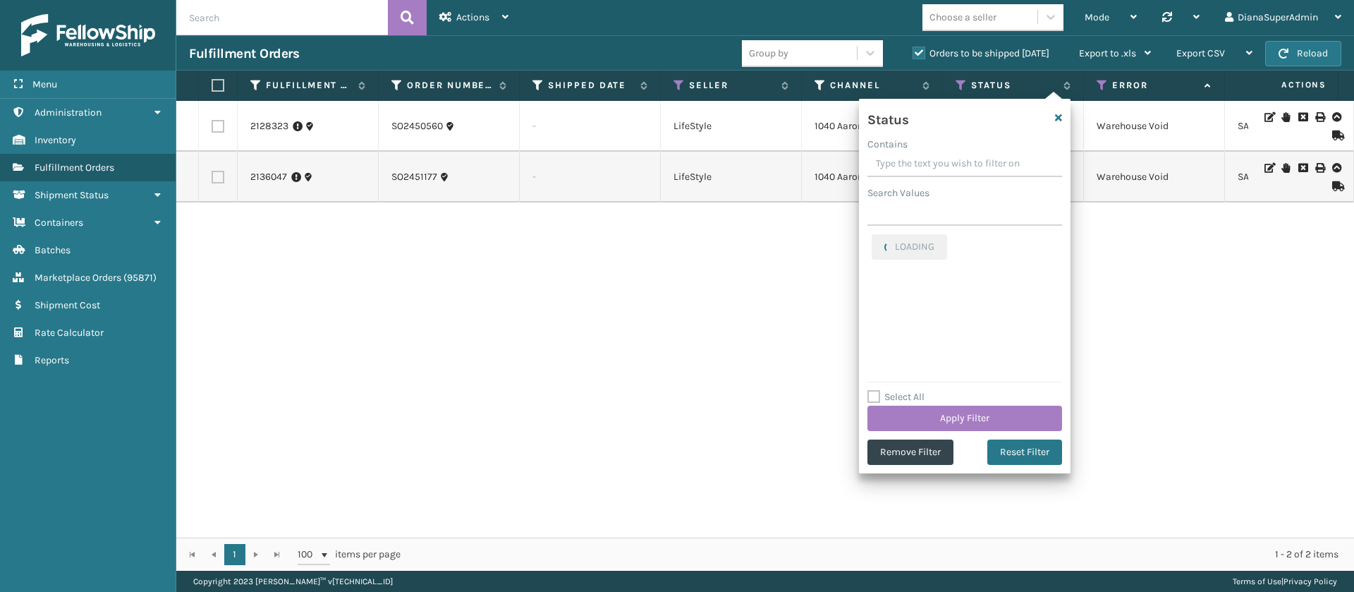
click at [723, 213] on div "2128323 SO2450560 - LifeStyle 1040 [PERSON_NAME]'s LLC Picking Warehouse Void S…" at bounding box center [765, 319] width 1178 height 437
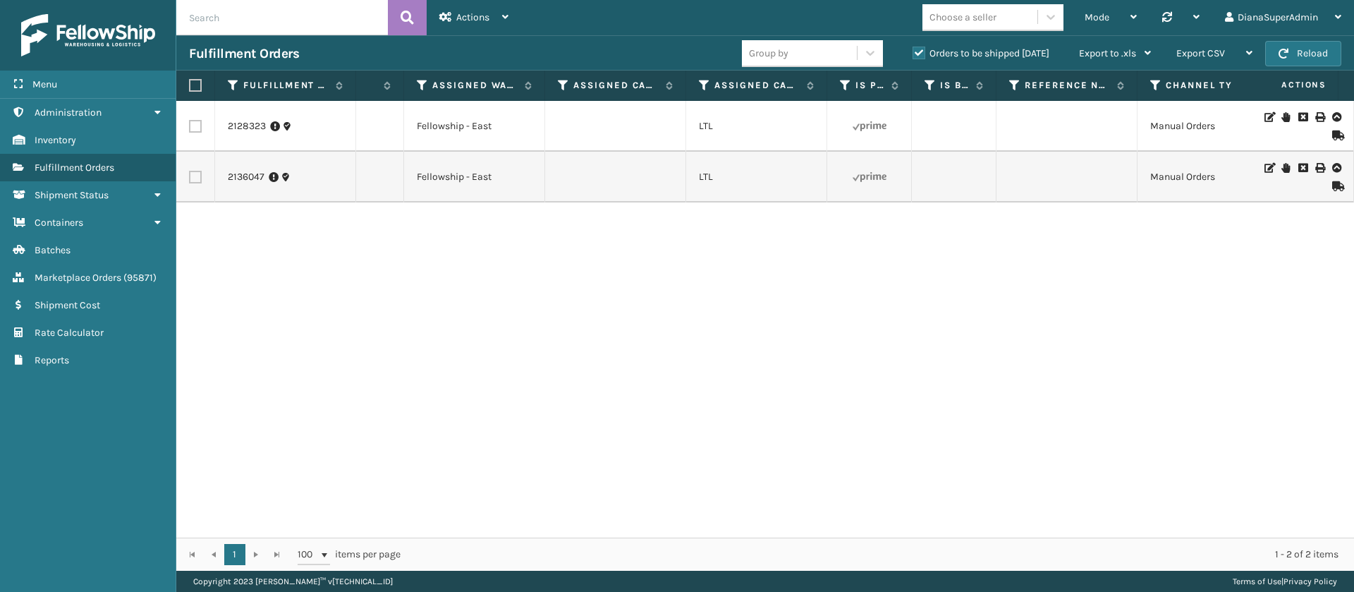
scroll to position [0, 1291]
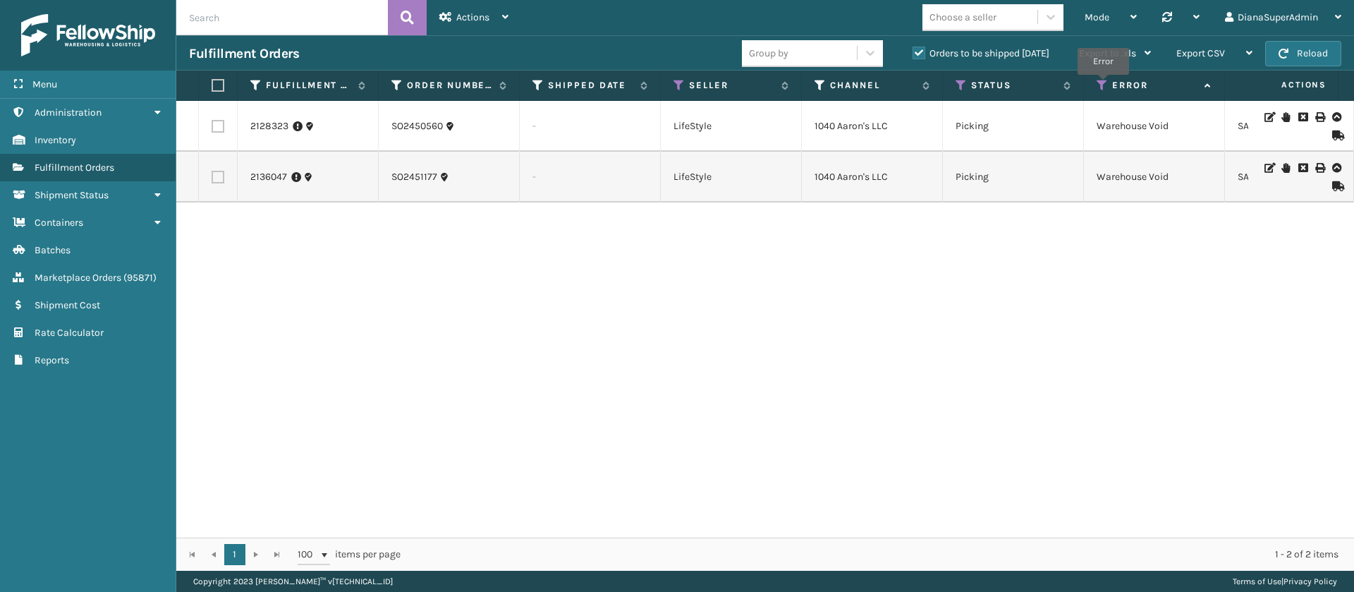
click at [1103, 85] on icon at bounding box center [1102, 85] width 11 height 13
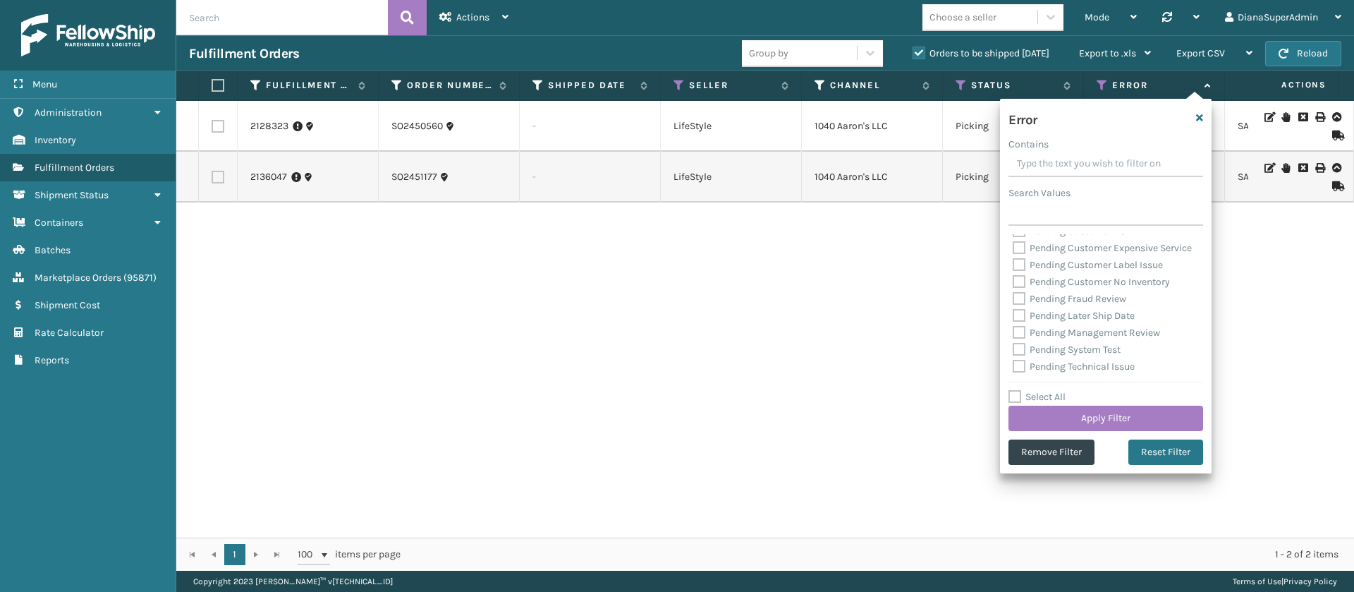
click at [949, 317] on div "2128323 SO2450560 - LifeStyle 1040 [PERSON_NAME]'s LLC Picking Warehouse Void S…" at bounding box center [765, 319] width 1178 height 437
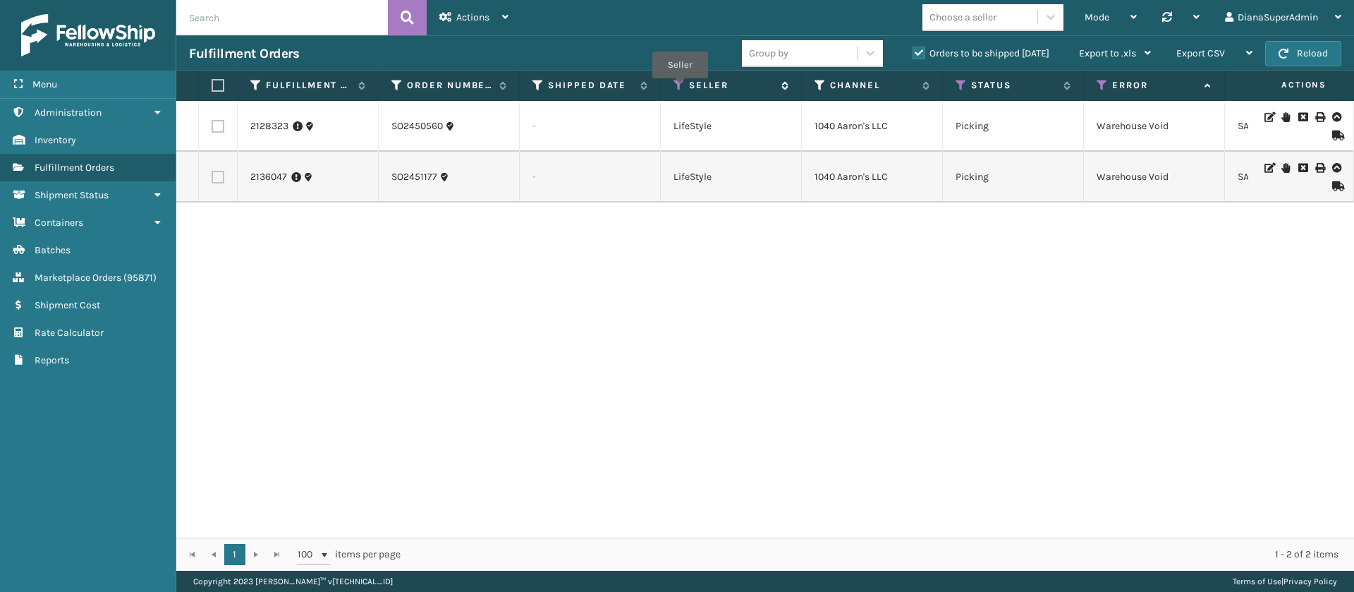
click at [680, 88] on icon at bounding box center [679, 85] width 11 height 13
click at [1119, 360] on div "2128323 SO2450560 - LifeStyle 1040 [PERSON_NAME]'s LLC Picking Warehouse Void S…" at bounding box center [765, 319] width 1178 height 437
click at [490, 11] on div "Actions" at bounding box center [473, 17] width 69 height 35
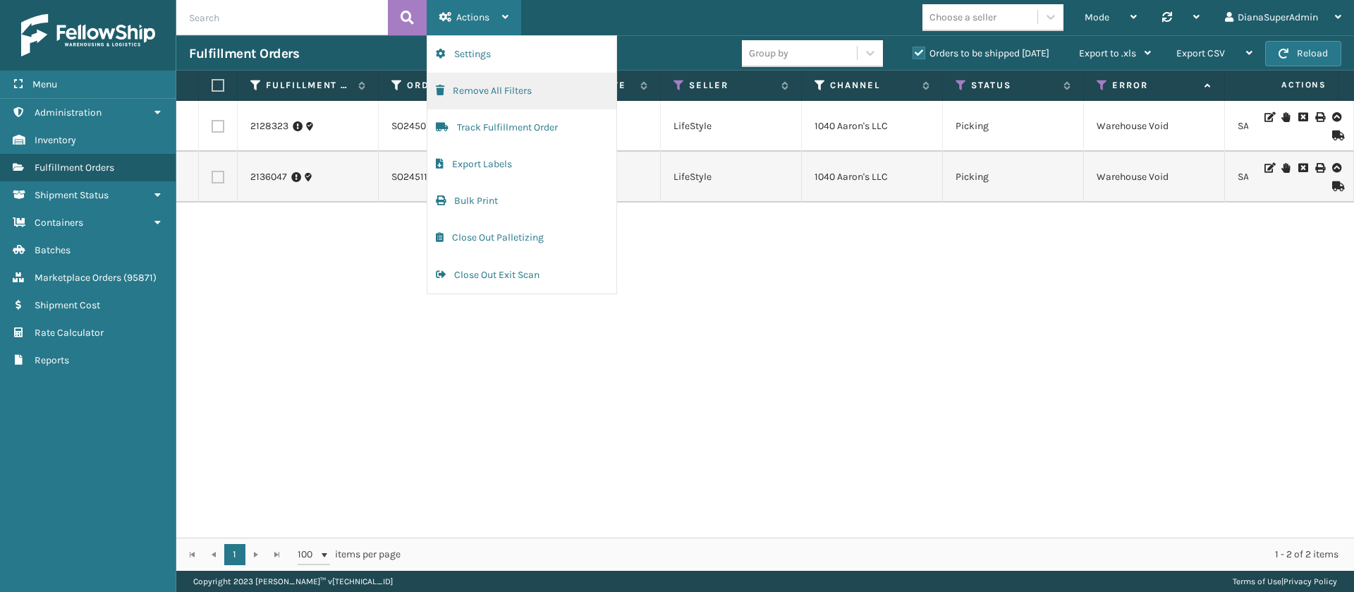
click at [541, 90] on button "Remove All Filters" at bounding box center [521, 91] width 189 height 37
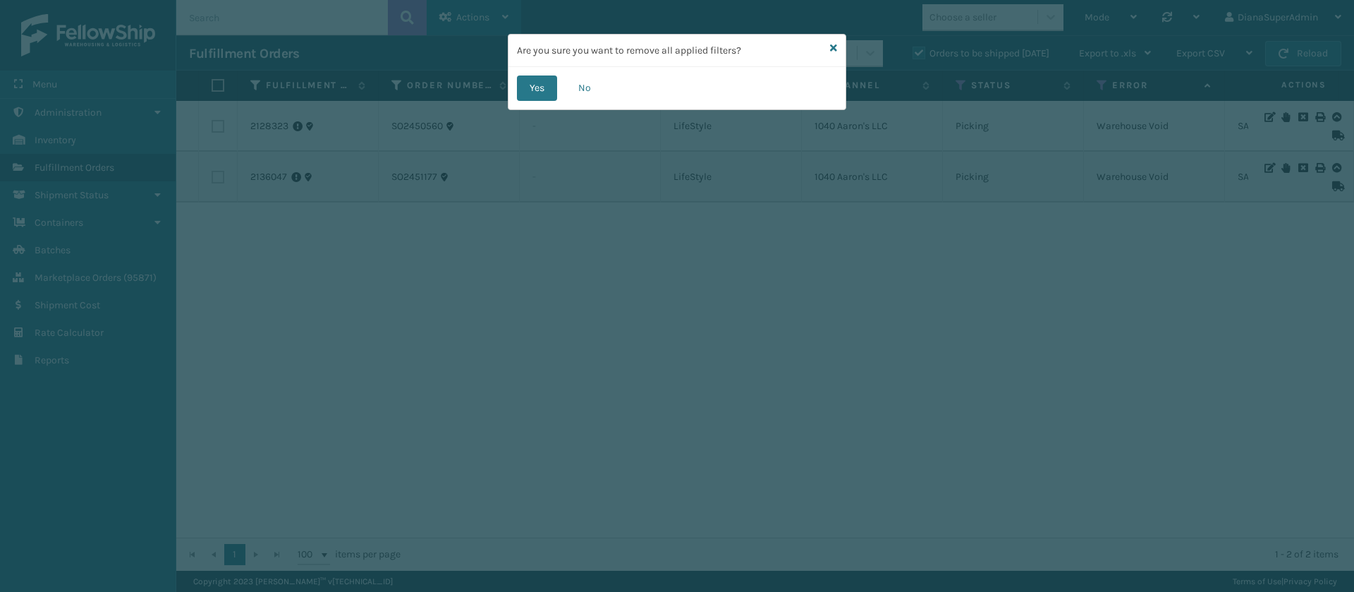
click at [541, 90] on button "Yes" at bounding box center [537, 87] width 40 height 25
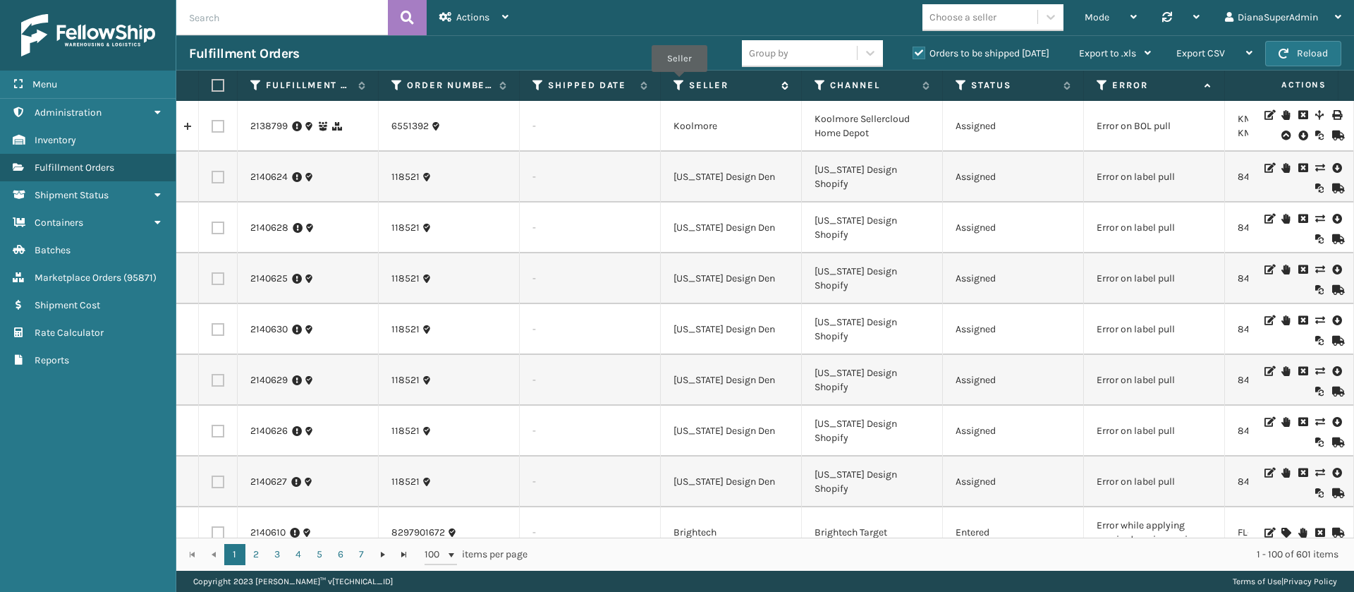
click at [679, 82] on icon at bounding box center [679, 85] width 11 height 13
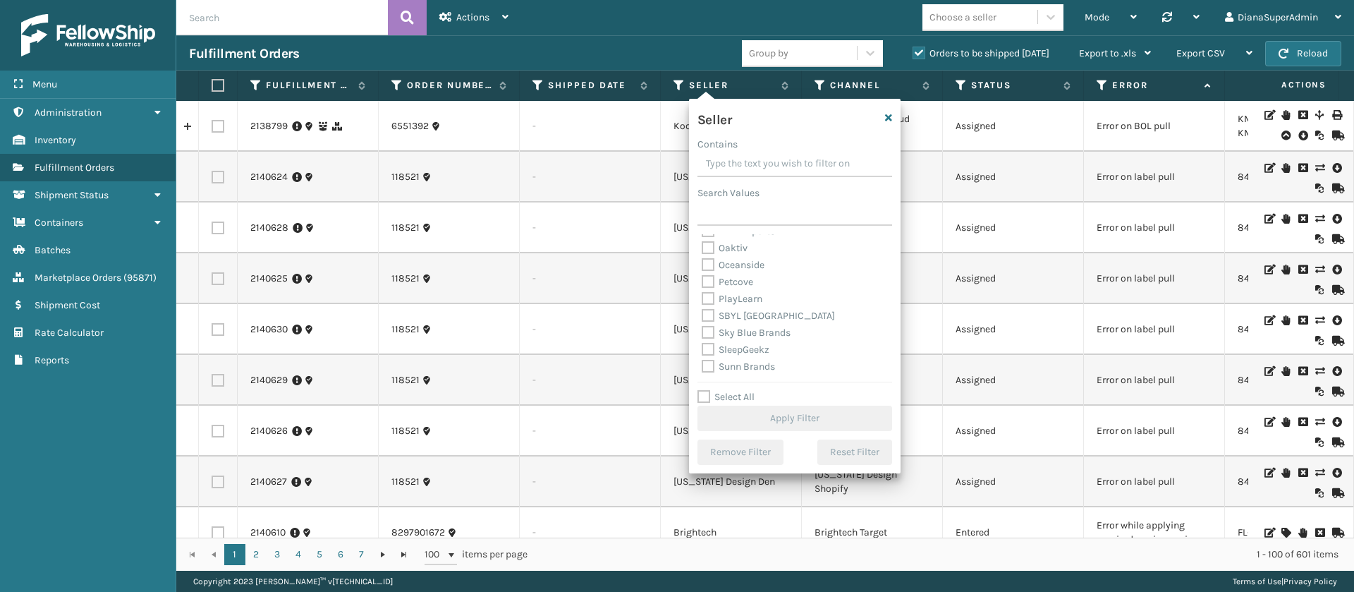
click at [707, 394] on label "Select All" at bounding box center [725, 397] width 57 height 12
click at [707, 390] on input "Select All" at bounding box center [803, 389] width 212 height 1
checkbox input "true"
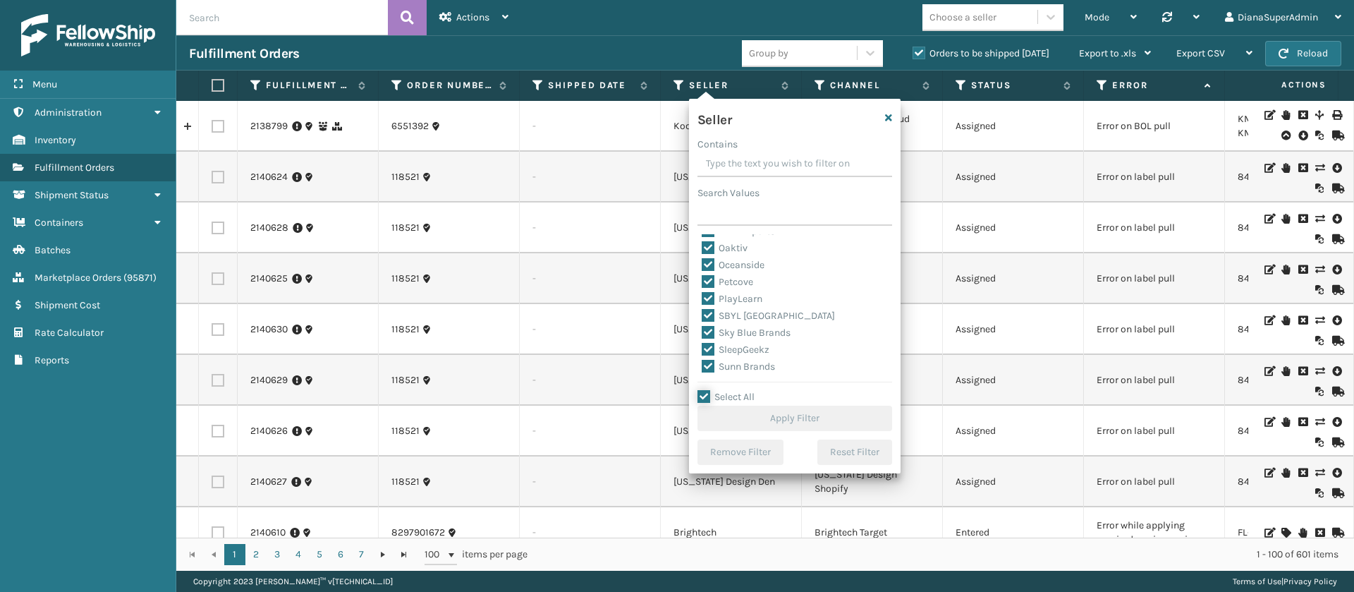
checkbox input "true"
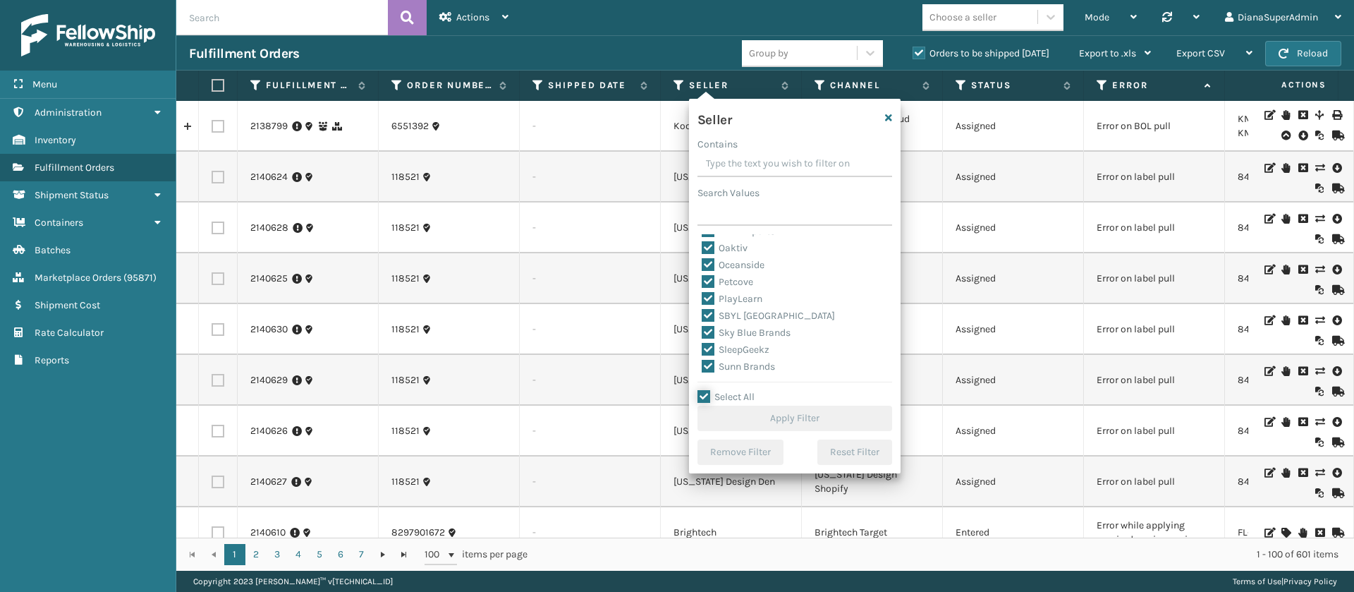
checkbox input "true"
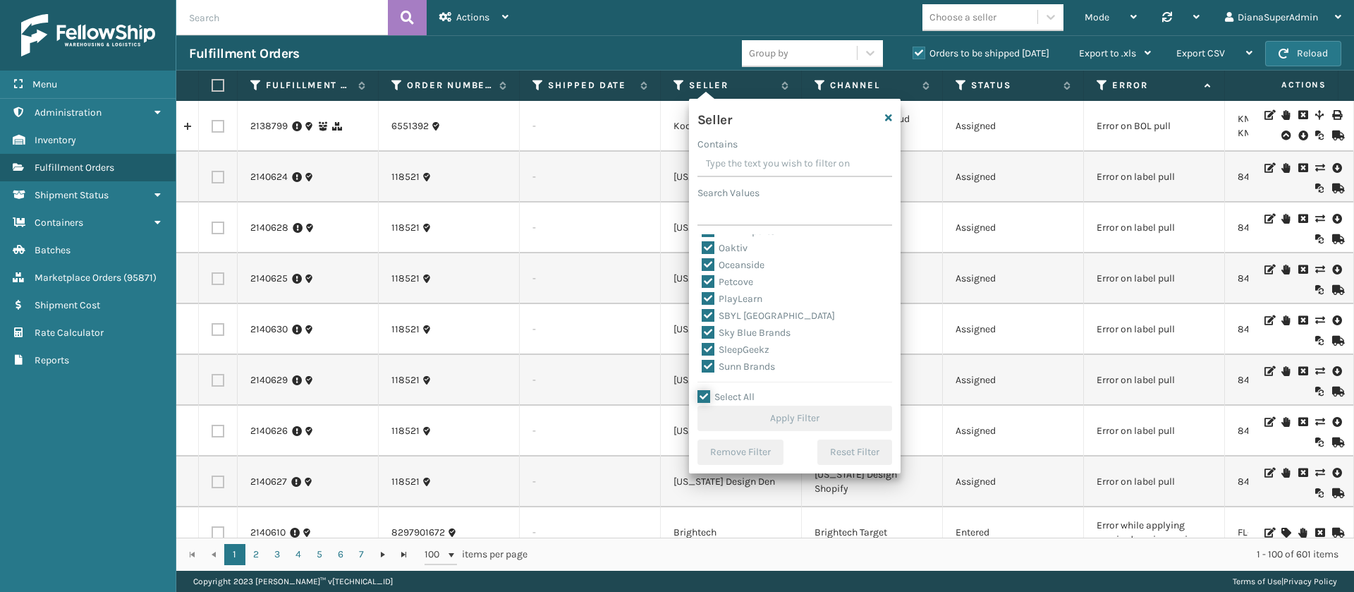
checkbox input "true"
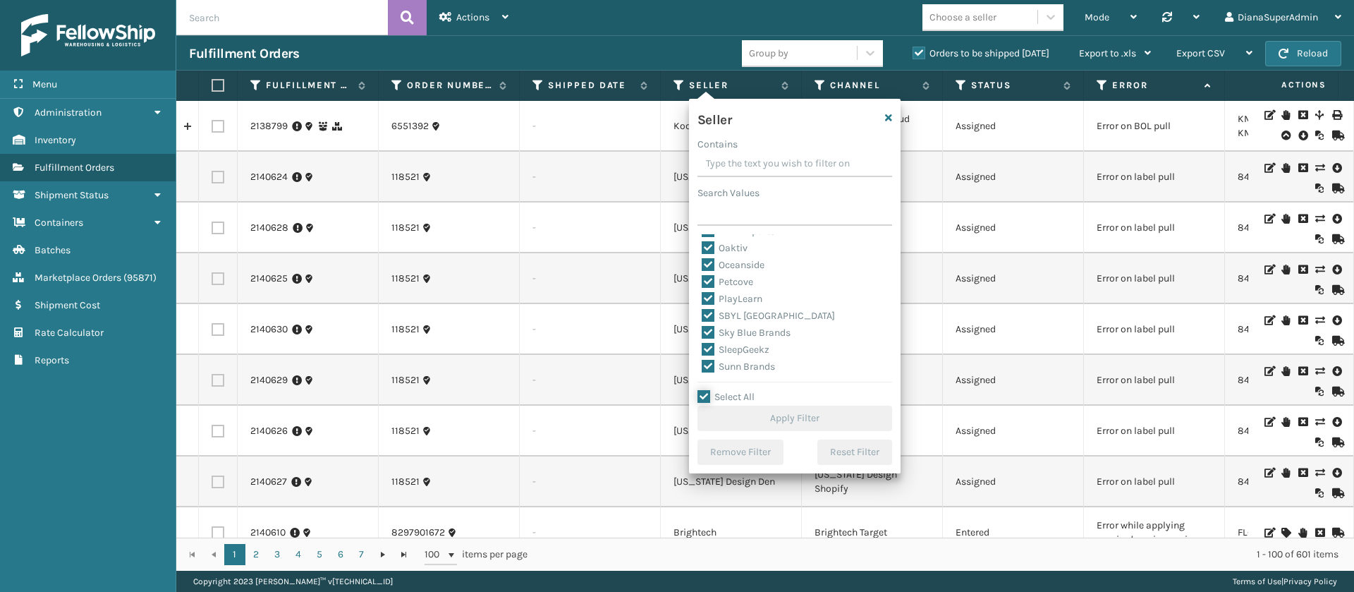
checkbox input "true"
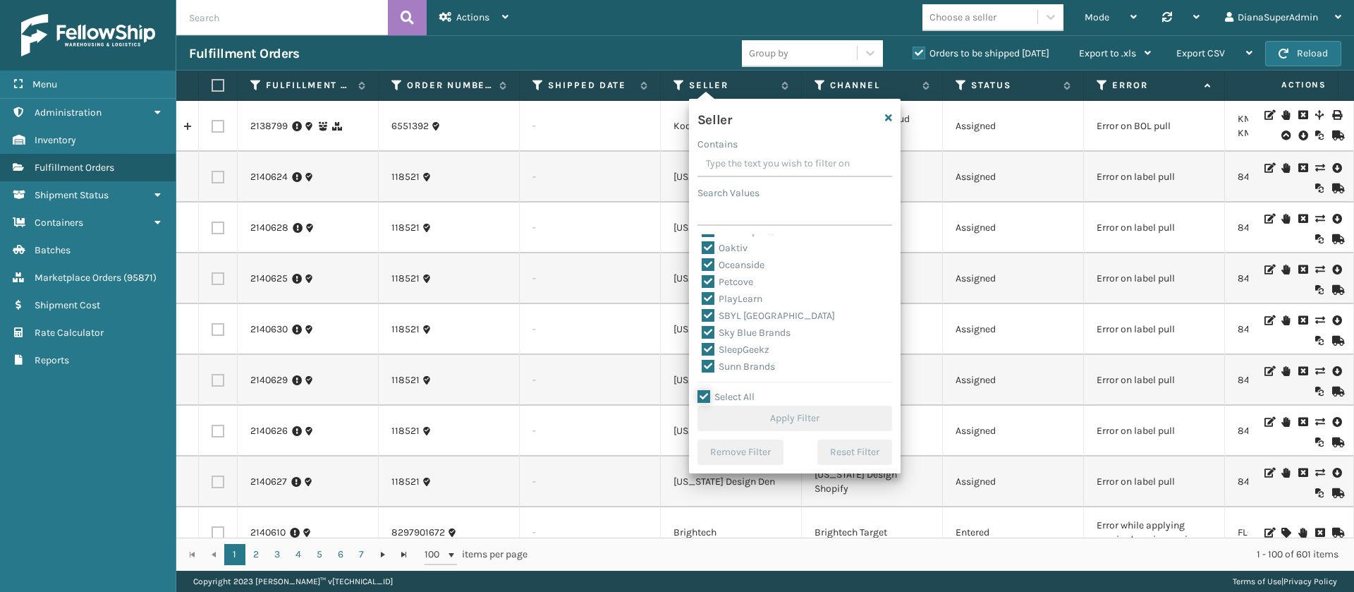
checkbox input "true"
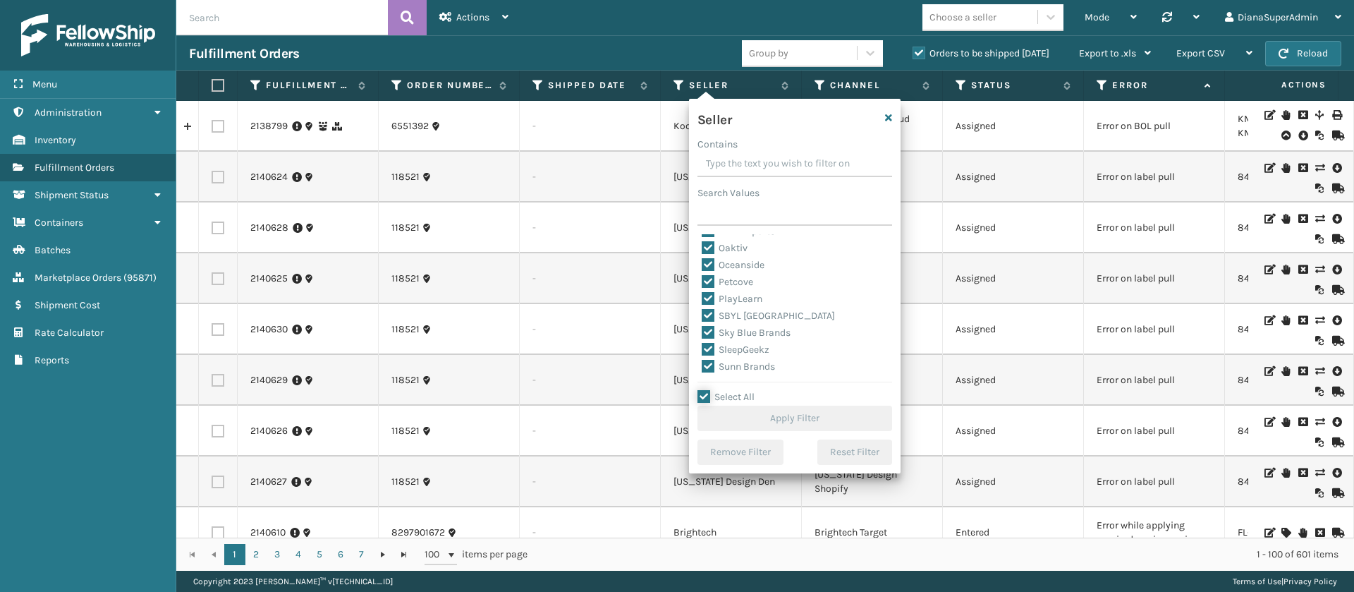
checkbox input "true"
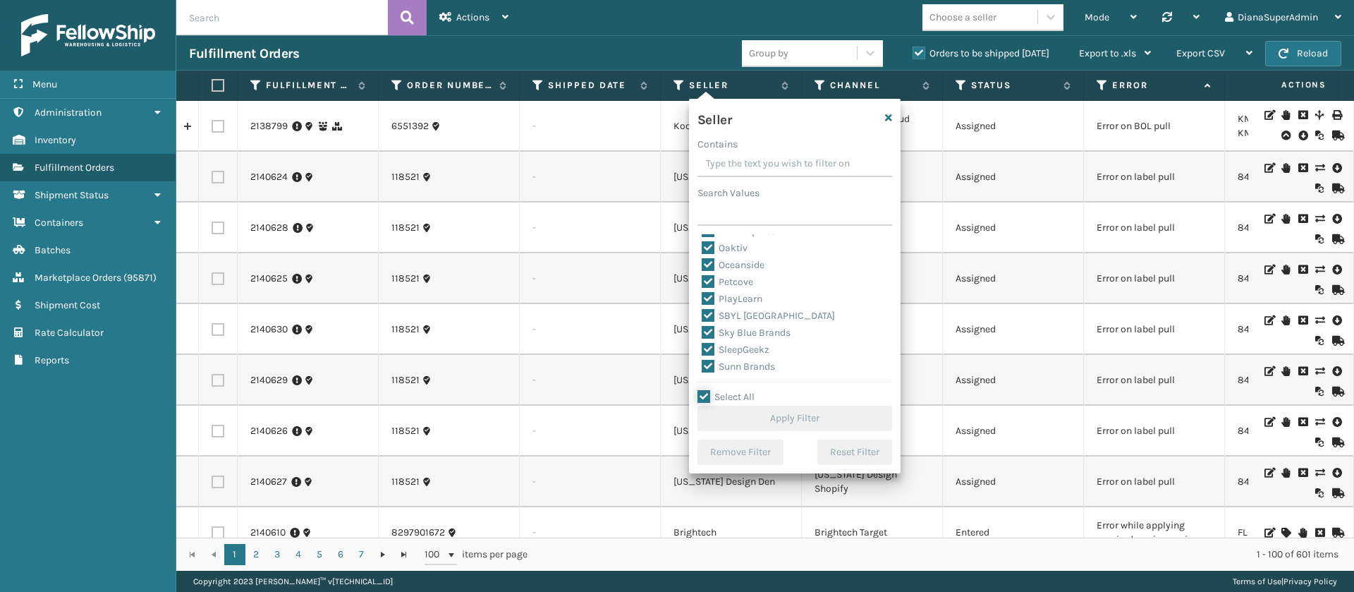
checkbox input "true"
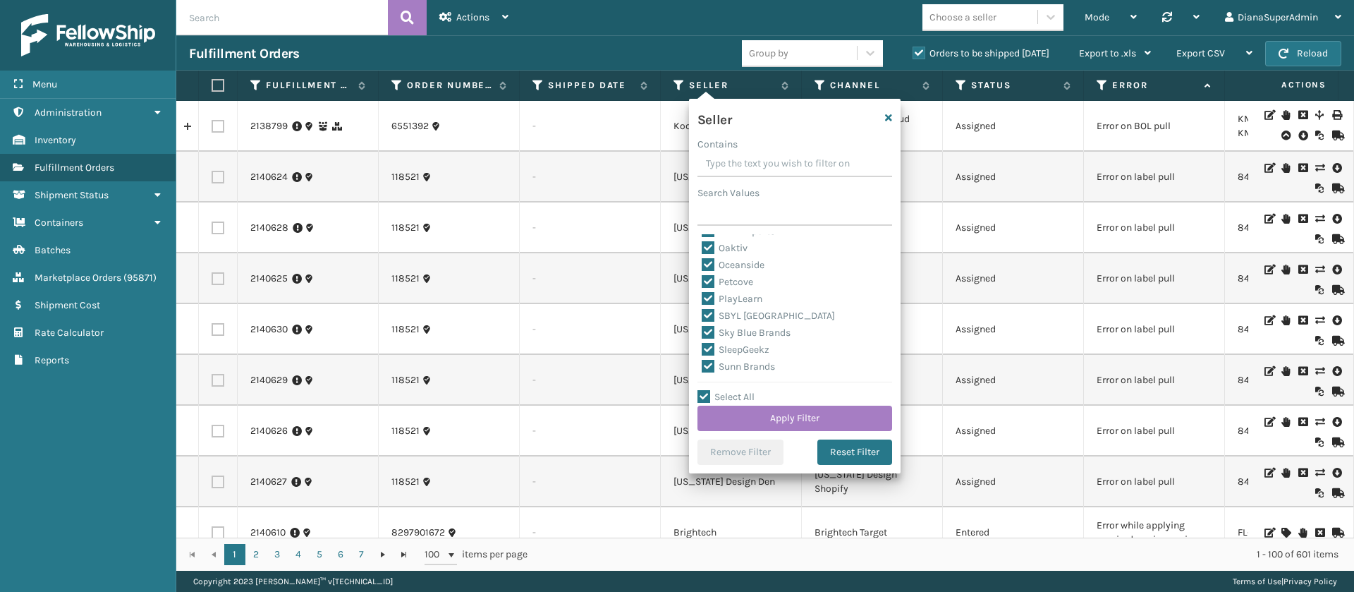
click at [707, 346] on label "SleepGeekz" at bounding box center [736, 349] width 68 height 12
click at [702, 346] on input "SleepGeekz" at bounding box center [702, 345] width 1 height 9
checkbox input "false"
click at [772, 414] on button "Apply Filter" at bounding box center [794, 418] width 195 height 25
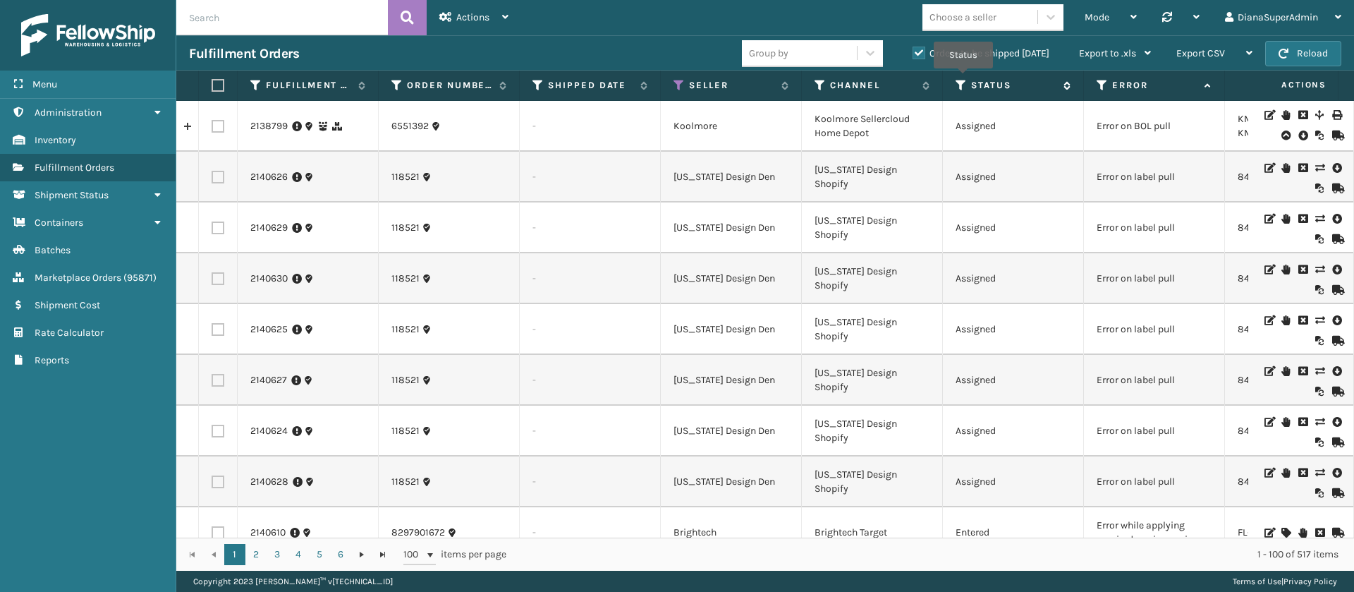
click at [963, 79] on icon at bounding box center [961, 85] width 11 height 13
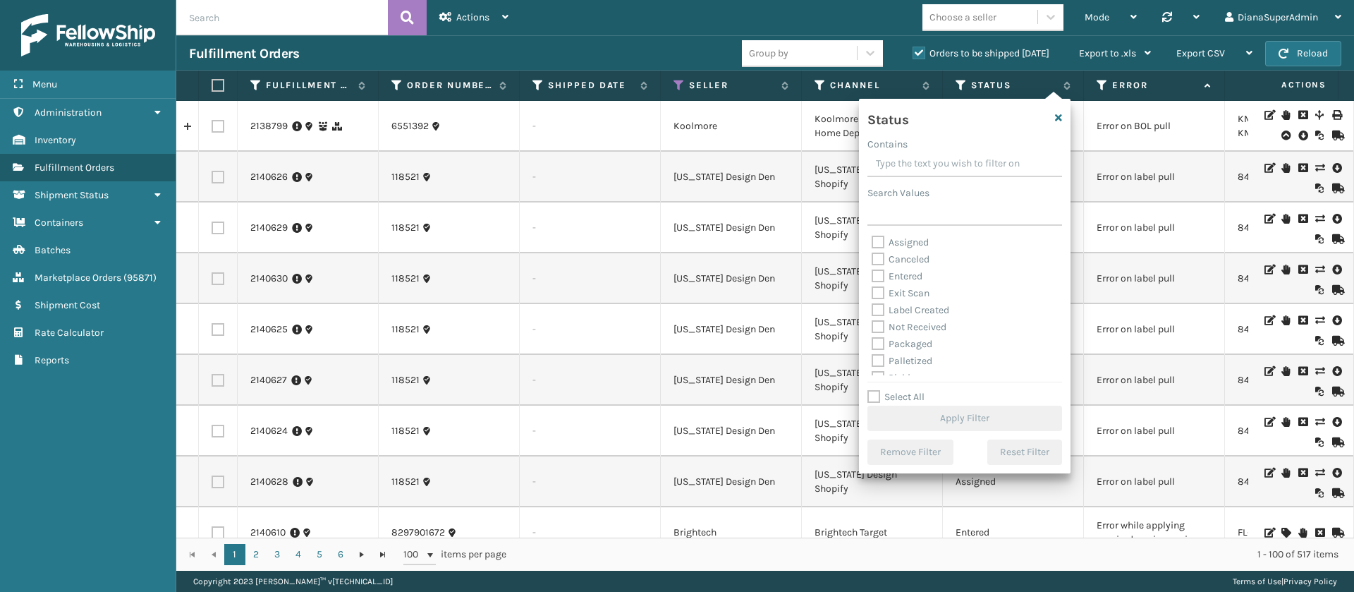
click at [898, 18] on div "Mode Regular Mode Picking Mode Labeling Mode Palletizing Mode Exit Scan Mode Ch…" at bounding box center [937, 17] width 833 height 35
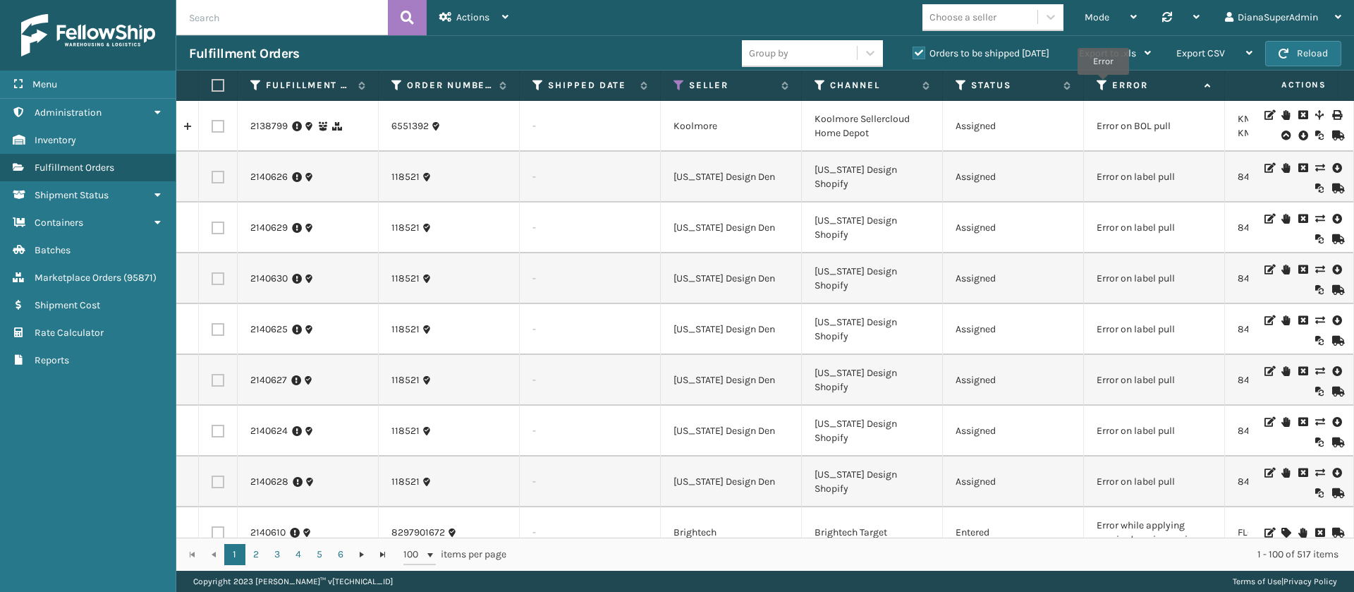
click at [1102, 85] on icon at bounding box center [1102, 85] width 11 height 13
click at [958, 80] on icon at bounding box center [961, 85] width 11 height 13
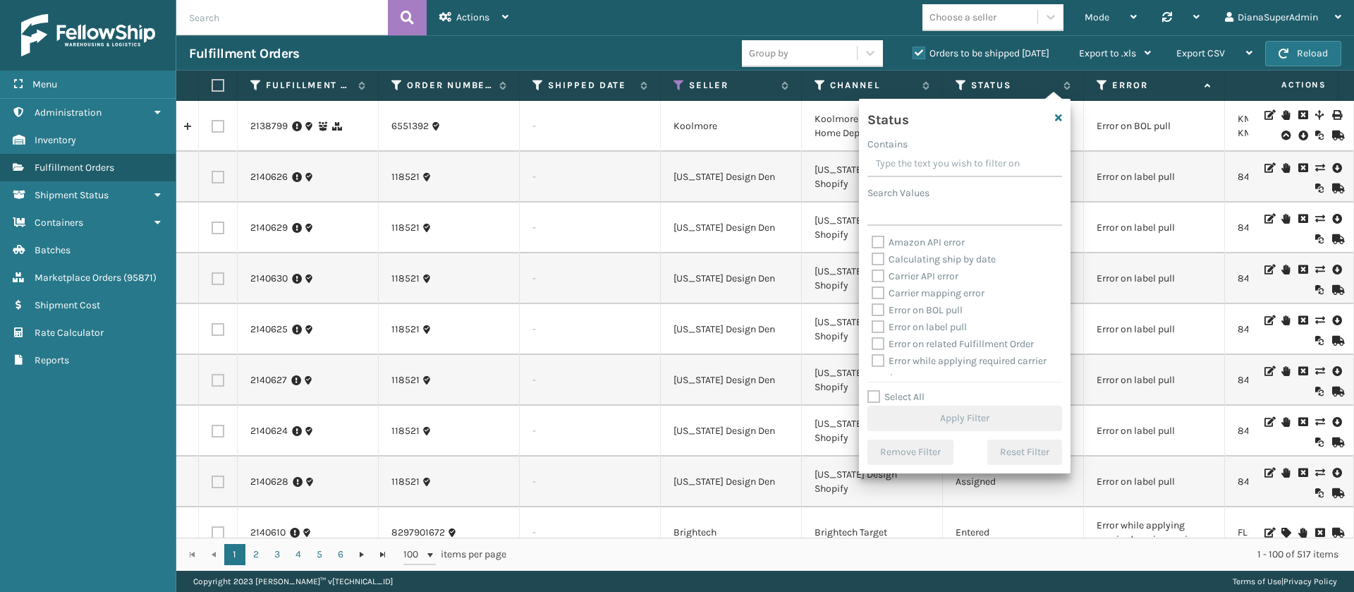
click at [877, 391] on label "Select All" at bounding box center [895, 397] width 57 height 12
click at [877, 390] on input "Select All" at bounding box center [973, 389] width 212 height 1
checkbox input "true"
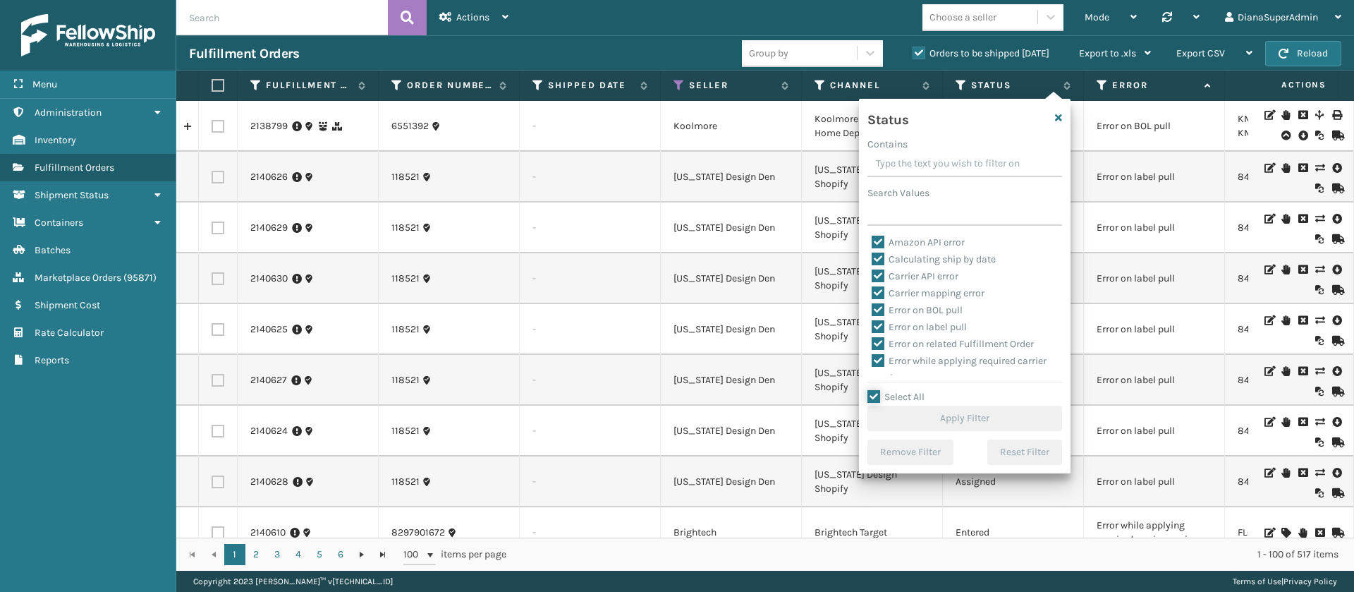
checkbox input "true"
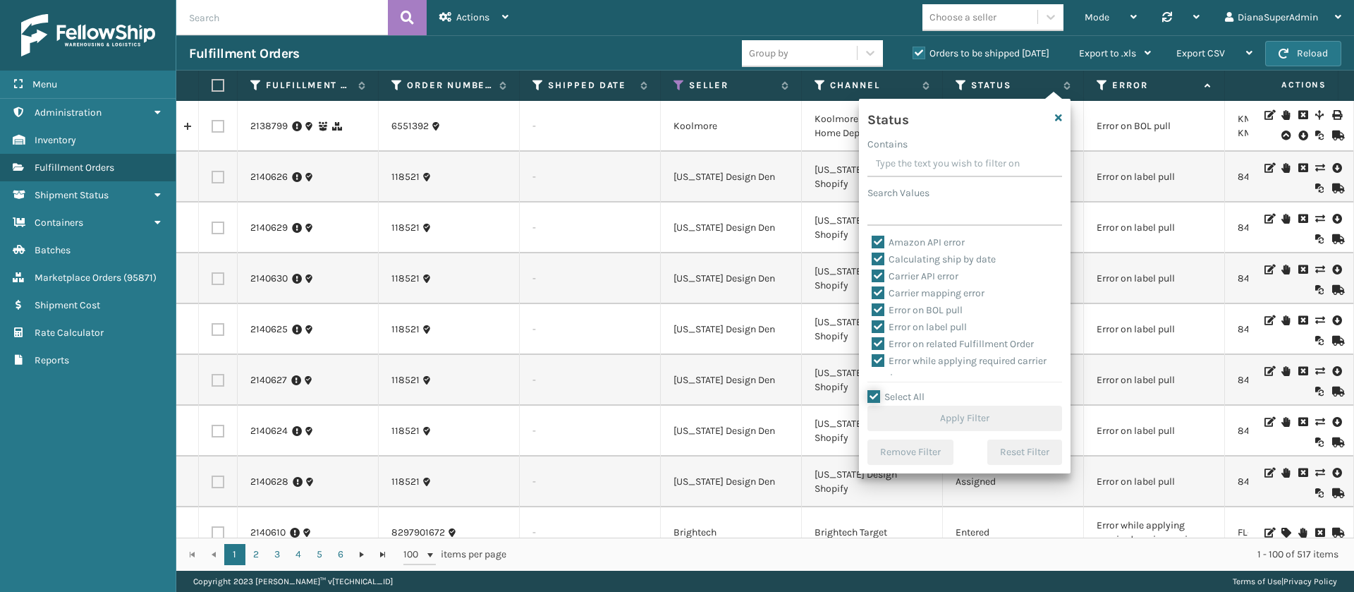
checkbox input "true"
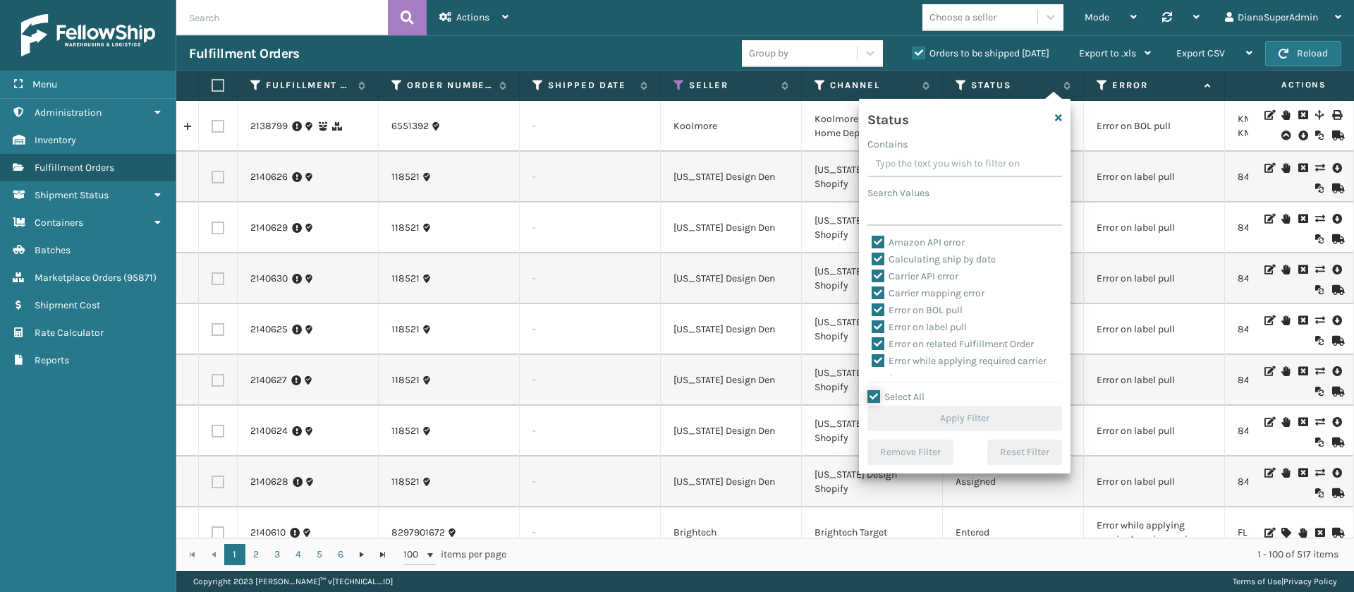
checkbox input "true"
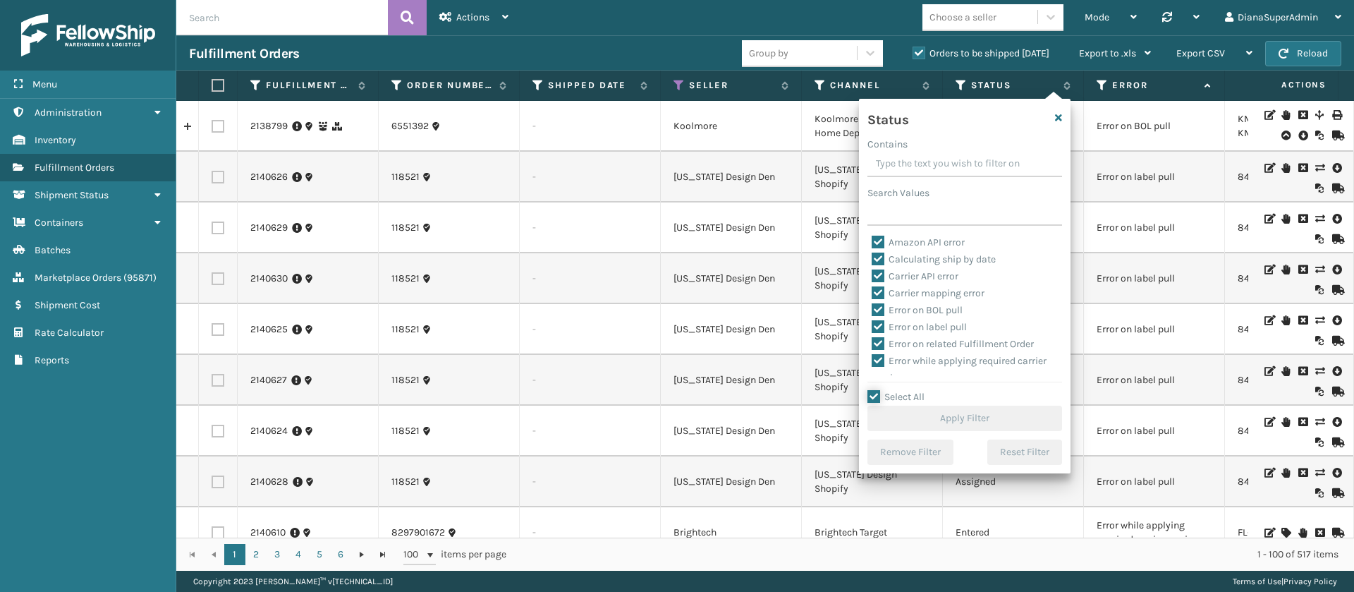
checkbox input "true"
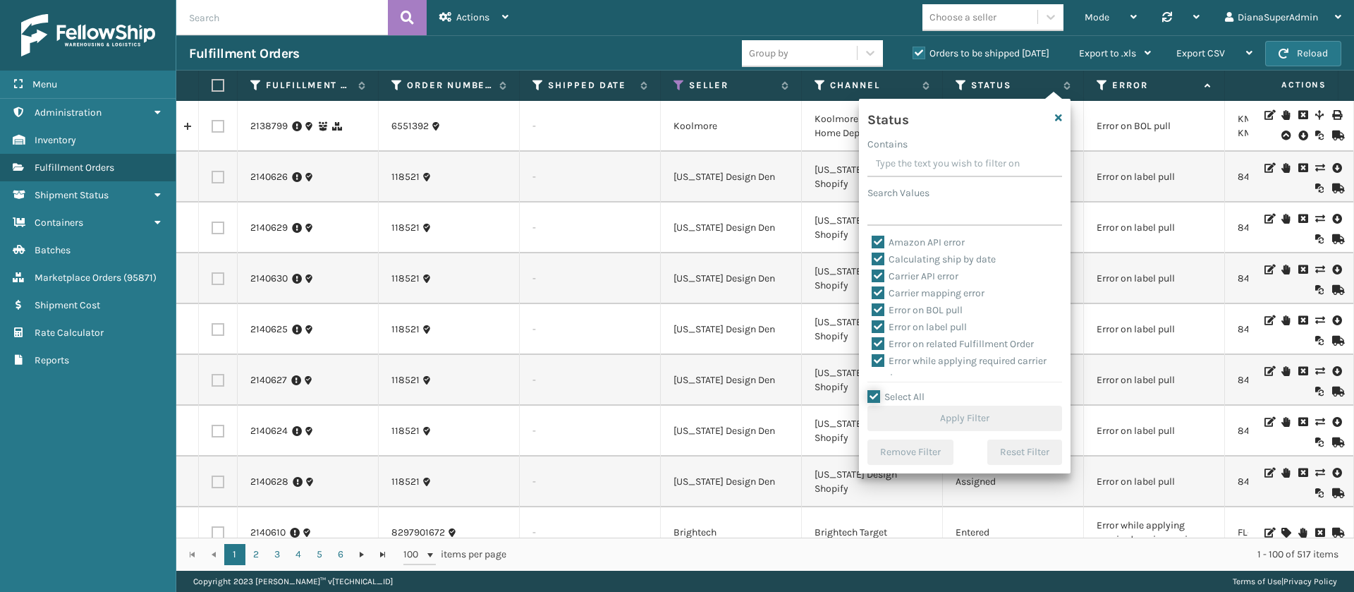
checkbox input "true"
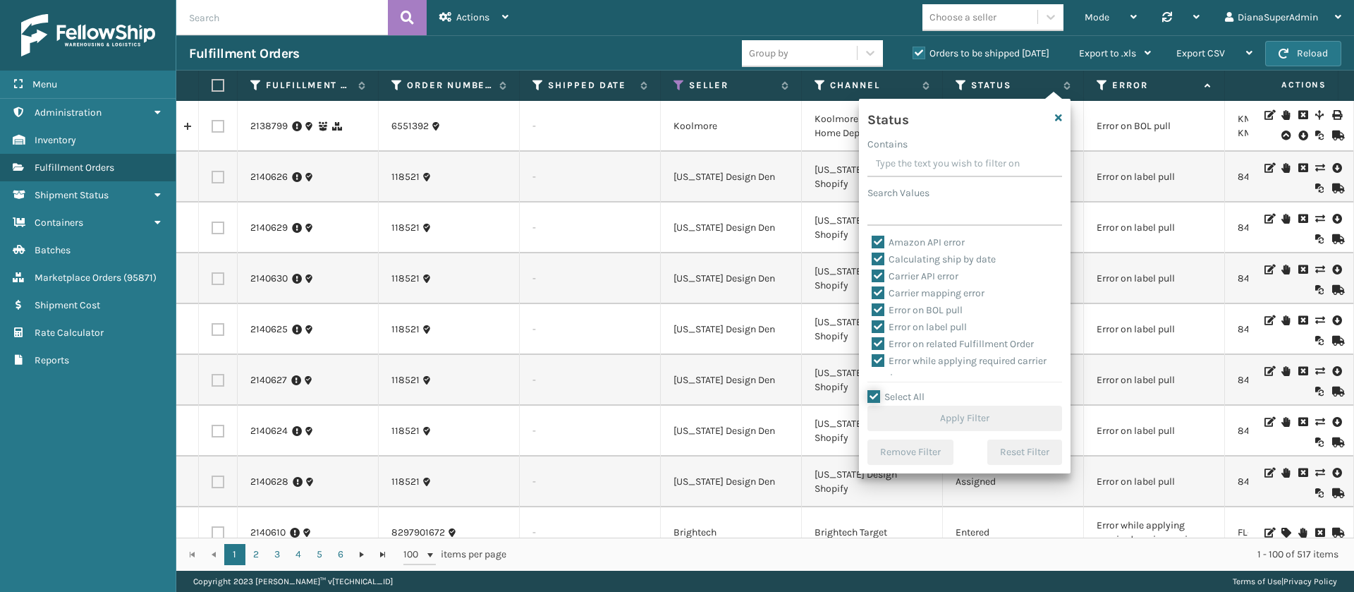
checkbox input "true"
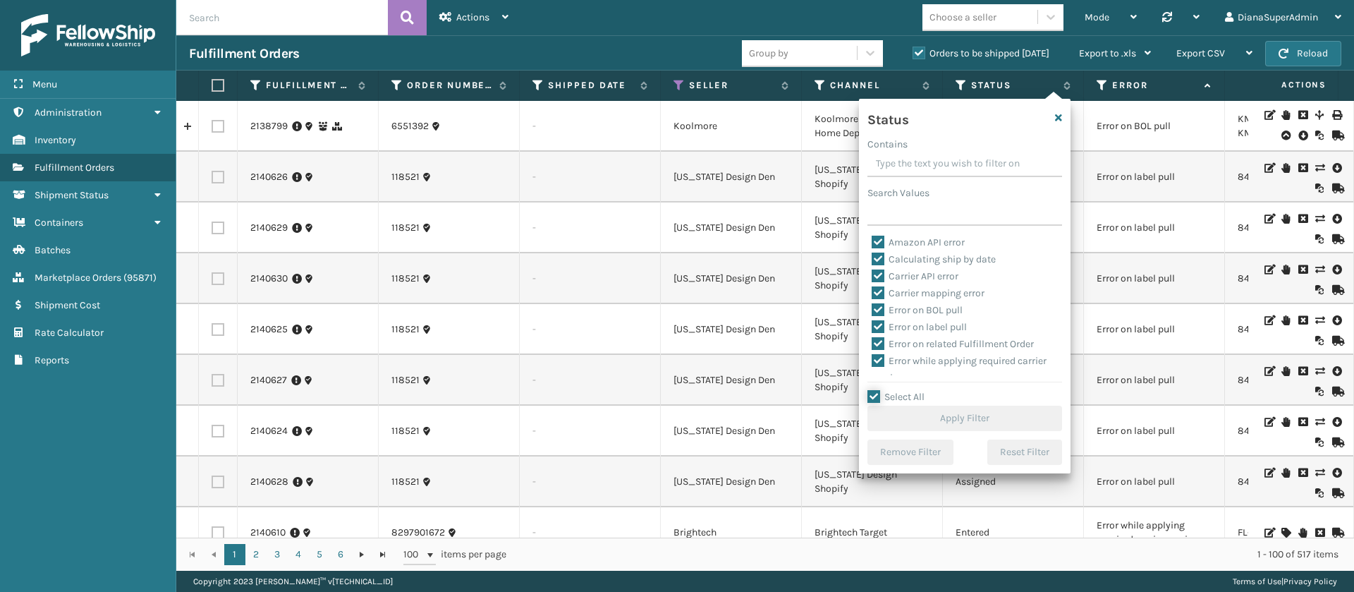
checkbox input "true"
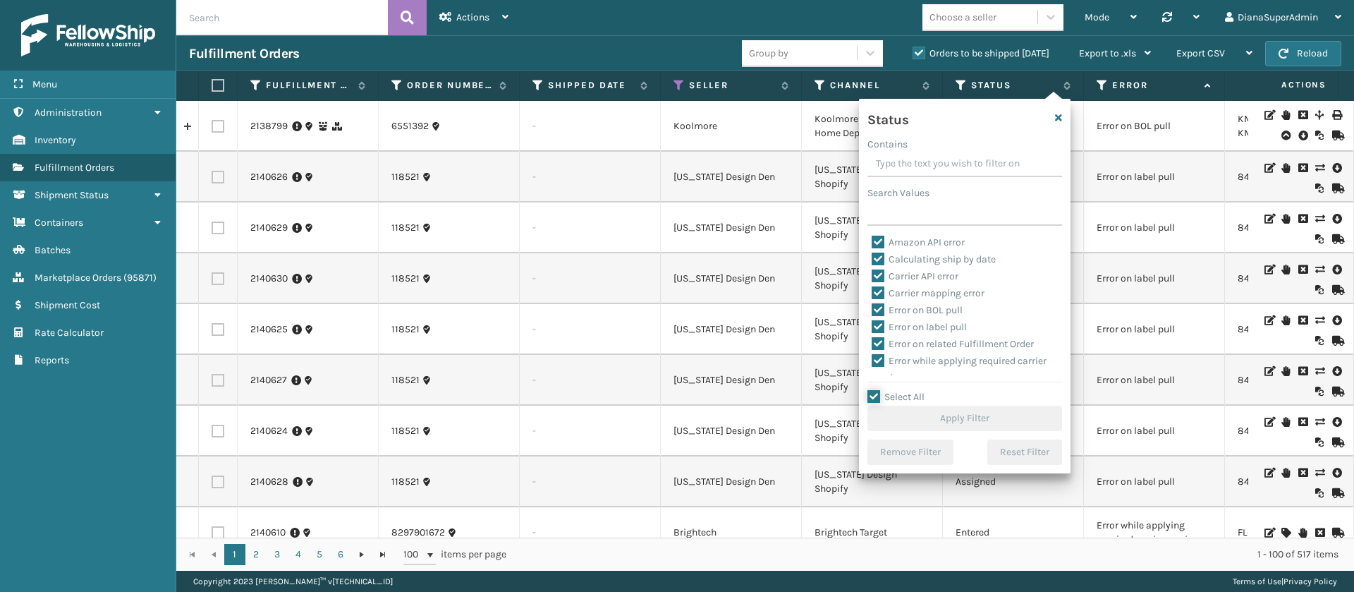
checkbox input "true"
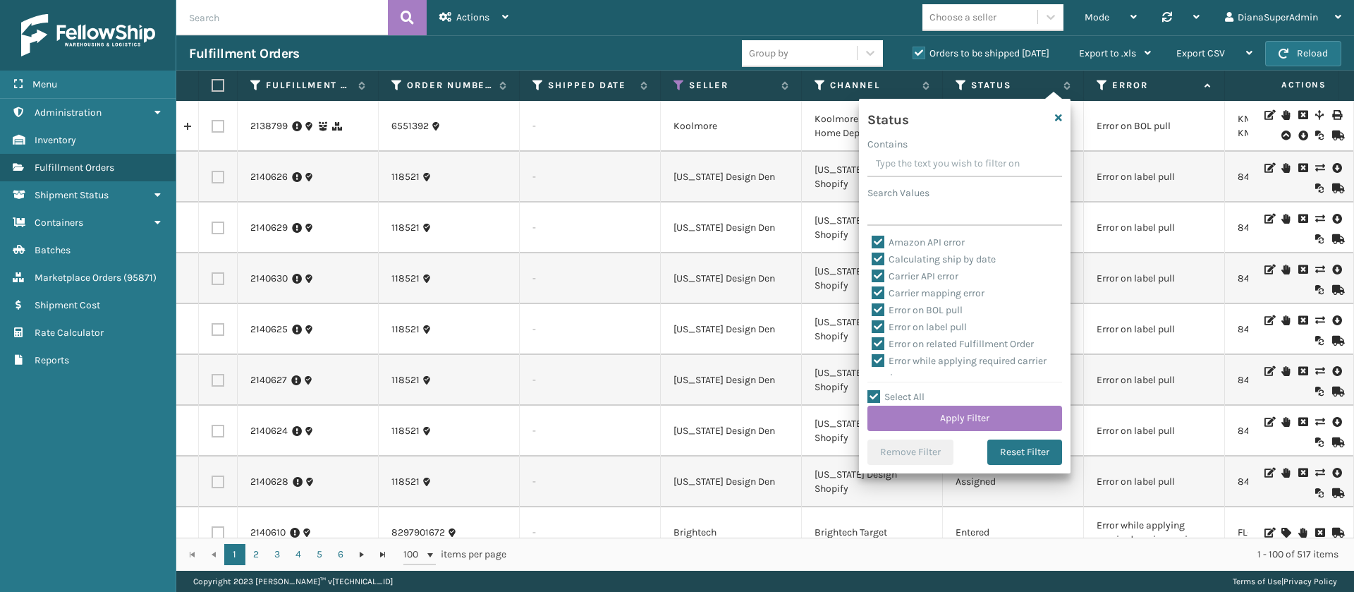
click at [872, 391] on label "Select All" at bounding box center [895, 397] width 57 height 12
click at [872, 390] on input "Select All" at bounding box center [973, 389] width 212 height 1
checkbox input "false"
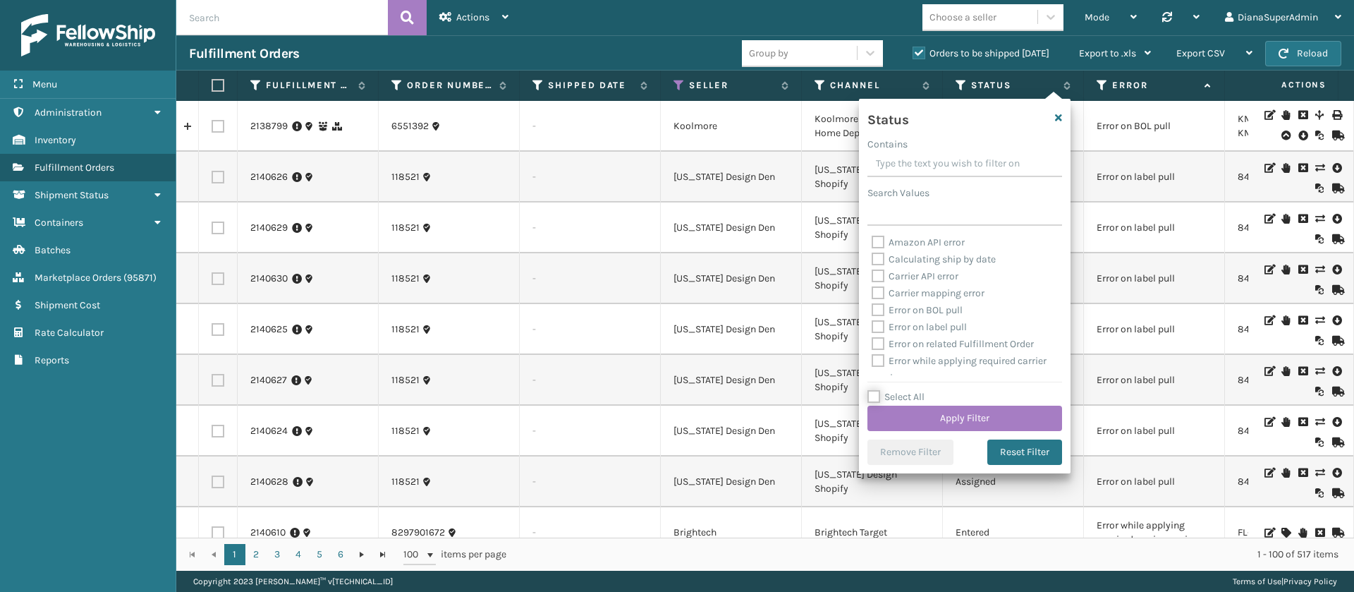
checkbox input "false"
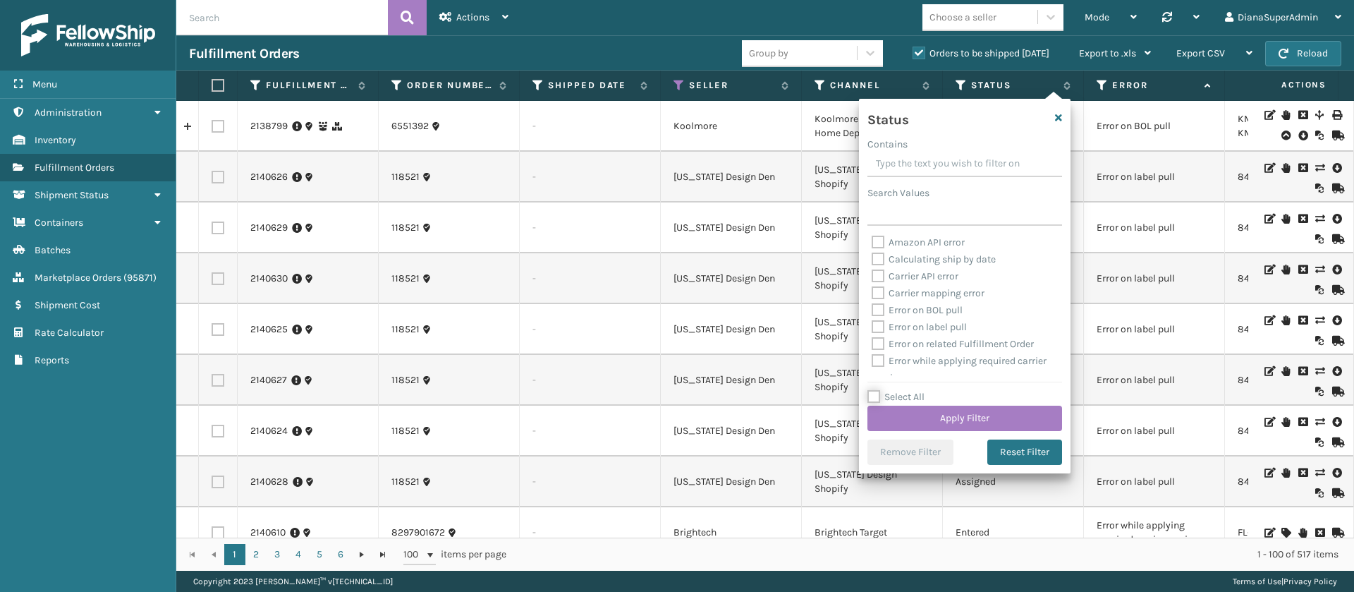
checkbox input "false"
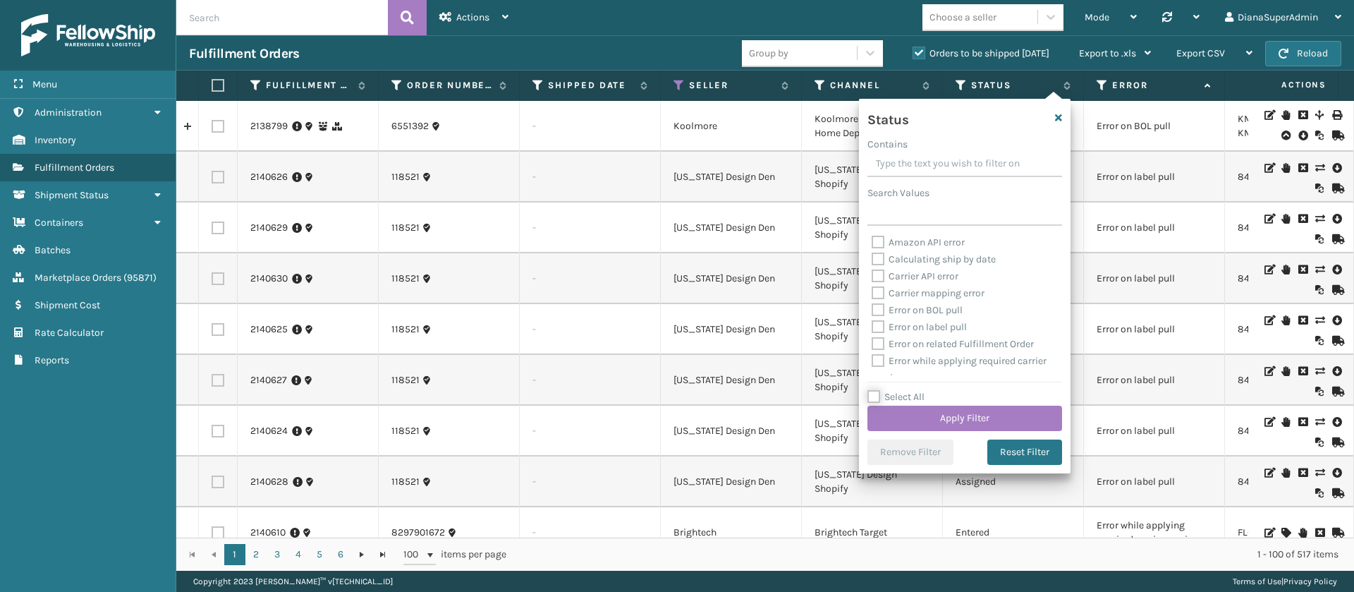
checkbox input "false"
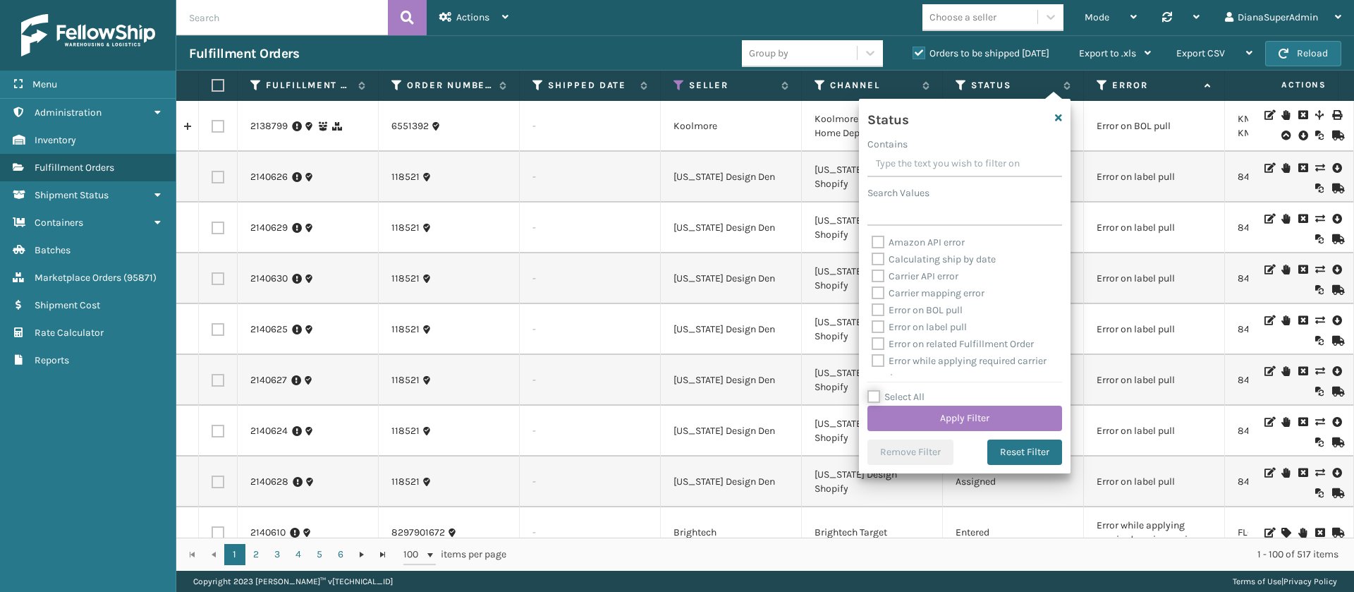
checkbox input "false"
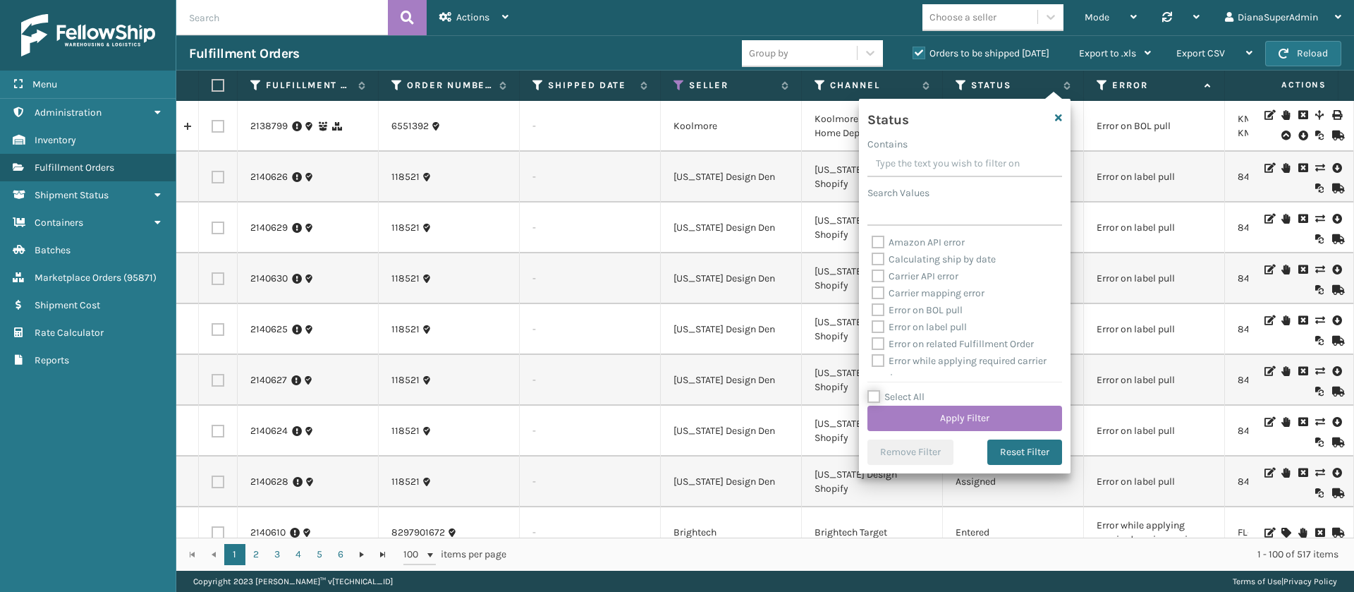
checkbox input "false"
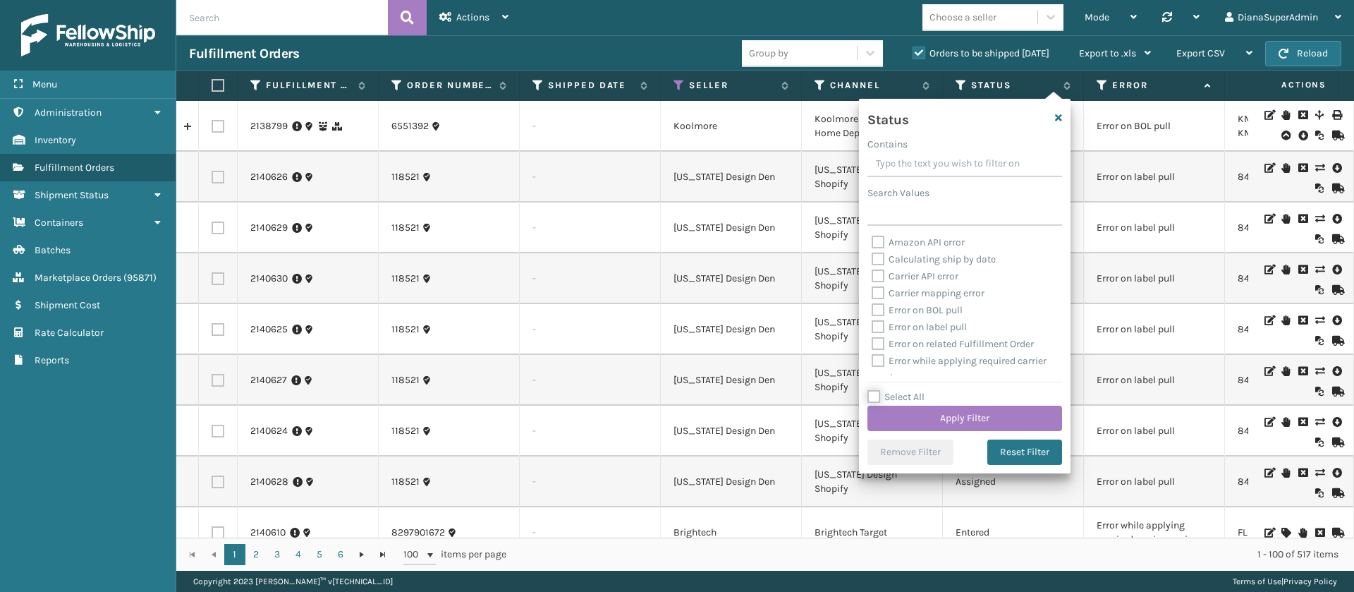
checkbox input "false"
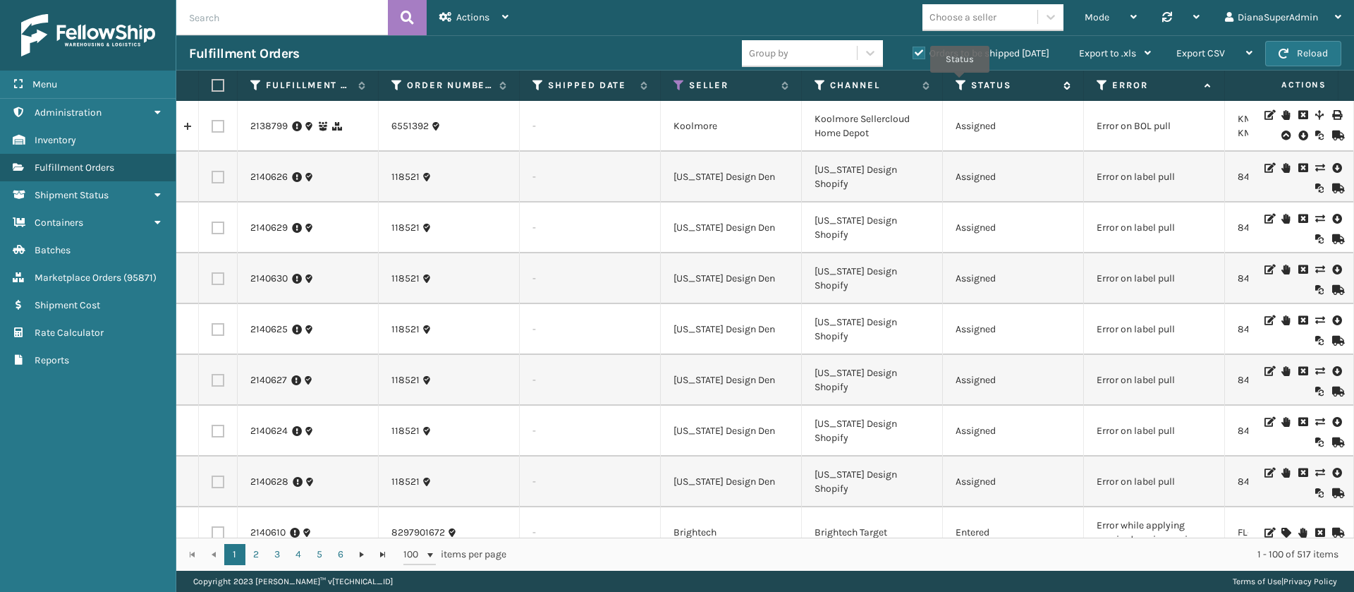
click at [960, 83] on icon at bounding box center [961, 85] width 11 height 13
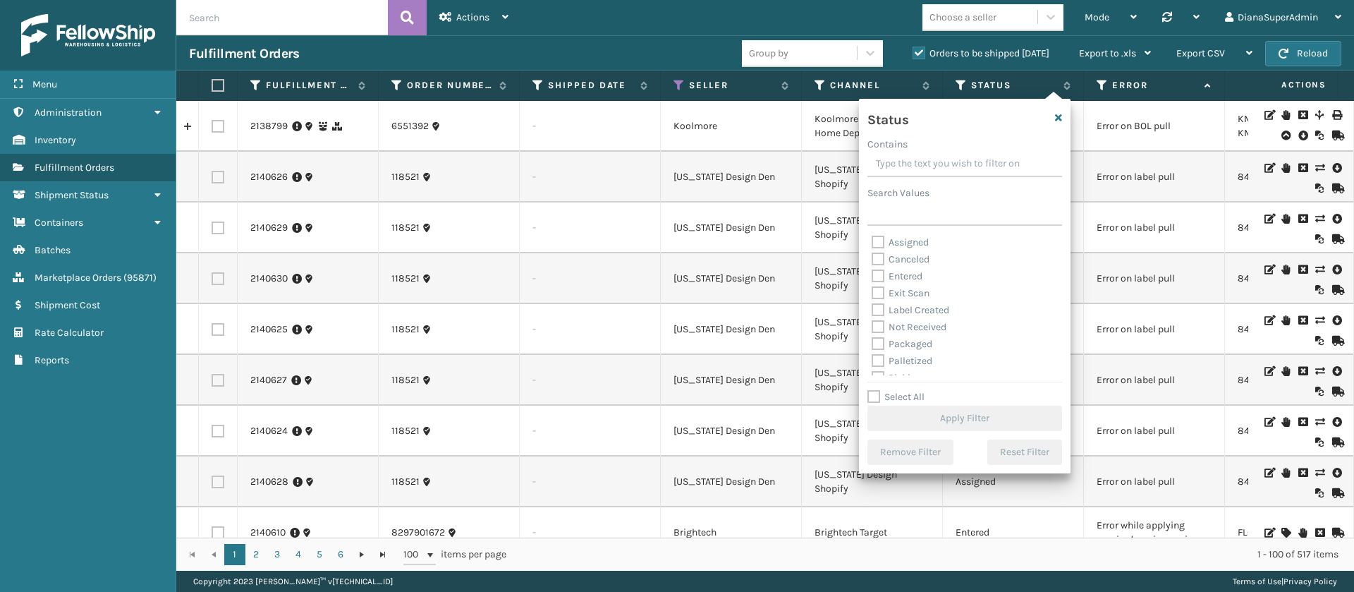
click at [876, 306] on label "Label Created" at bounding box center [911, 310] width 78 height 12
click at [872, 306] on input "Label Created" at bounding box center [872, 306] width 1 height 9
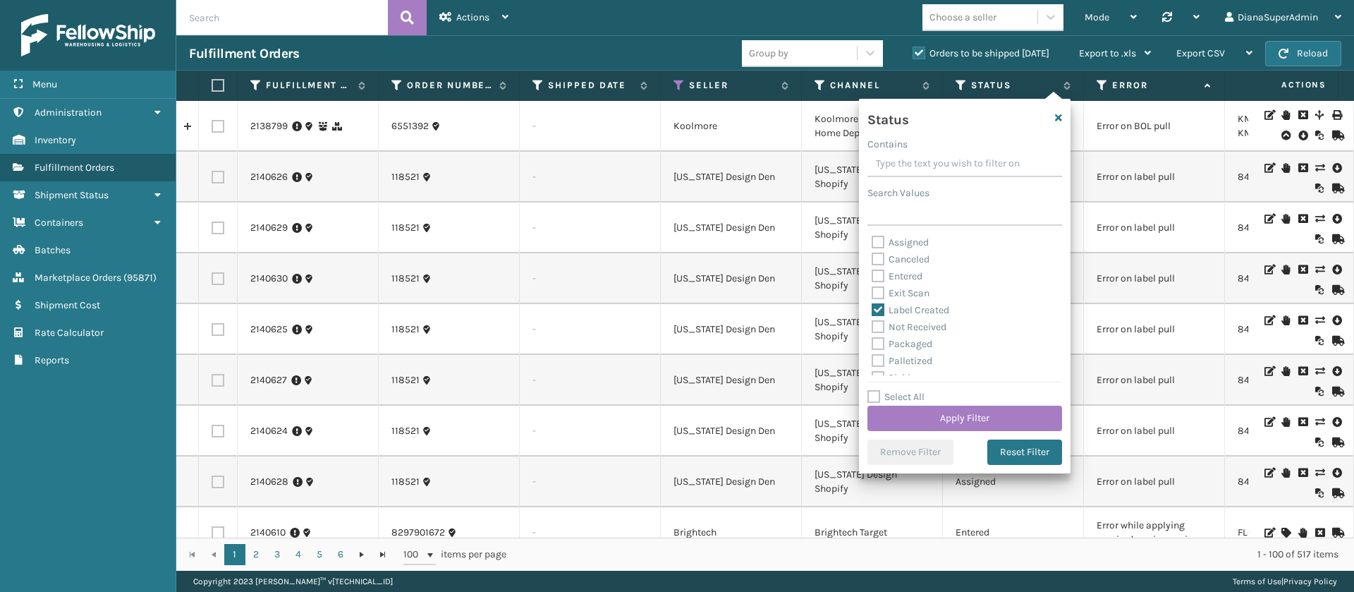
click at [877, 340] on label "Packaged" at bounding box center [902, 344] width 61 height 12
click at [872, 340] on input "Packaged" at bounding box center [872, 340] width 1 height 9
click at [878, 362] on label "Palletized" at bounding box center [902, 361] width 61 height 12
click at [872, 362] on input "Palletized" at bounding box center [872, 357] width 1 height 9
click at [880, 344] on label "Picking" at bounding box center [897, 350] width 50 height 12
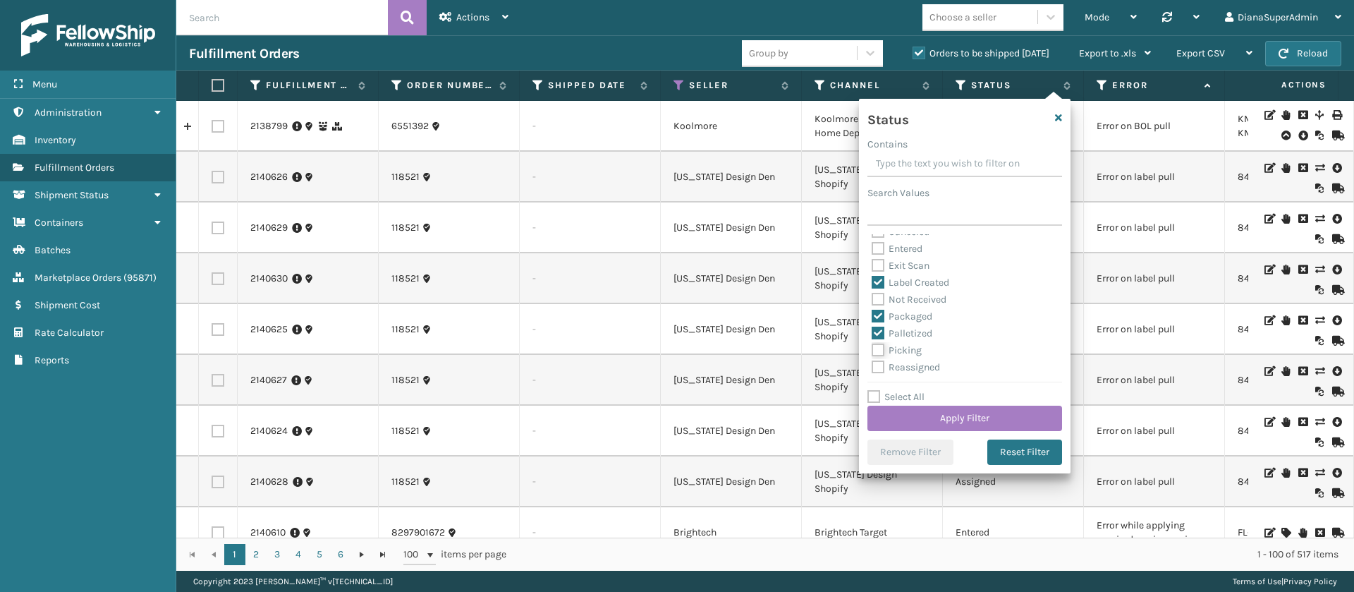
click at [872, 343] on input "Picking" at bounding box center [872, 346] width 1 height 9
click at [955, 418] on button "Apply Filter" at bounding box center [964, 418] width 195 height 25
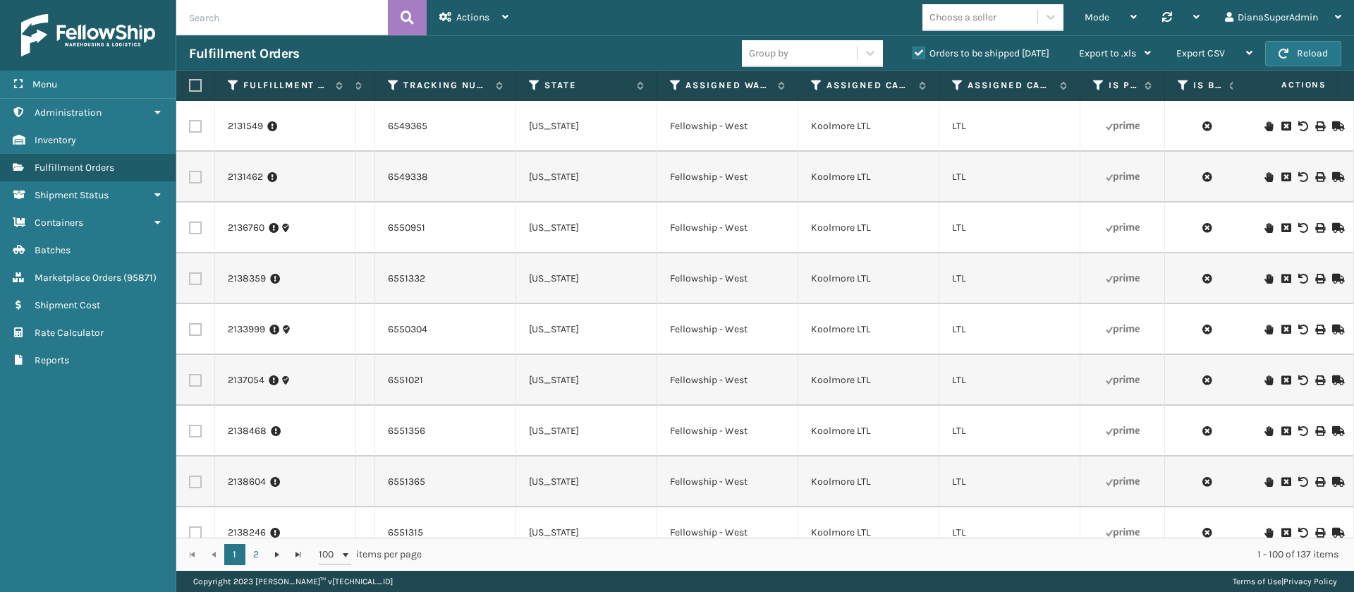
scroll to position [0, 1239]
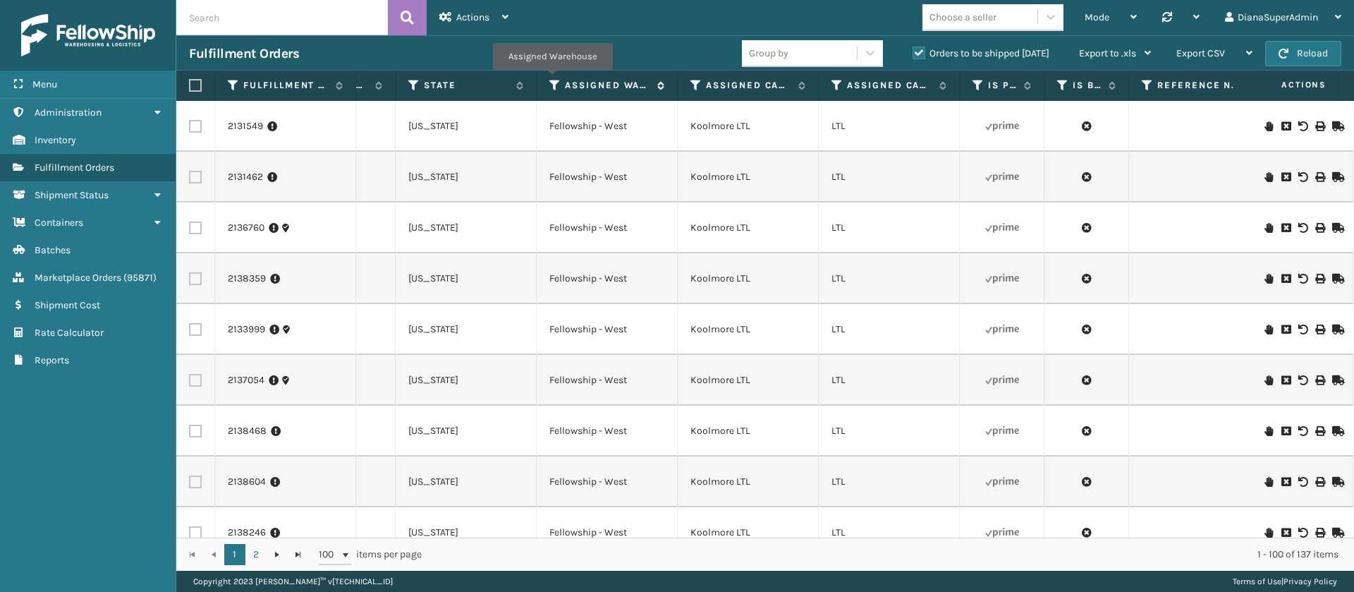
click at [553, 80] on icon at bounding box center [554, 85] width 11 height 13
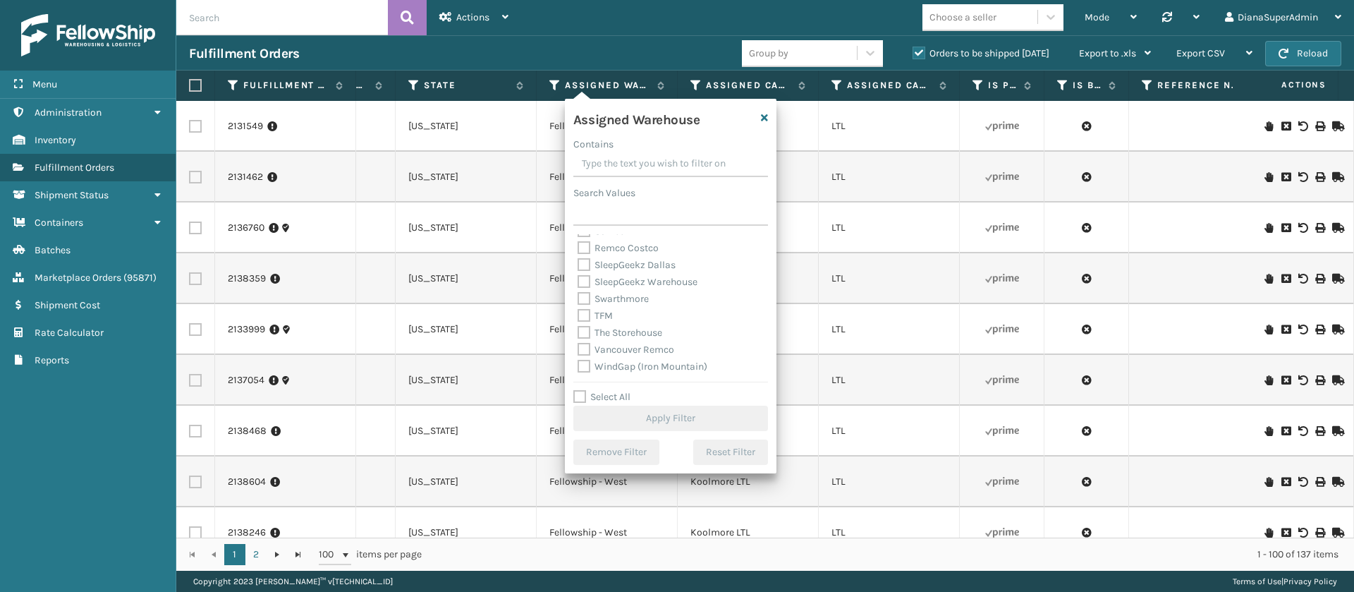
scroll to position [0, 0]
click at [583, 304] on label "Fellowship - West" at bounding box center [625, 310] width 95 height 12
click at [578, 303] on input "Fellowship - West" at bounding box center [578, 306] width 1 height 9
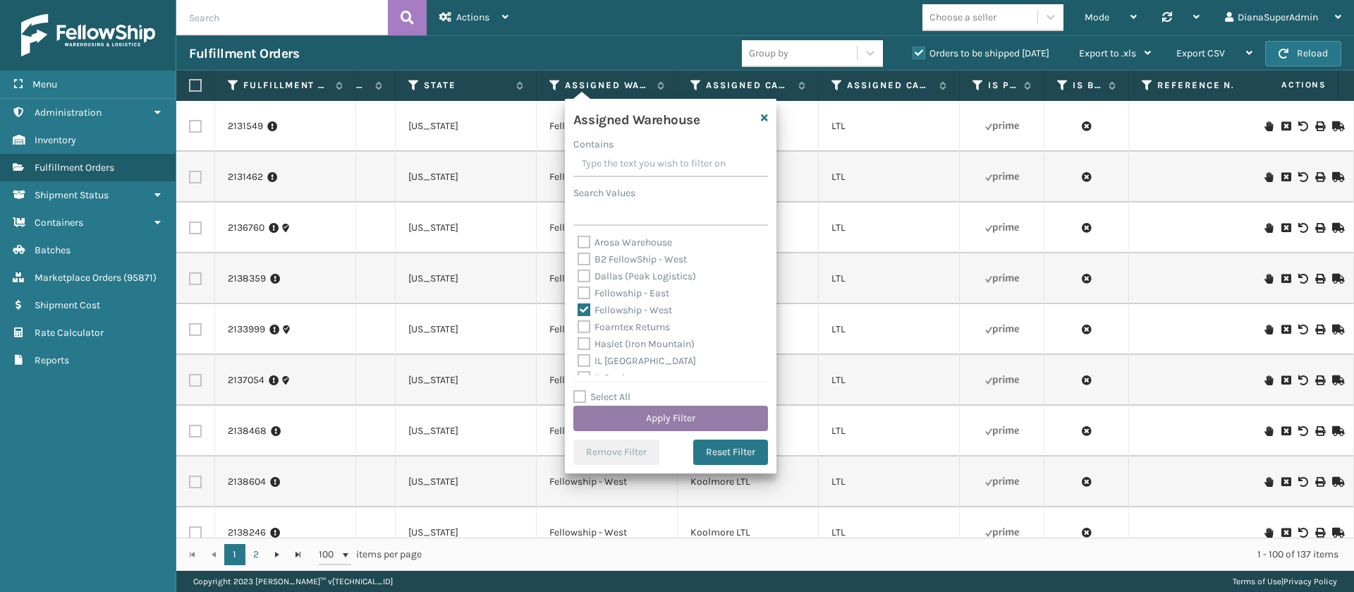
click at [687, 413] on button "Apply Filter" at bounding box center [670, 418] width 195 height 25
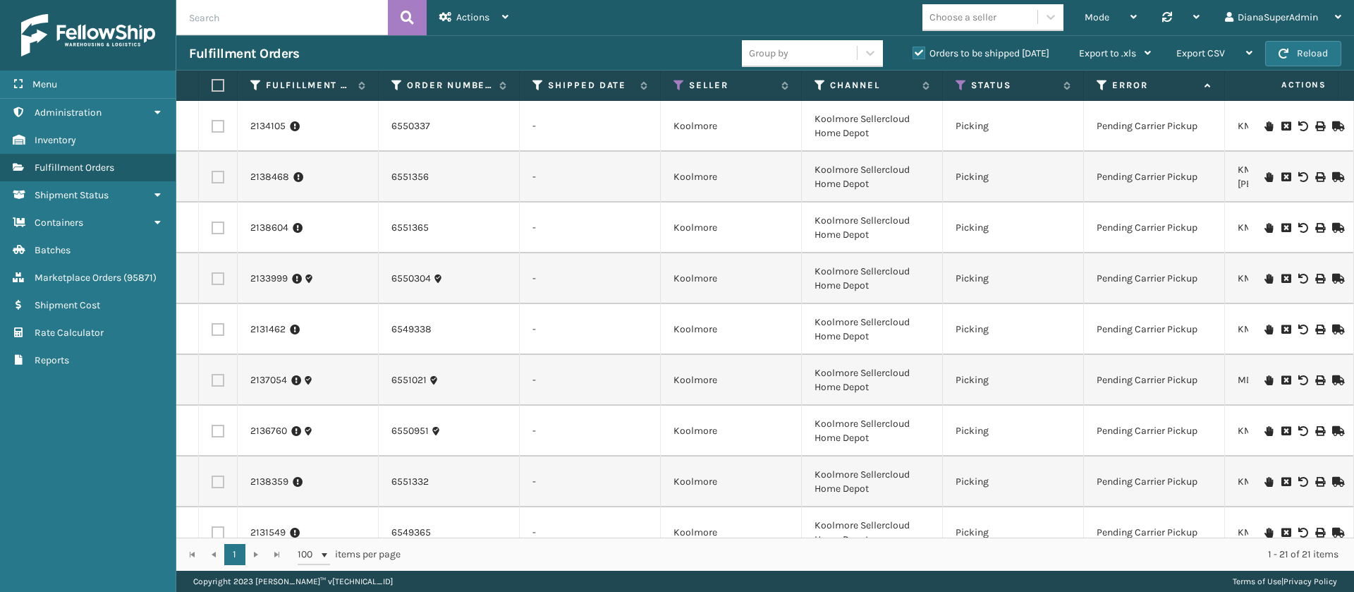
scroll to position [0, 152]
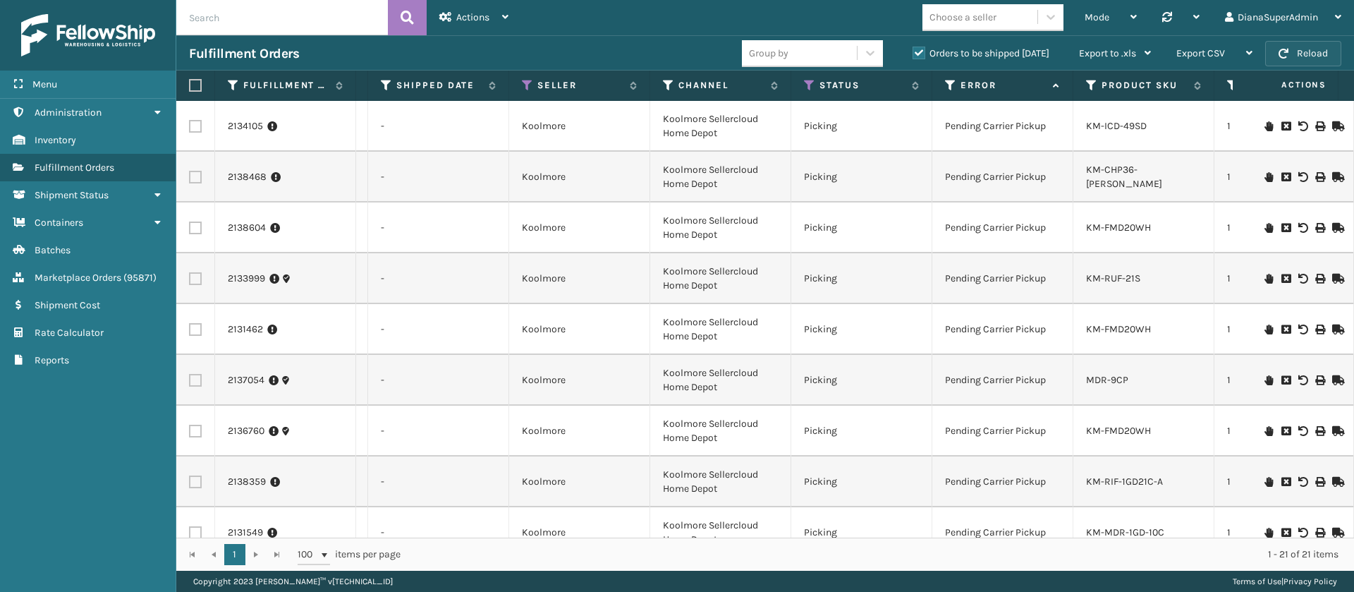
click at [1305, 59] on button "Reload" at bounding box center [1303, 53] width 76 height 25
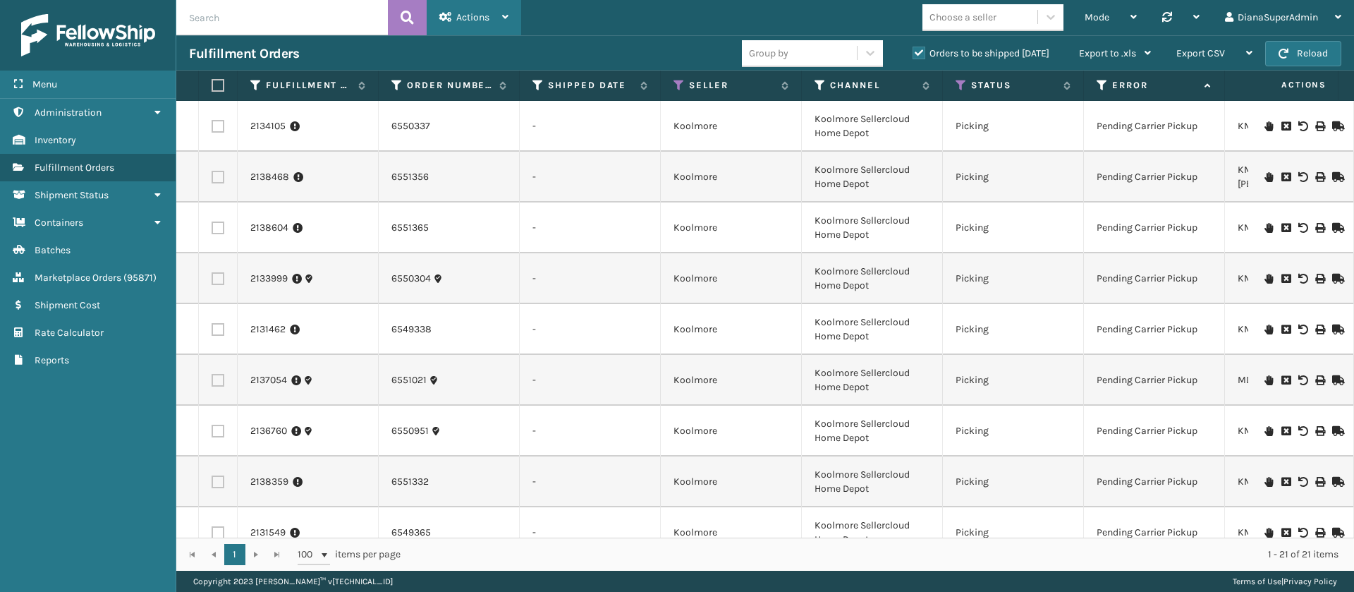
click at [492, 21] on div "Actions" at bounding box center [473, 17] width 69 height 35
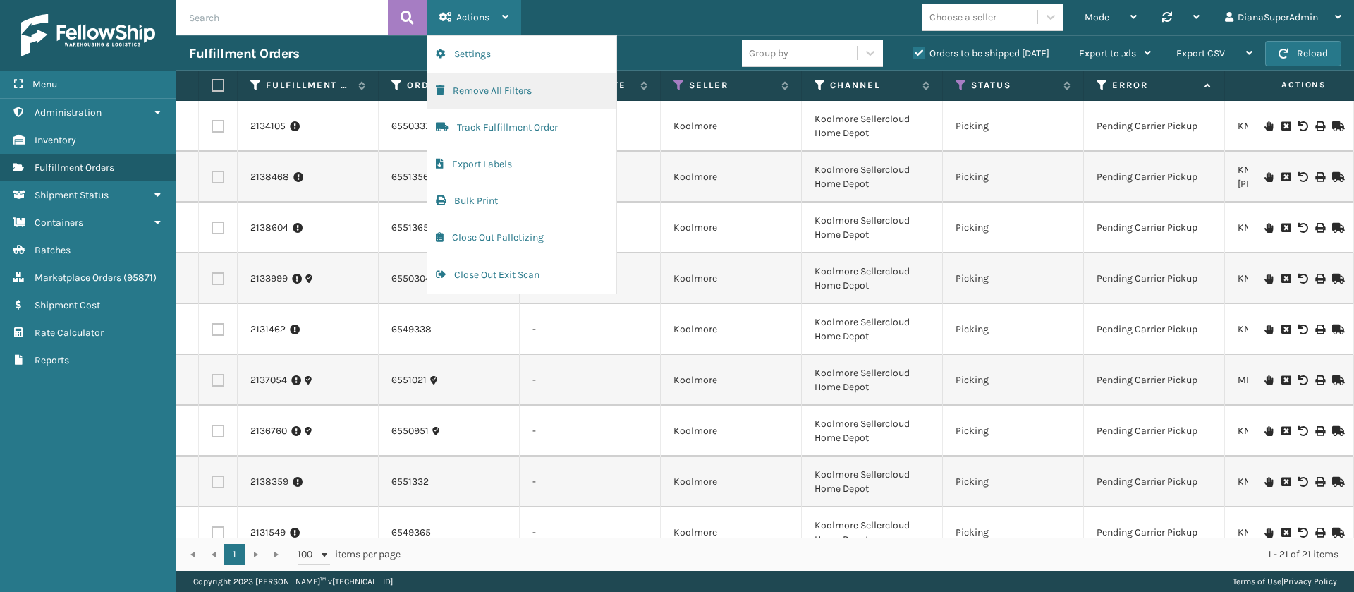
click at [499, 84] on button "Remove All Filters" at bounding box center [521, 91] width 189 height 37
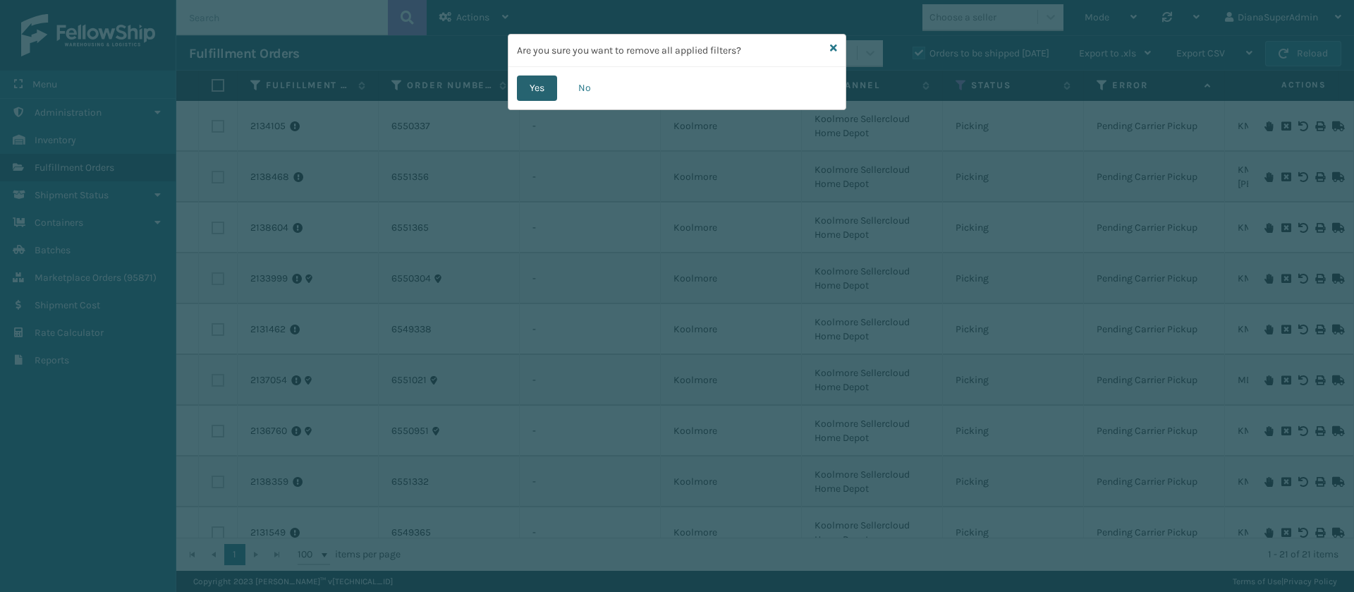
click at [540, 84] on button "Yes" at bounding box center [537, 87] width 40 height 25
